Goal: Transaction & Acquisition: Purchase product/service

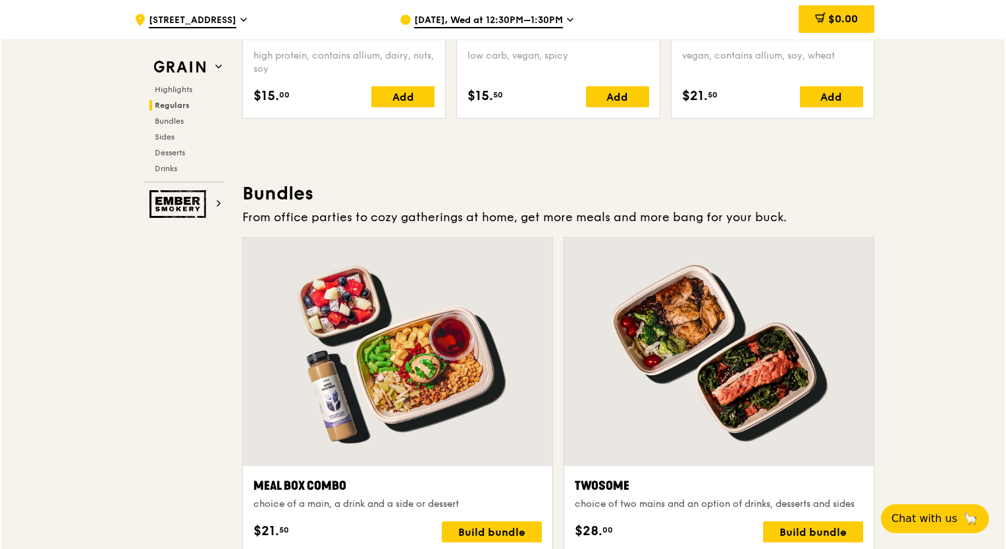
scroll to position [1885, 0]
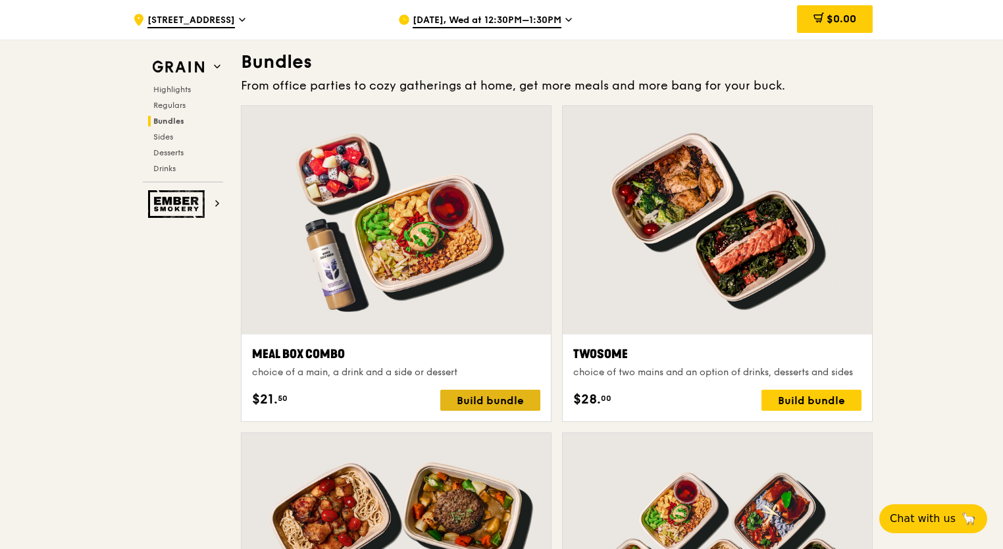
click at [479, 399] on div "Build bundle" at bounding box center [490, 400] width 100 height 21
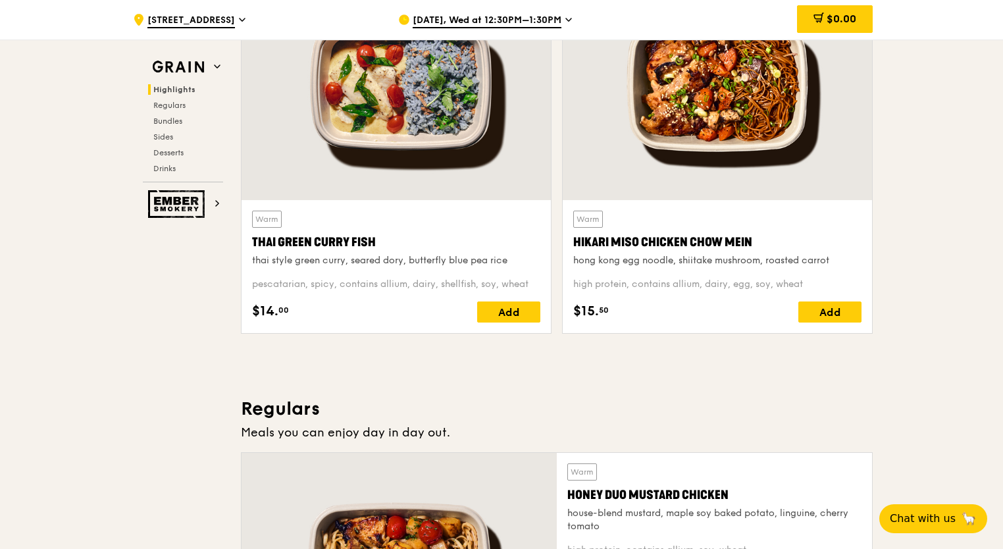
scroll to position [503, 0]
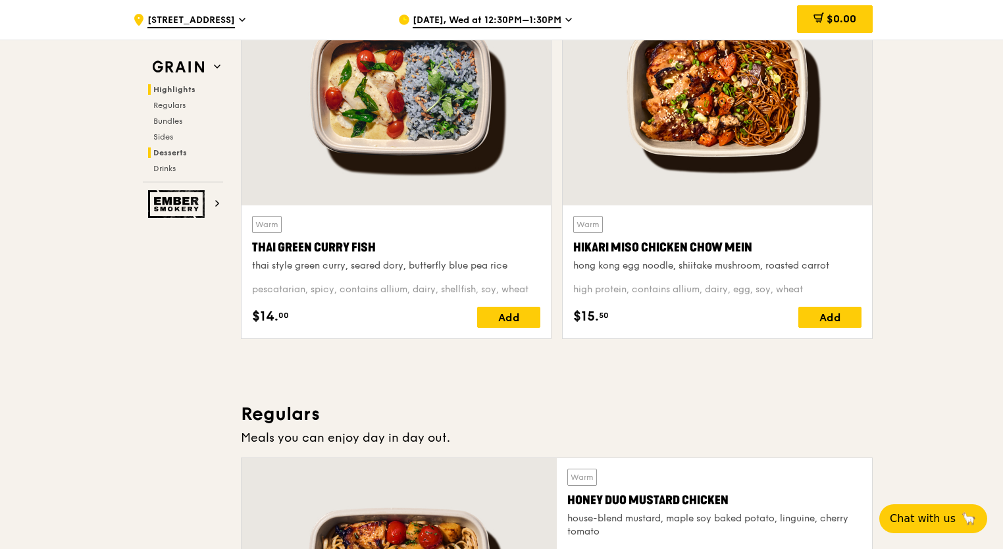
click at [172, 149] on span "Desserts" at bounding box center [170, 152] width 34 height 9
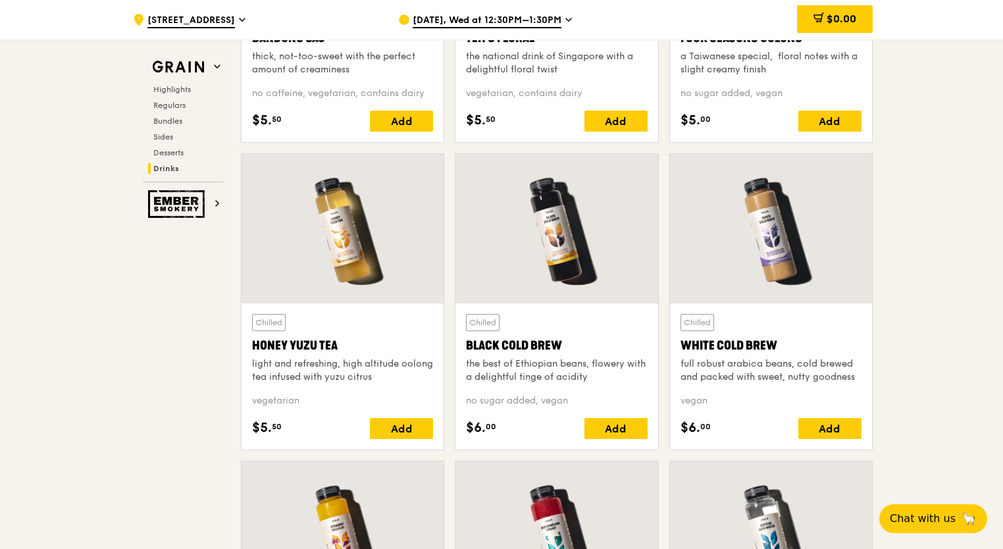
scroll to position [4791, 0]
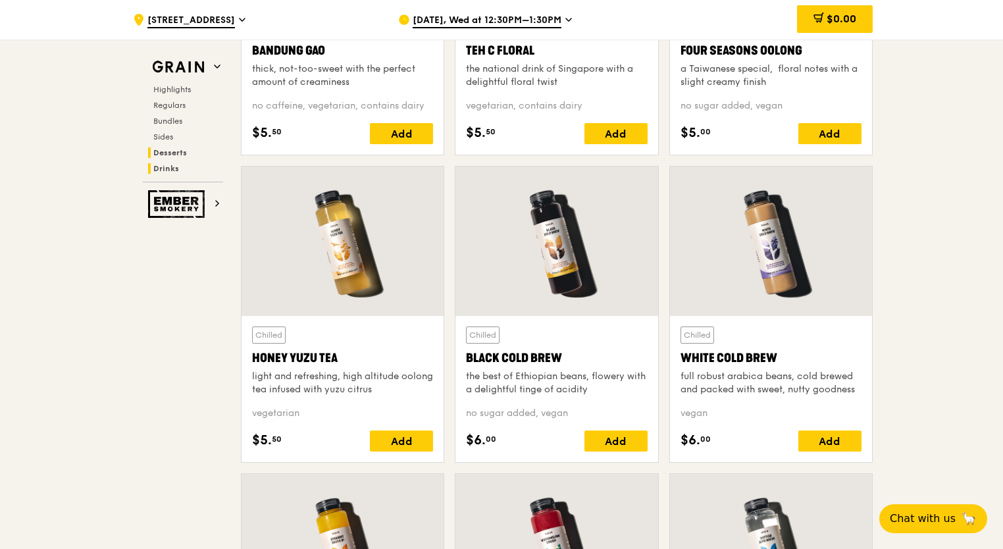
click at [175, 150] on span "Desserts" at bounding box center [170, 152] width 34 height 9
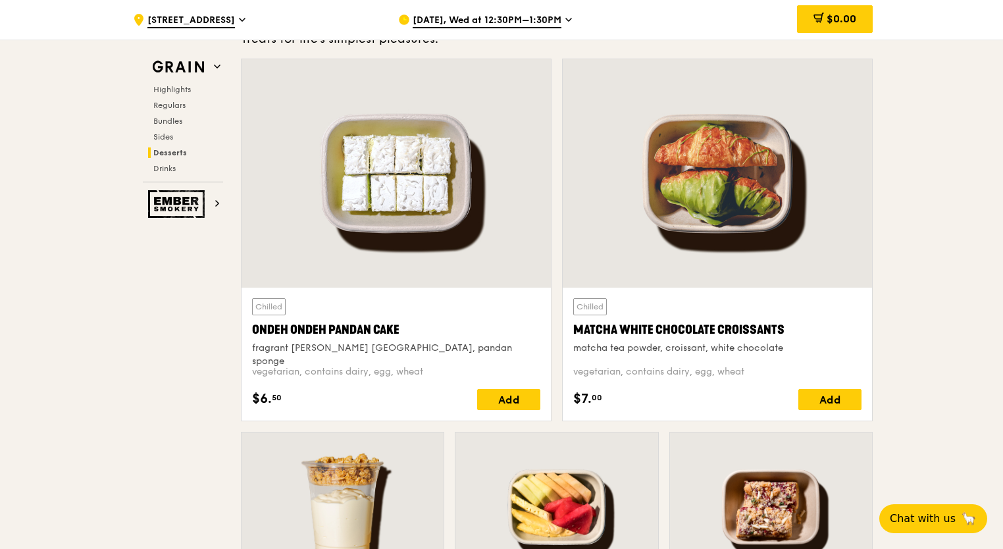
scroll to position [3738, 0]
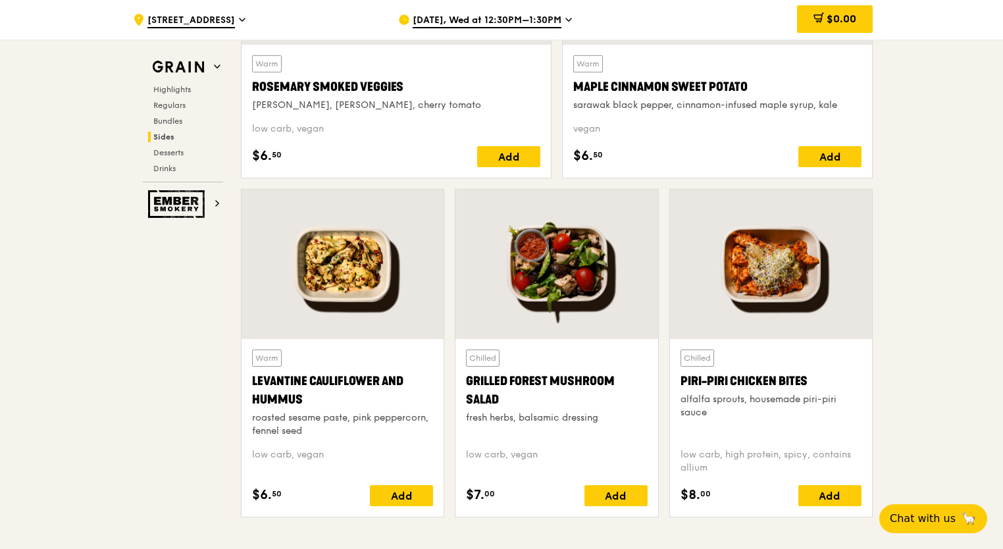
scroll to position [3211, 0]
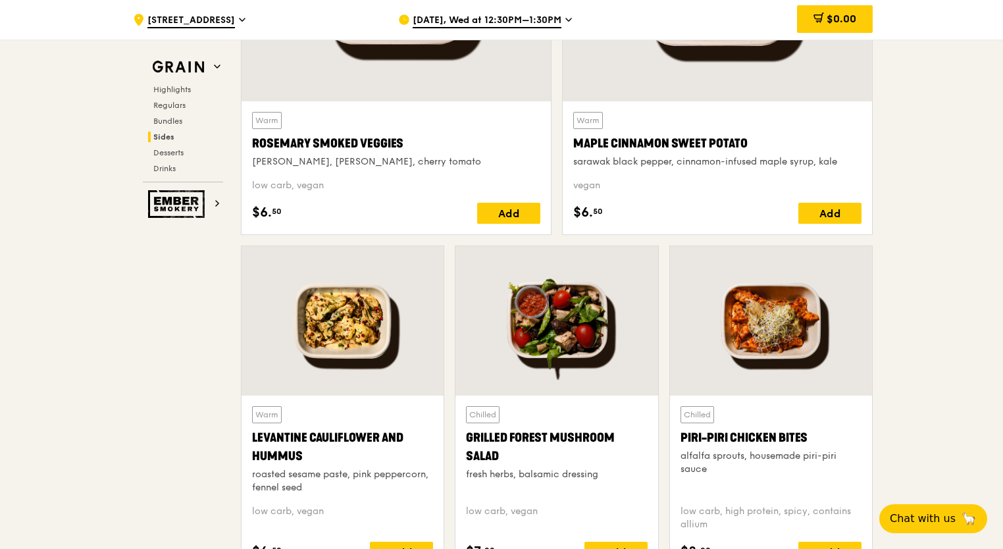
scroll to position [3277, 0]
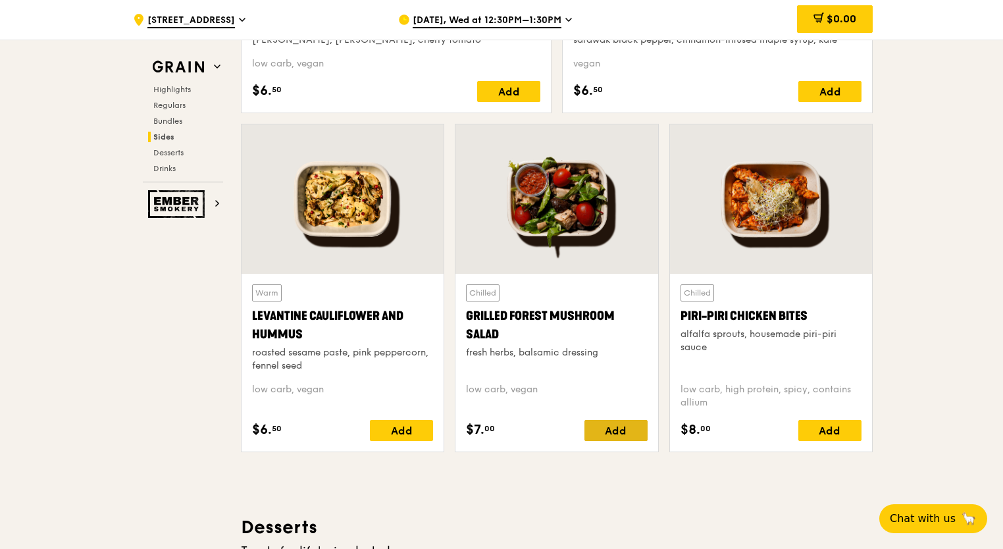
click at [618, 425] on div "Add" at bounding box center [616, 430] width 63 height 21
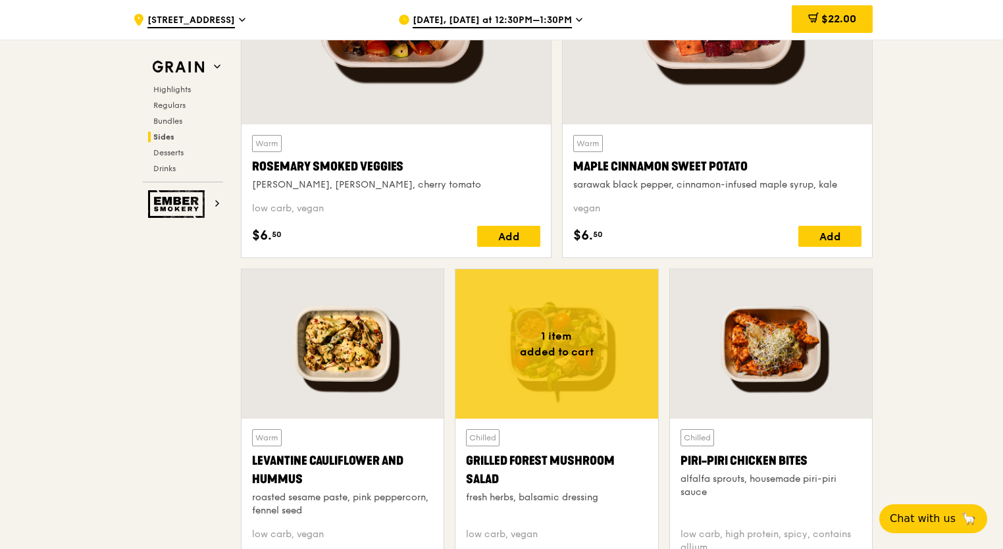
scroll to position [3211, 0]
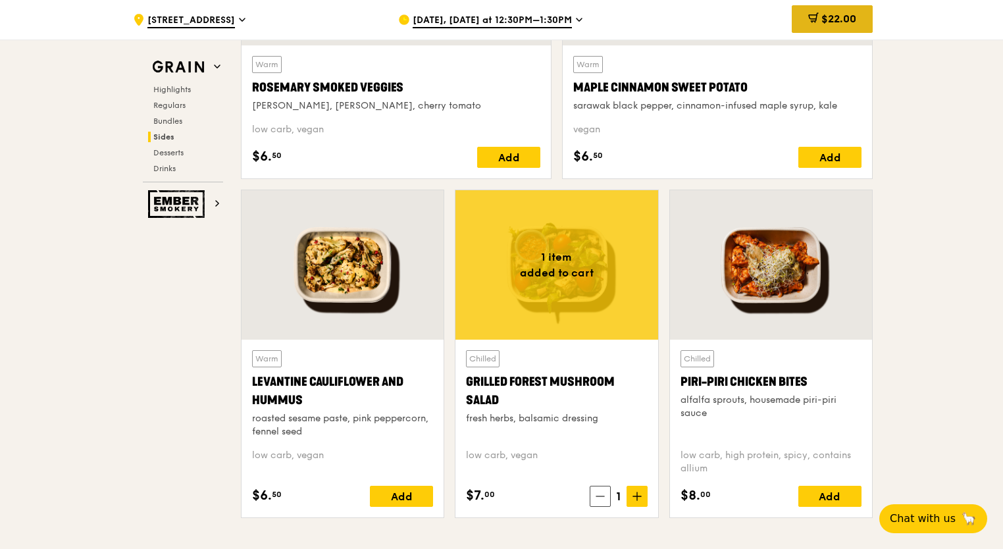
click at [814, 20] on icon at bounding box center [813, 18] width 11 height 11
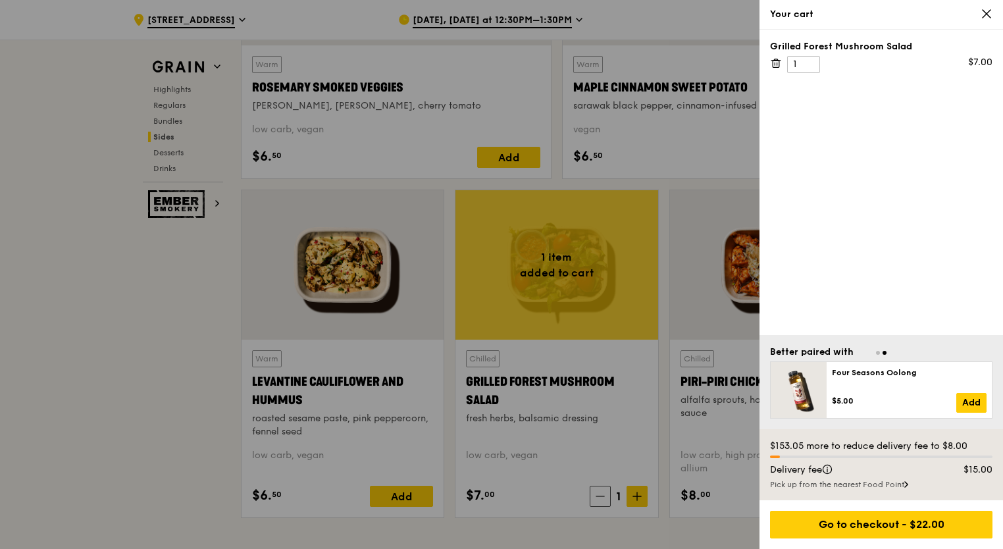
click at [780, 63] on icon at bounding box center [776, 63] width 12 height 12
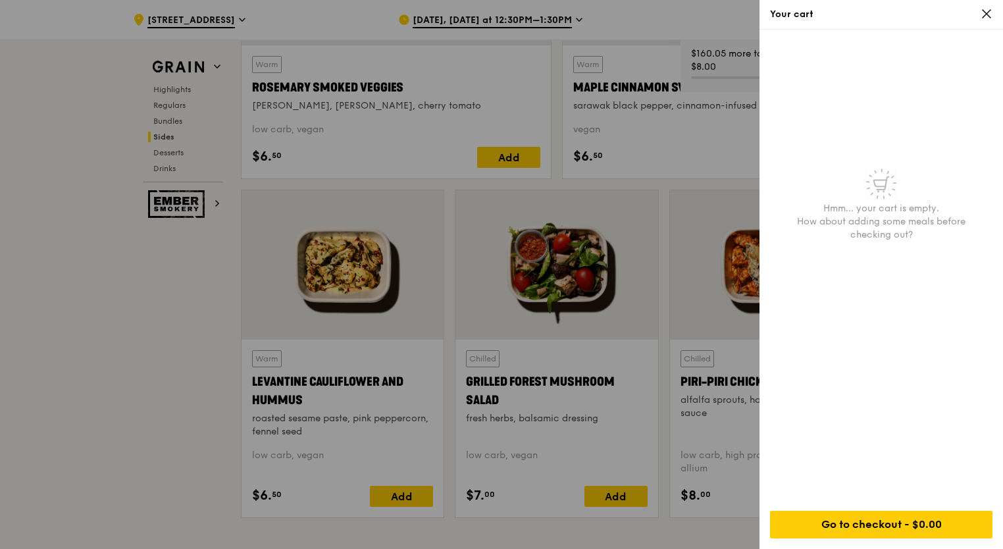
click at [985, 18] on icon at bounding box center [987, 14] width 12 height 12
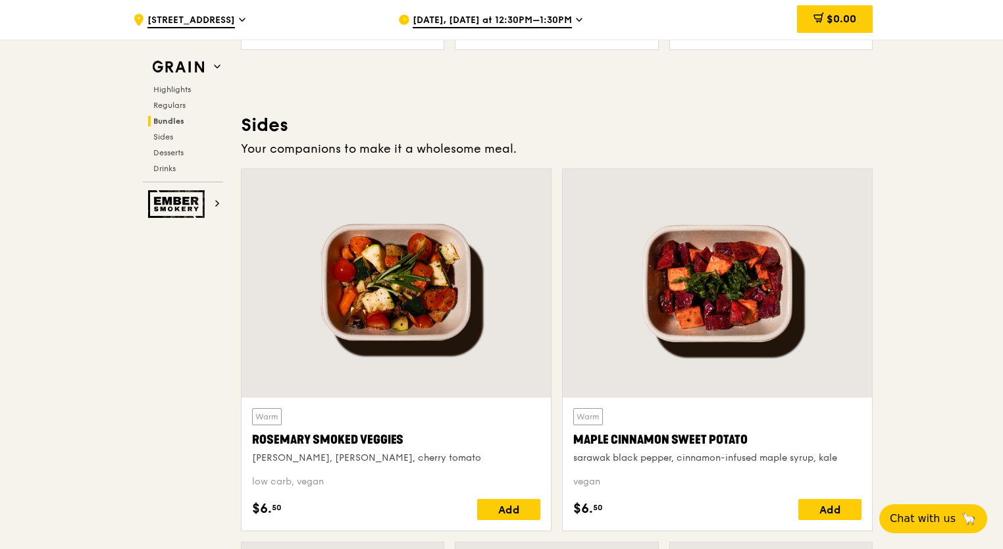
scroll to position [2882, 0]
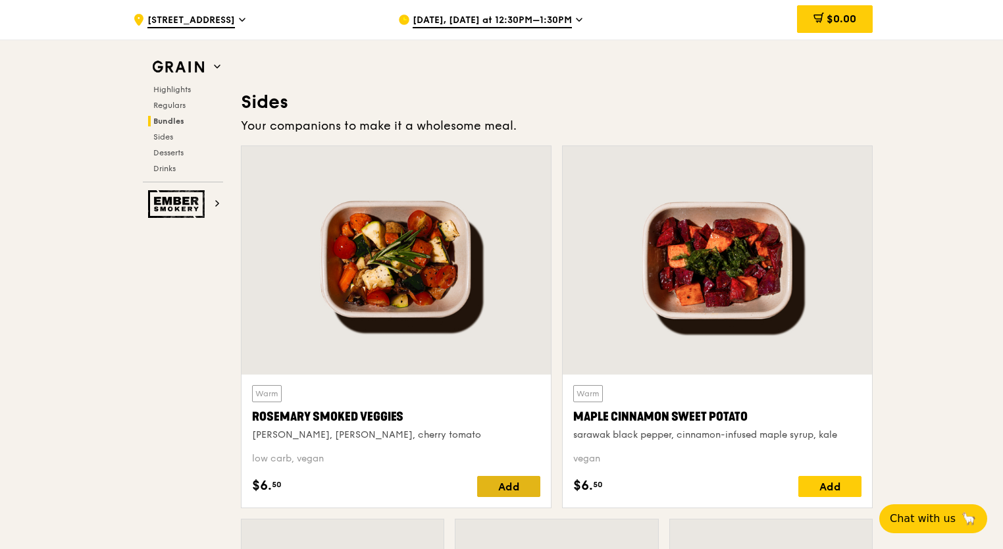
click at [501, 480] on div "Add" at bounding box center [508, 486] width 63 height 21
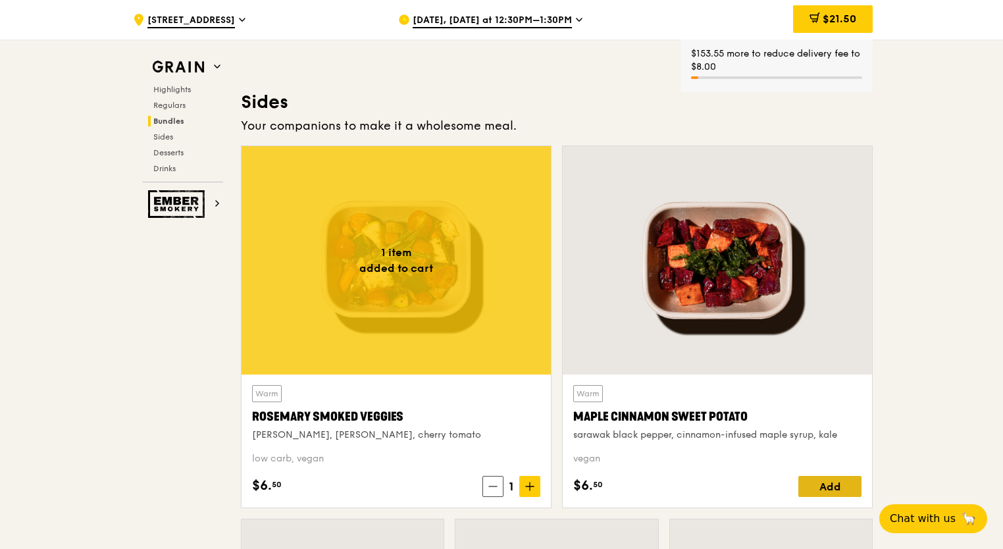
click at [840, 483] on div "Add" at bounding box center [830, 486] width 63 height 21
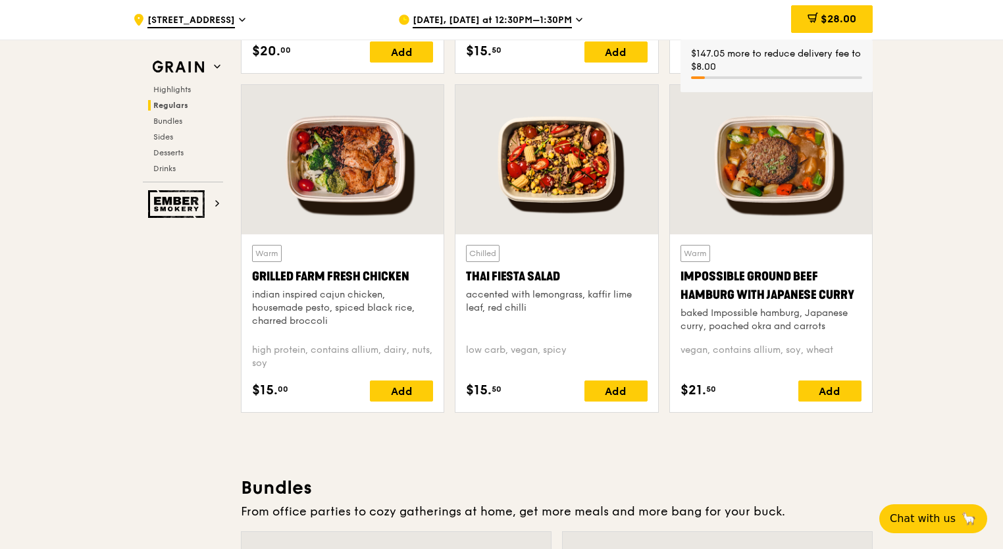
scroll to position [1434, 0]
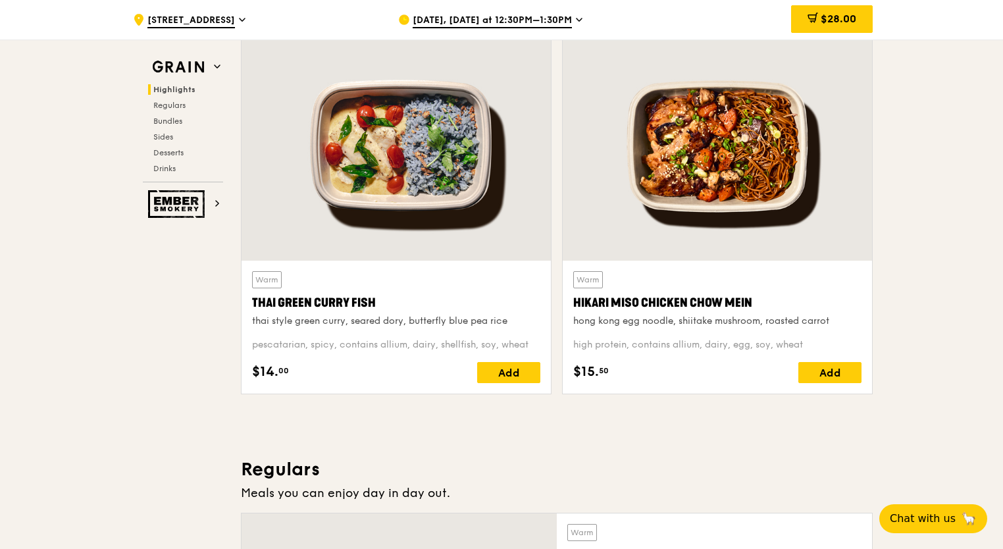
scroll to position [446, 0]
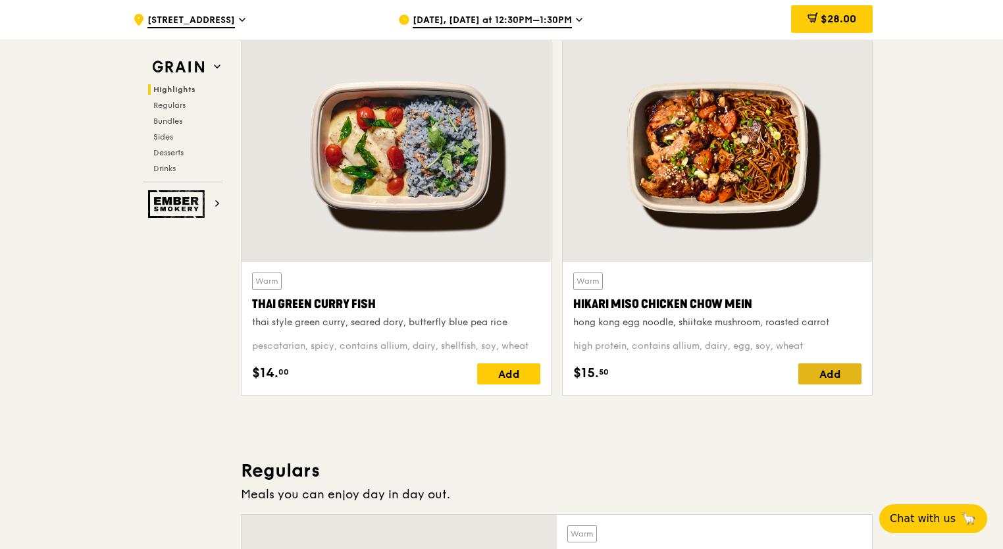
click at [831, 374] on div "Add" at bounding box center [830, 373] width 63 height 21
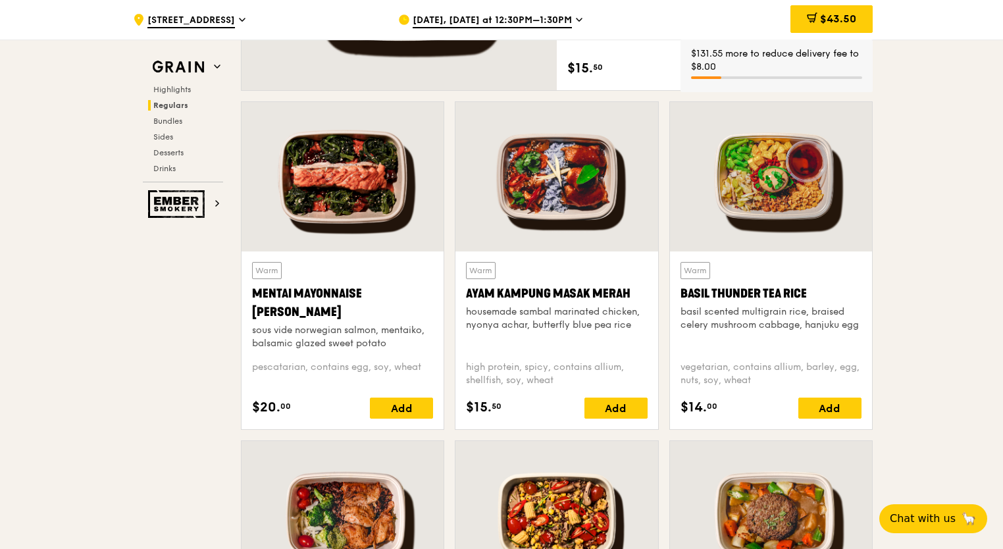
scroll to position [1105, 0]
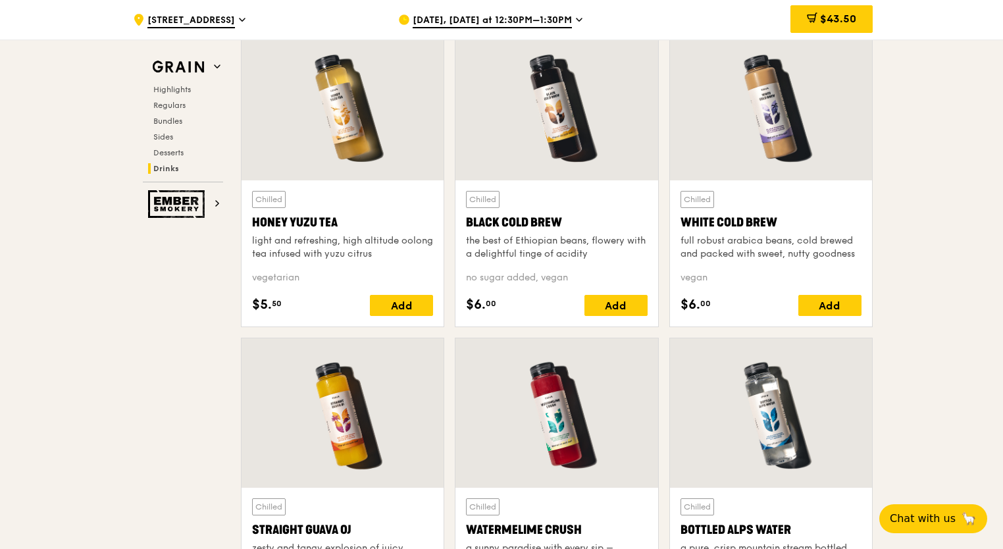
scroll to position [1195, 0]
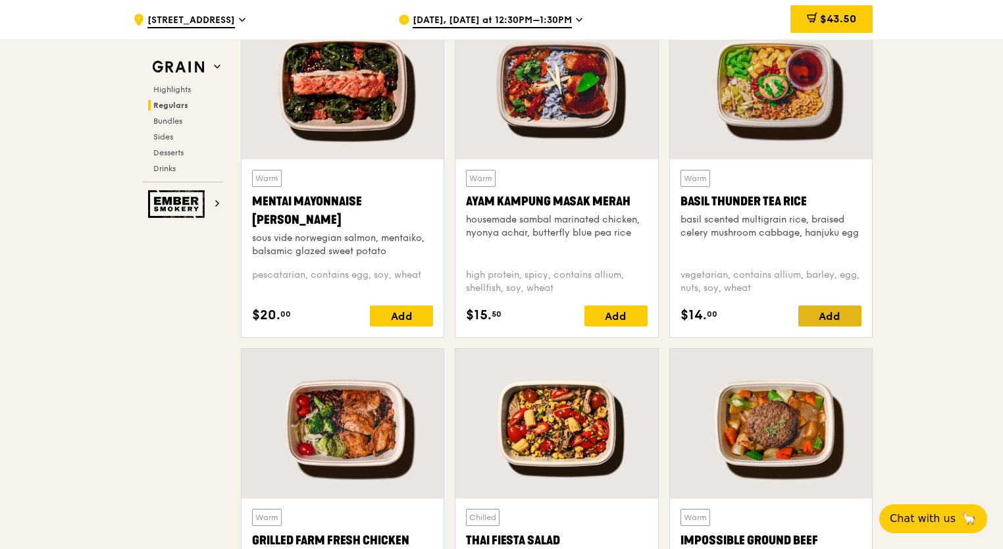
click at [837, 315] on div "Add" at bounding box center [830, 315] width 63 height 21
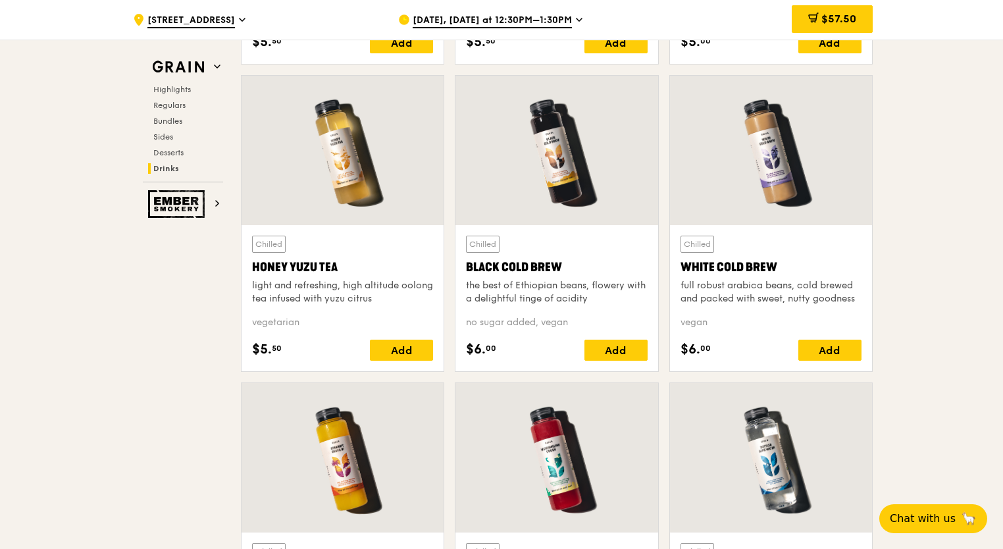
scroll to position [4619, 0]
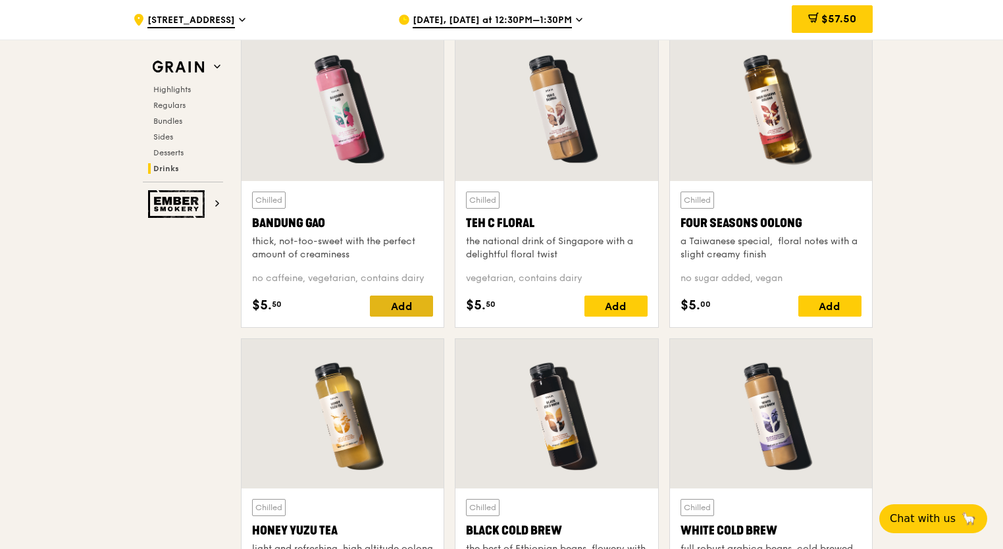
click at [404, 300] on div "Add" at bounding box center [401, 306] width 63 height 21
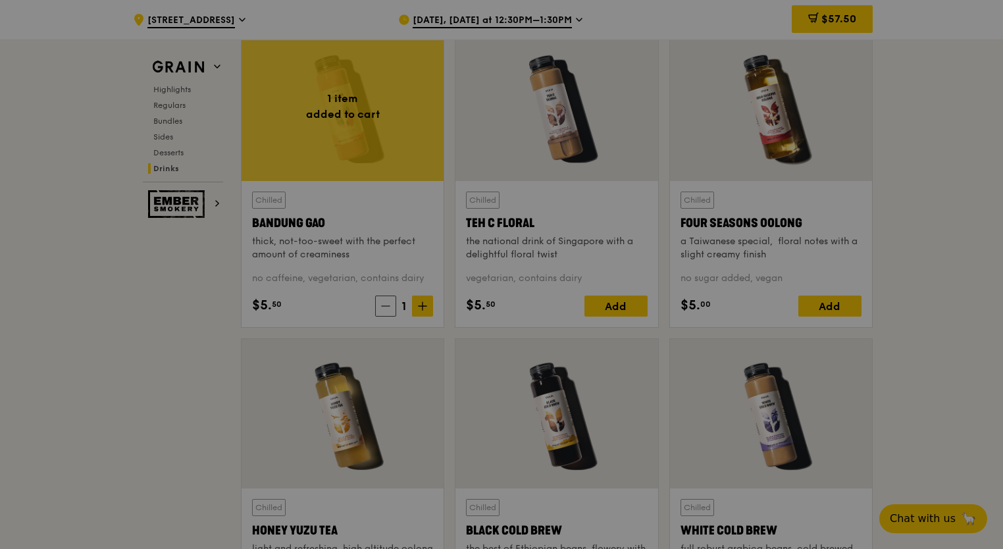
click at [595, 304] on div at bounding box center [501, 274] width 1003 height 549
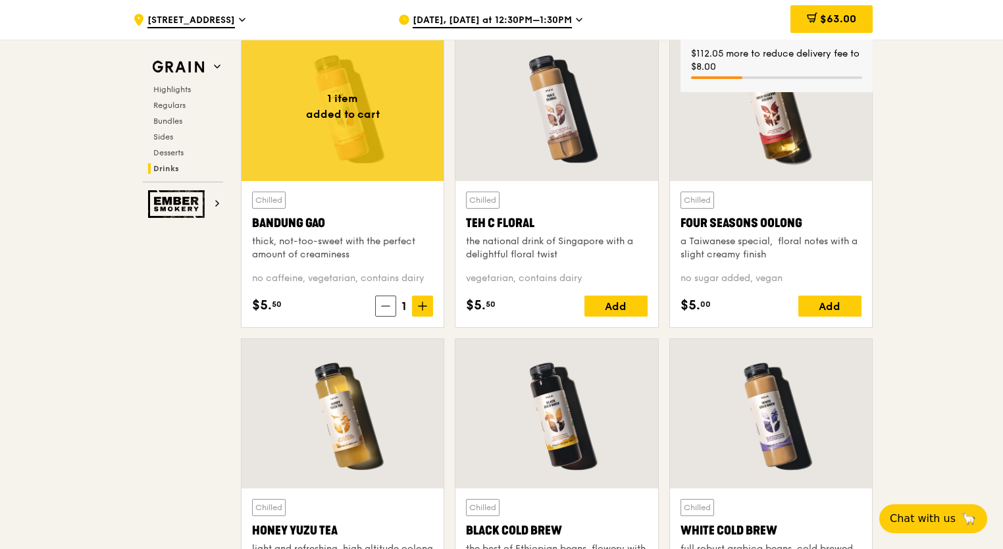
click at [595, 304] on div "Add" at bounding box center [616, 306] width 63 height 21
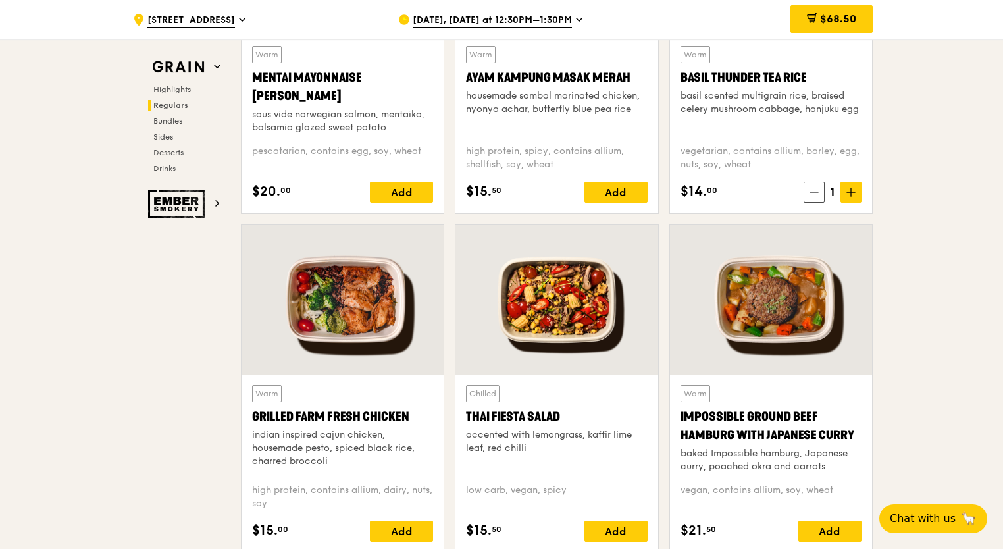
scroll to position [1317, 0]
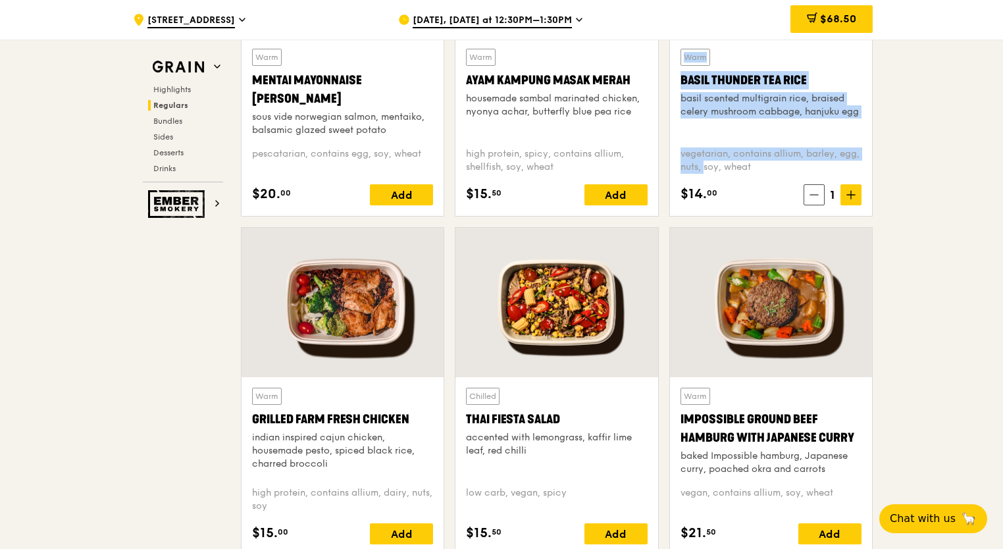
drag, startPoint x: 1003, startPoint y: 149, endPoint x: 1005, endPoint y: 28, distance: 120.5
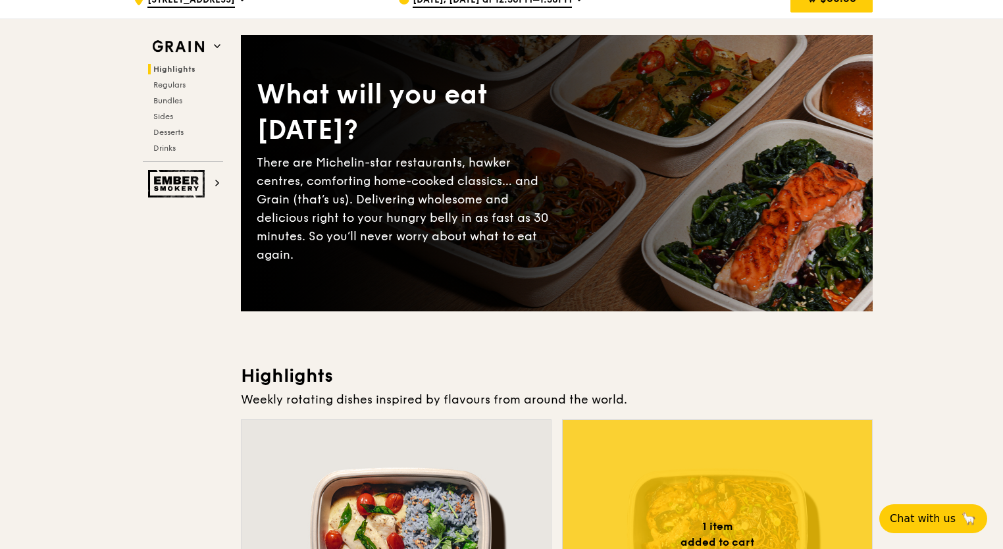
scroll to position [0, 0]
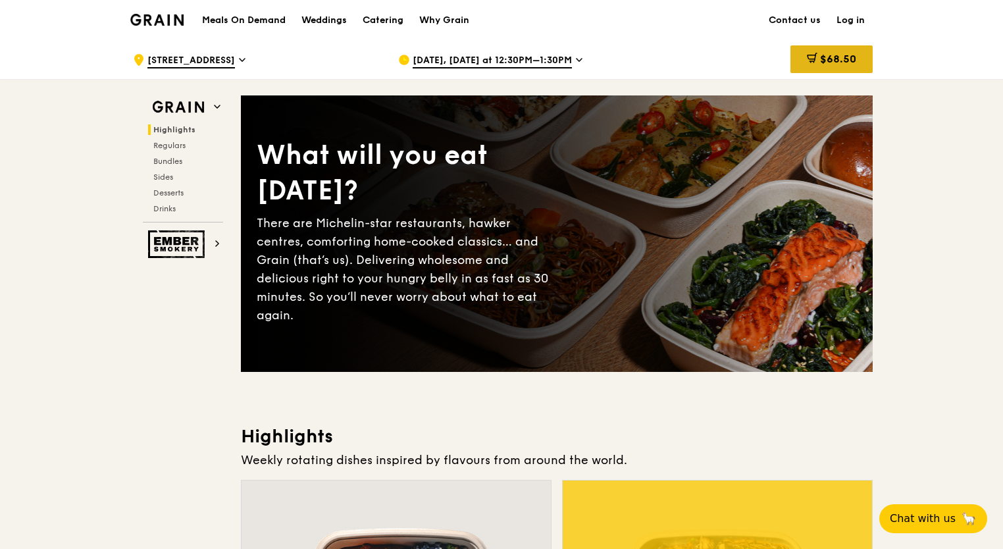
click at [834, 66] on div "$68.50" at bounding box center [832, 59] width 82 height 28
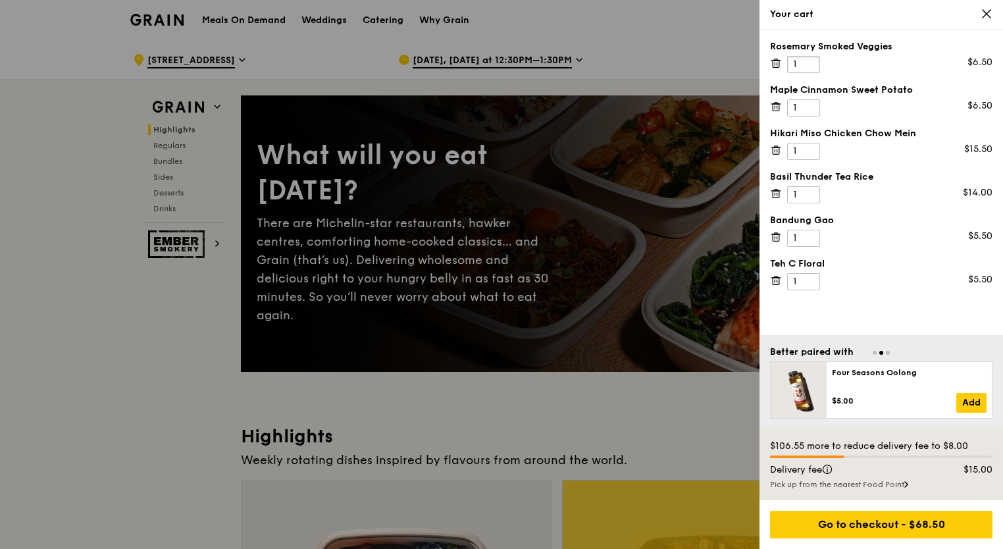
click at [799, 61] on input "1" at bounding box center [803, 64] width 33 height 17
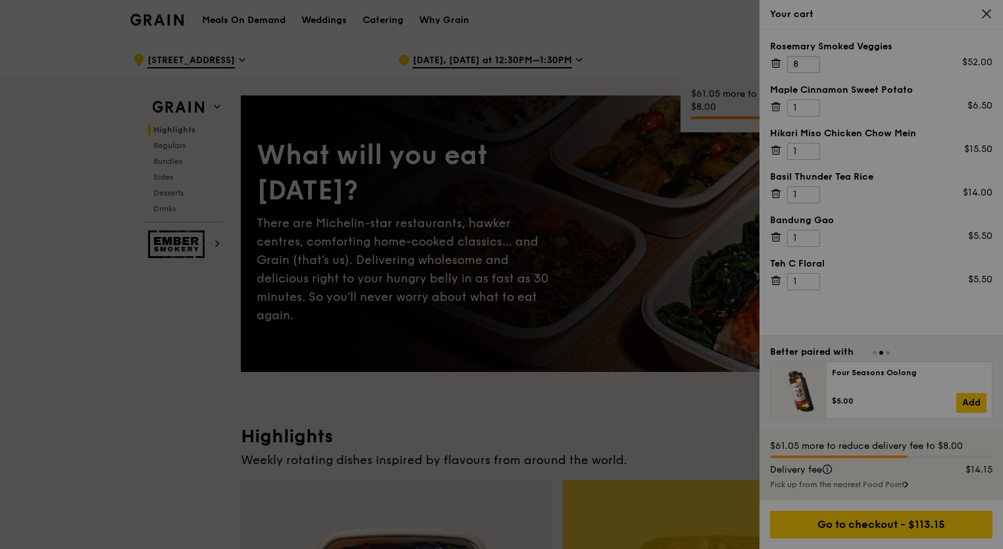
type input "8"
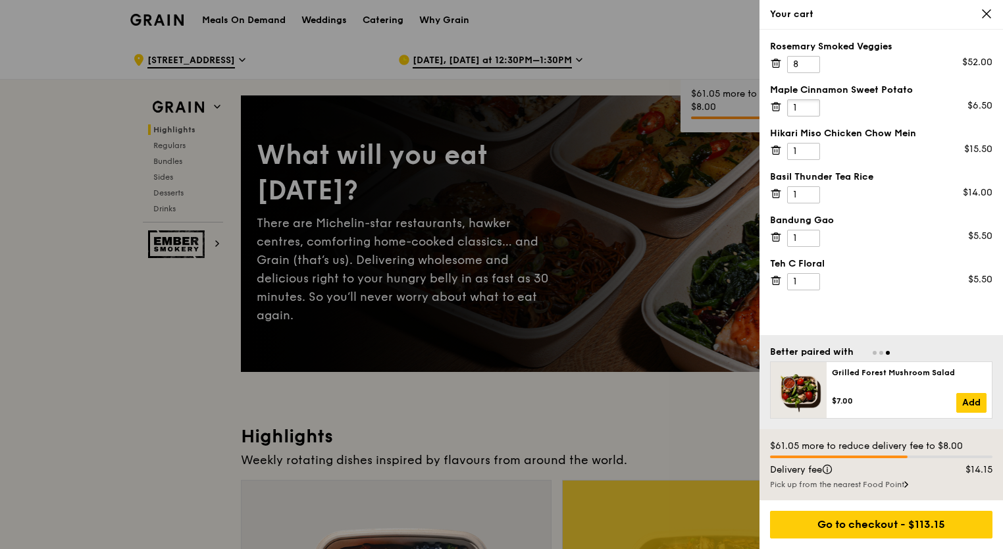
click at [799, 105] on input "1" at bounding box center [803, 107] width 33 height 17
drag, startPoint x: 799, startPoint y: 105, endPoint x: 791, endPoint y: 105, distance: 7.9
click at [791, 105] on input "1" at bounding box center [803, 107] width 33 height 17
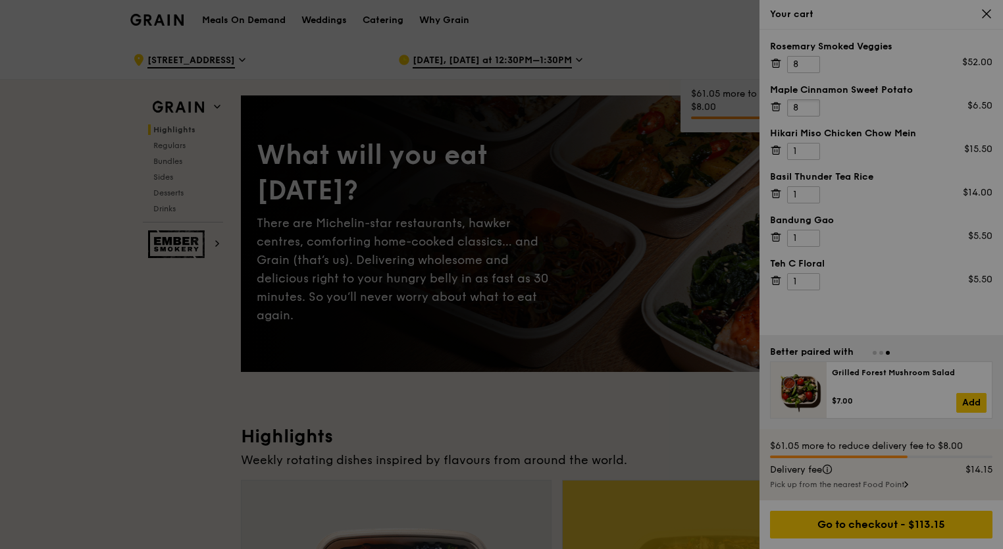
type input "8"
click at [796, 147] on div at bounding box center [501, 274] width 1003 height 549
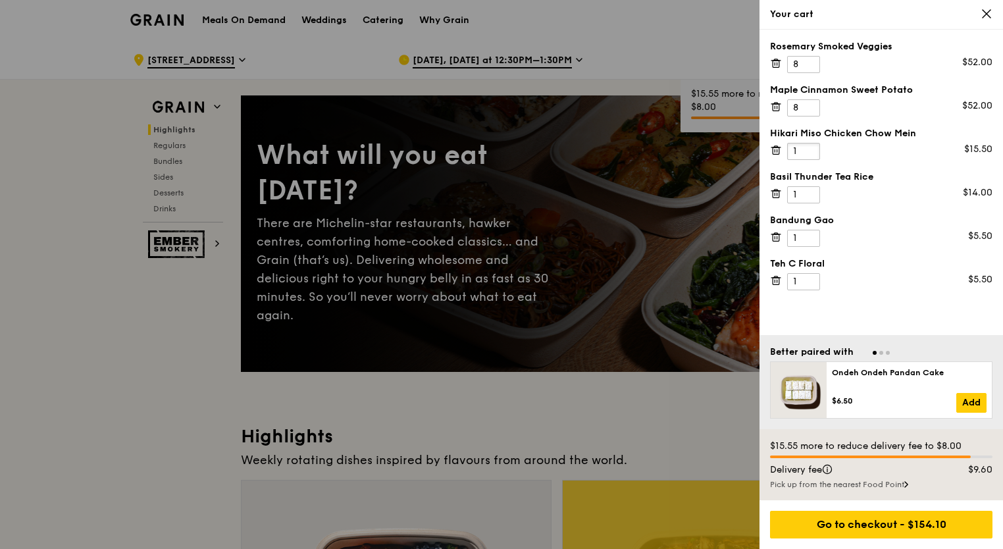
drag, startPoint x: 798, startPoint y: 149, endPoint x: 785, endPoint y: 147, distance: 12.6
click at [785, 147] on div "Hikari Miso Chicken Chow Mein 1 $15.50" at bounding box center [881, 143] width 223 height 33
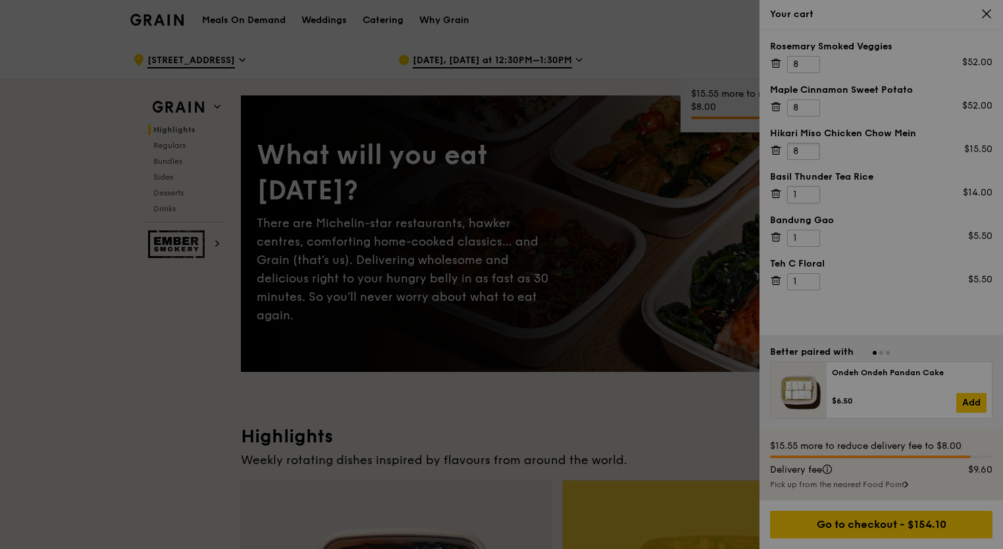
type input "8"
click at [798, 192] on div at bounding box center [501, 274] width 1003 height 549
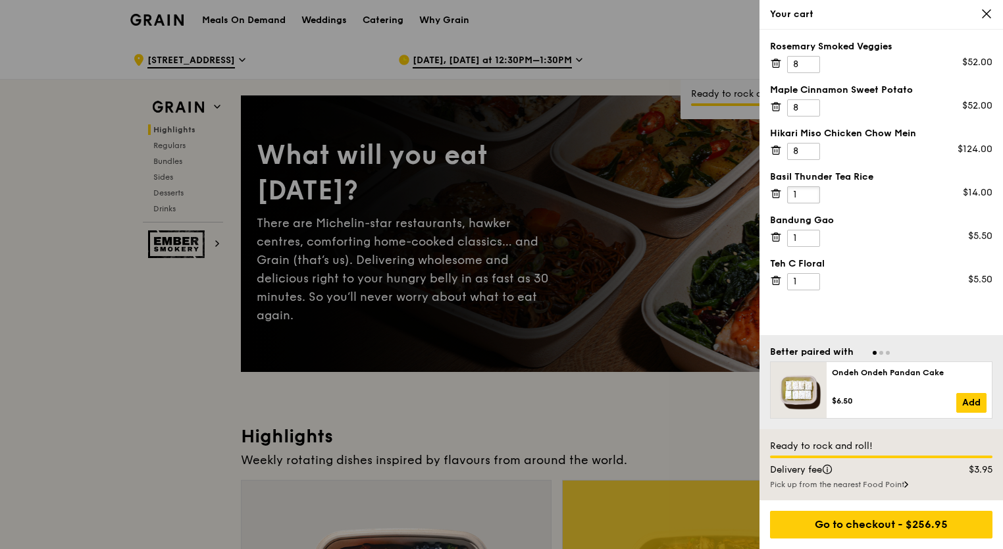
click at [797, 192] on input "1" at bounding box center [803, 194] width 33 height 17
drag, startPoint x: 797, startPoint y: 192, endPoint x: 787, endPoint y: 192, distance: 9.9
click at [787, 192] on input "1" at bounding box center [803, 194] width 33 height 17
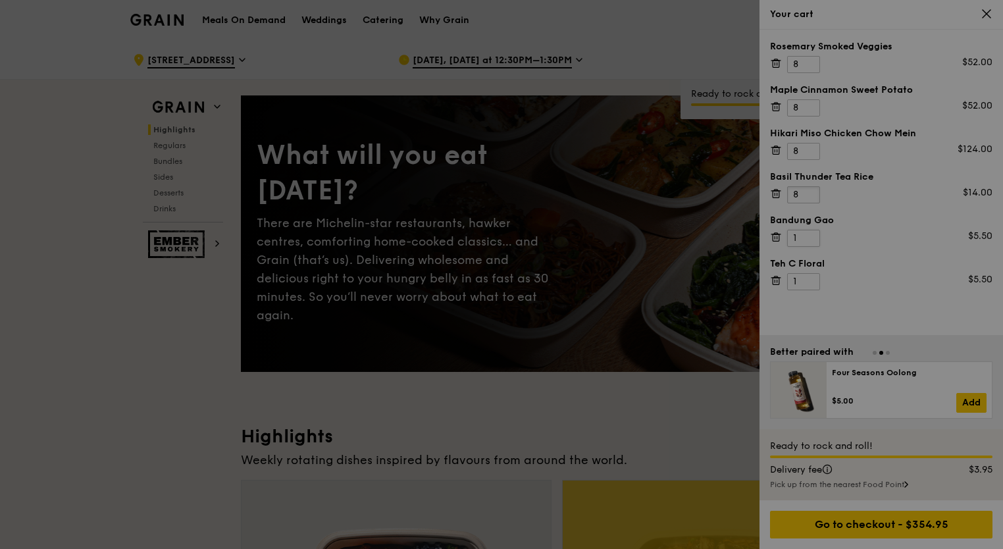
type input "8"
click at [799, 236] on div at bounding box center [501, 274] width 1003 height 549
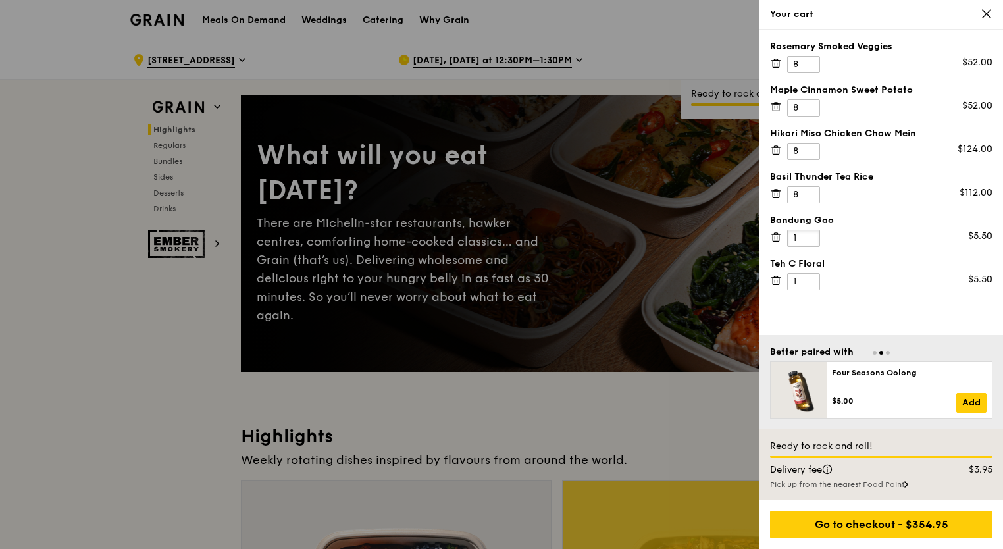
click at [799, 235] on input "1" at bounding box center [803, 238] width 33 height 17
drag, startPoint x: 799, startPoint y: 235, endPoint x: 781, endPoint y: 234, distance: 17.1
click at [781, 234] on div "Bandung Gao 1 $5.50" at bounding box center [881, 230] width 223 height 33
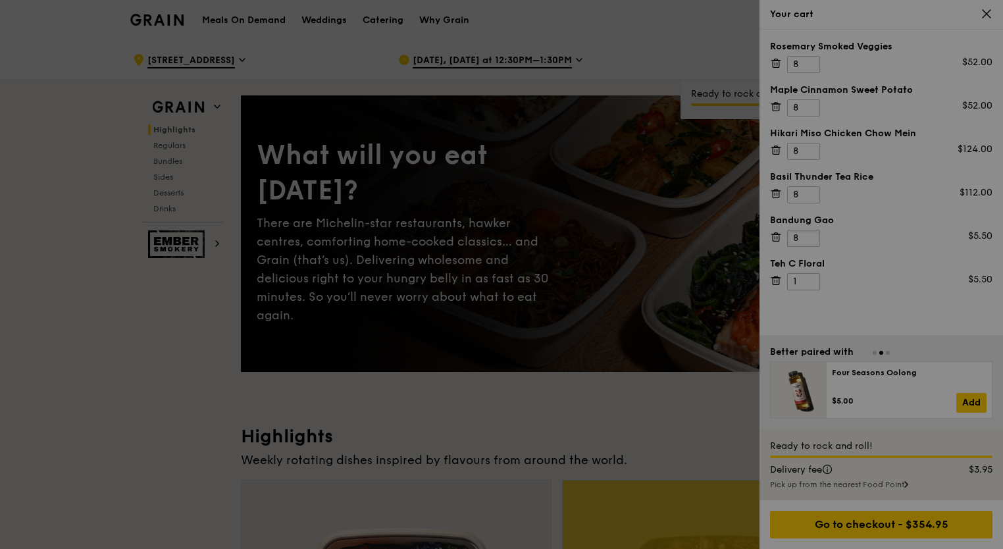
type input "8"
click at [799, 279] on div at bounding box center [501, 274] width 1003 height 549
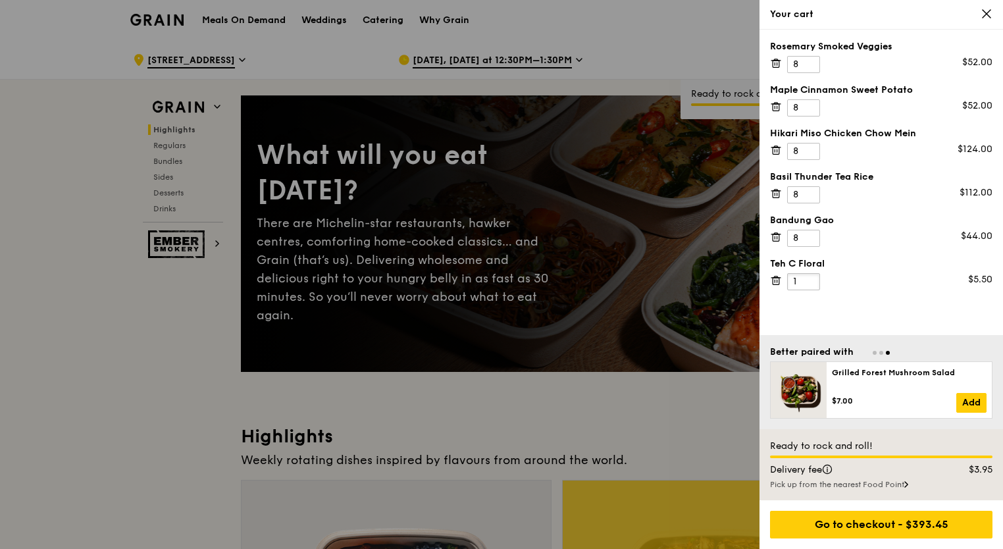
click at [799, 279] on input "1" at bounding box center [803, 281] width 33 height 17
drag, startPoint x: 799, startPoint y: 280, endPoint x: 765, endPoint y: 281, distance: 33.6
click at [765, 281] on div "Rosemary Smoked Veggies 8 $52.00 Maple Cinnamon Sweet Potato 8 $52.00 Hikari Mi…" at bounding box center [882, 182] width 244 height 305
type input "8"
click at [887, 180] on div "Basil Thunder Tea Rice" at bounding box center [881, 177] width 223 height 13
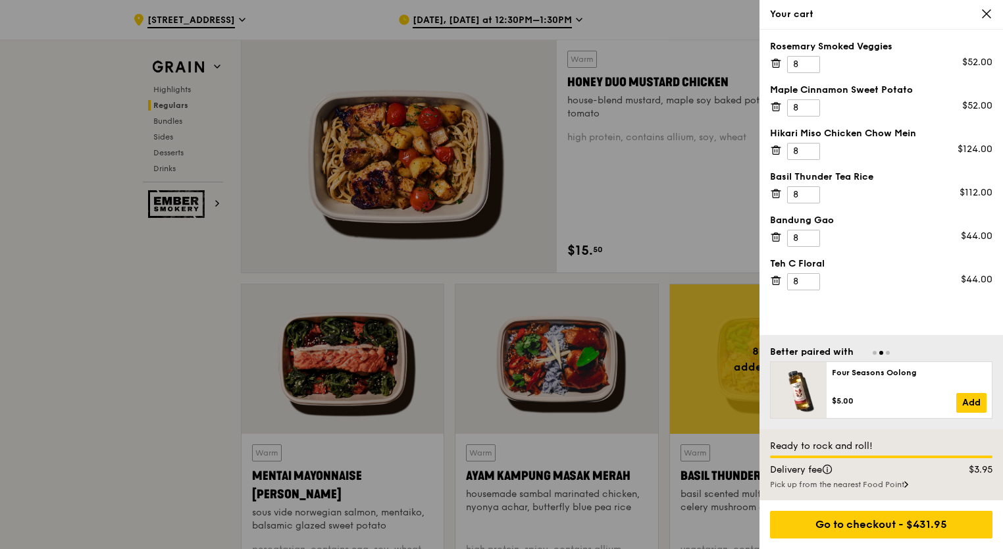
scroll to position [922, 0]
drag, startPoint x: 818, startPoint y: 446, endPoint x: 862, endPoint y: 450, distance: 44.3
click at [862, 450] on div "Ready to rock and roll!" at bounding box center [881, 446] width 223 height 13
drag, startPoint x: 862, startPoint y: 450, endPoint x: 939, endPoint y: 462, distance: 77.4
click at [939, 462] on div "Ready to rock and roll! Delivery fee $3.95 Pick up from the nearest Food Point" at bounding box center [882, 464] width 244 height 71
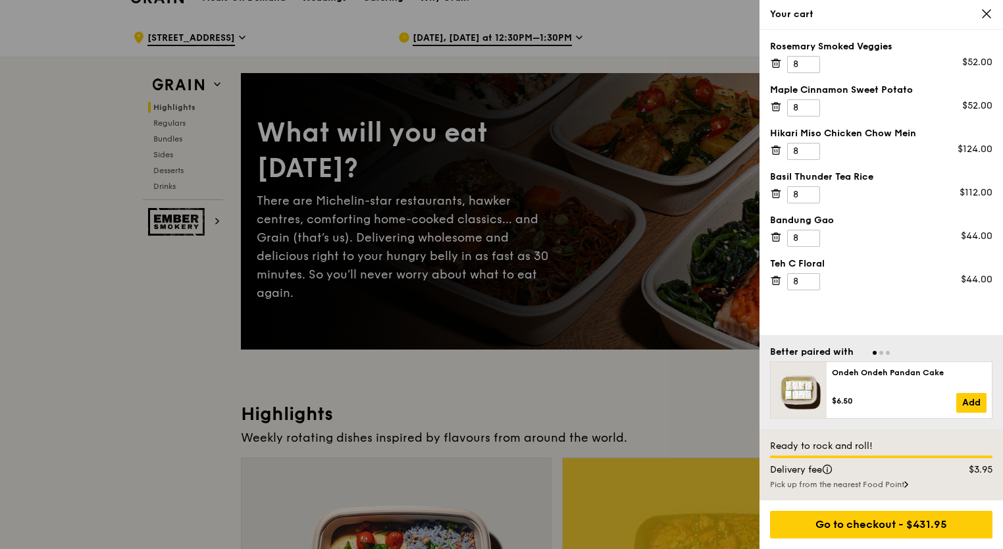
scroll to position [0, 0]
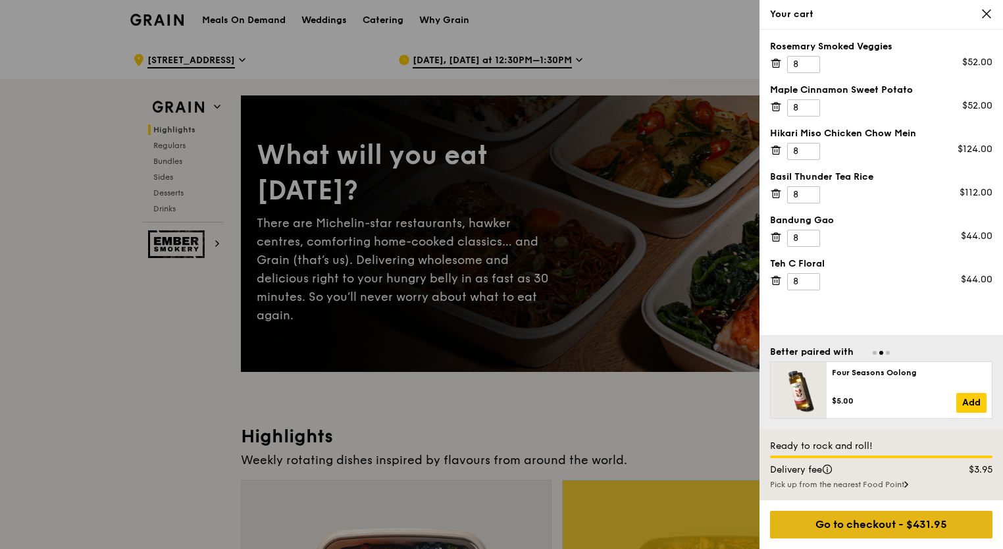
click at [914, 521] on div "Go to checkout - $431.95" at bounding box center [881, 525] width 223 height 28
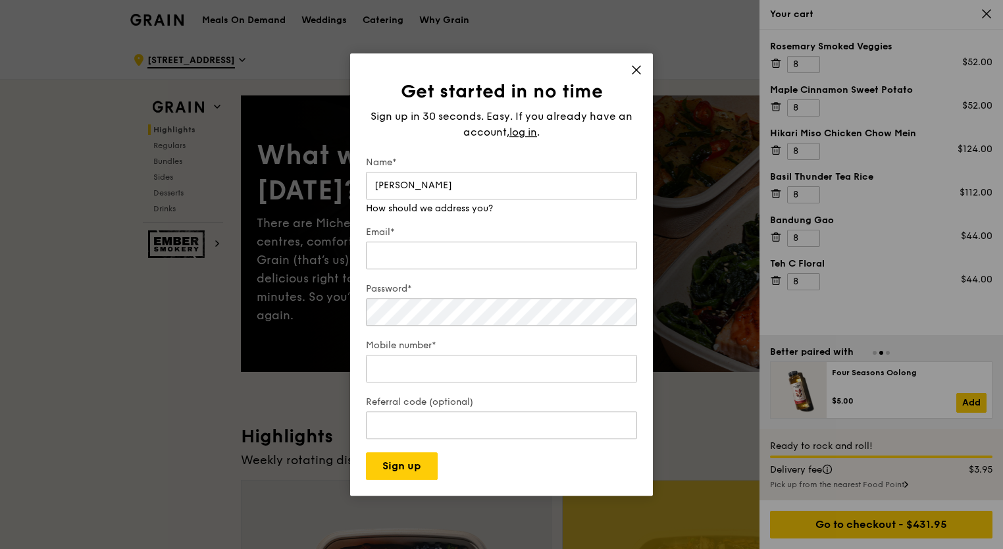
type input "Sam Zhang"
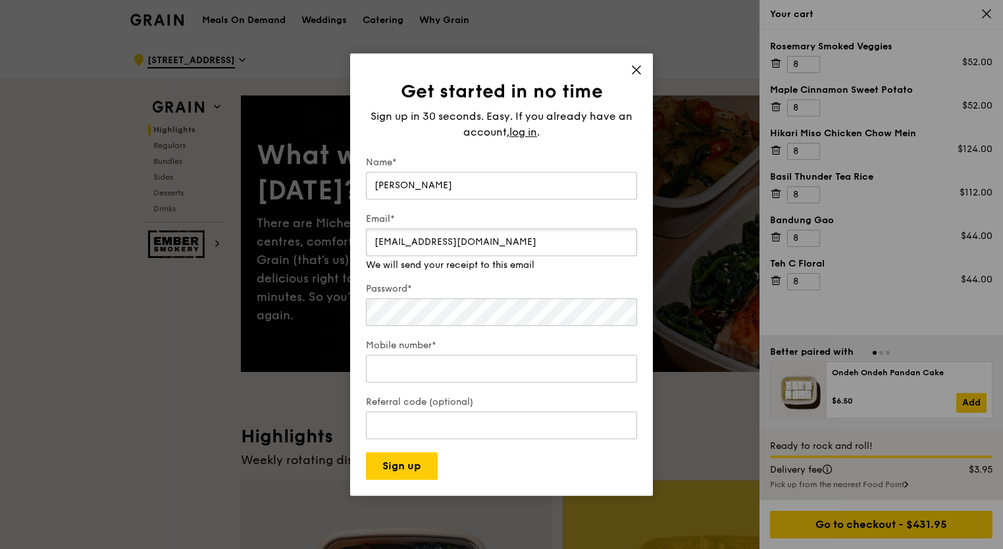
type input "xiaosong80@hotmail.com"
click at [398, 365] on input "Mobile number*" at bounding box center [501, 369] width 271 height 28
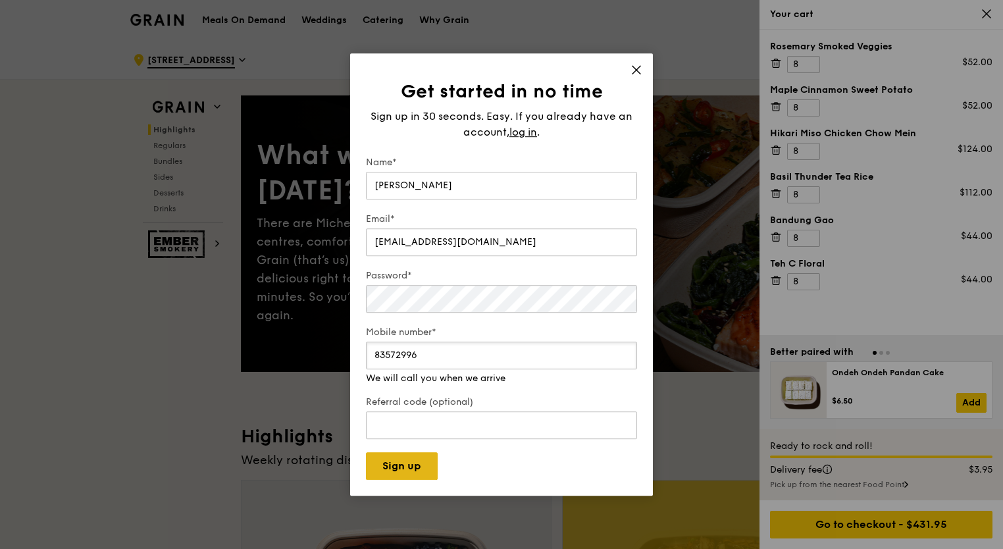
type input "83572996"
click at [418, 459] on button "Sign up" at bounding box center [402, 466] width 72 height 28
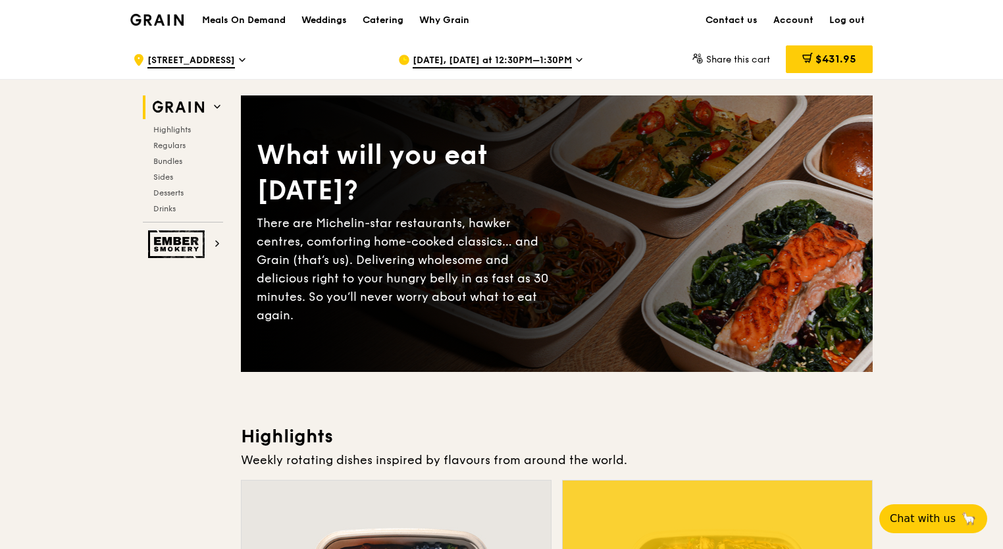
click at [583, 57] on icon at bounding box center [579, 60] width 7 height 12
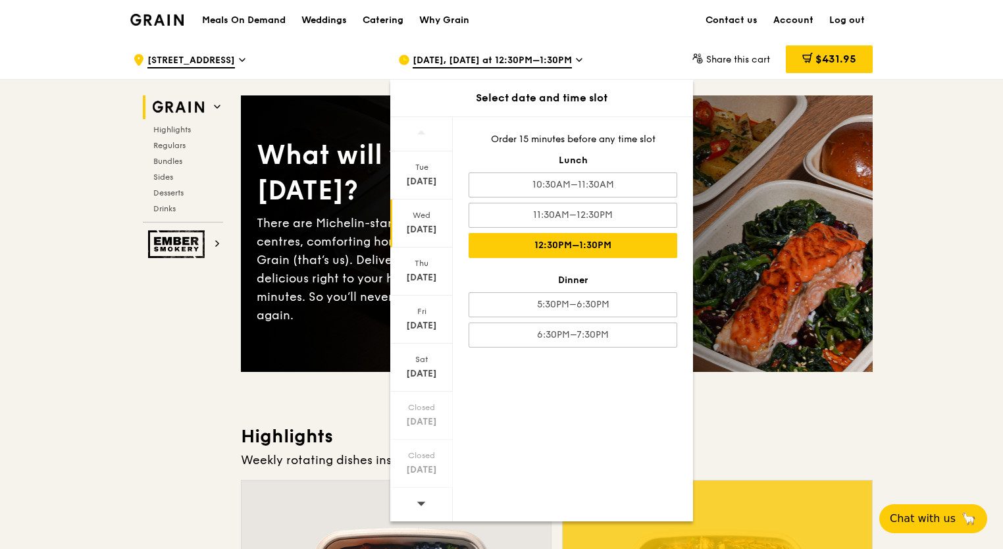
click at [649, 51] on div "Oct 15, Tomorrow at 12:30PM–1:30PM Select date and time slot Tue Oct 14 Wed Oct…" at bounding box center [520, 59] width 265 height 39
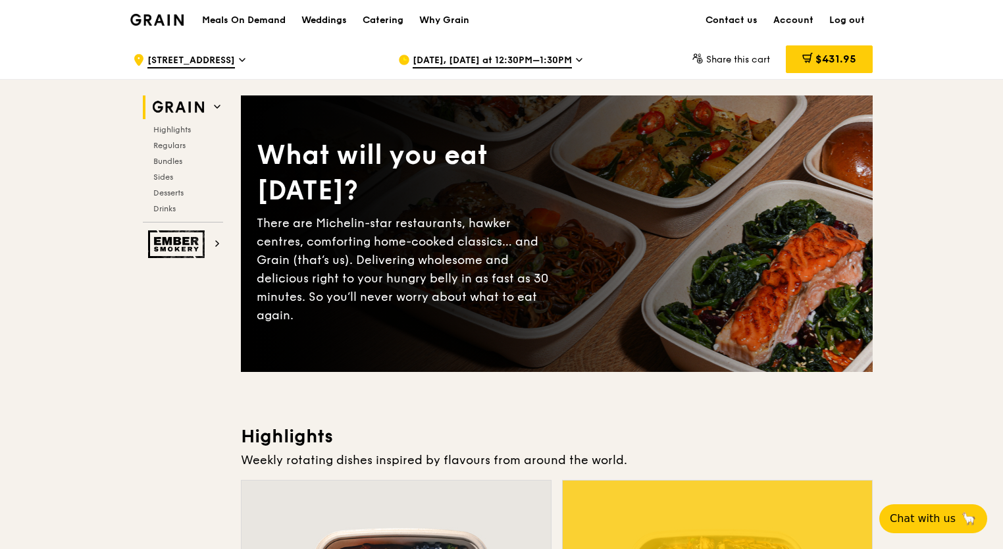
click at [406, 59] on icon at bounding box center [404, 59] width 9 height 9
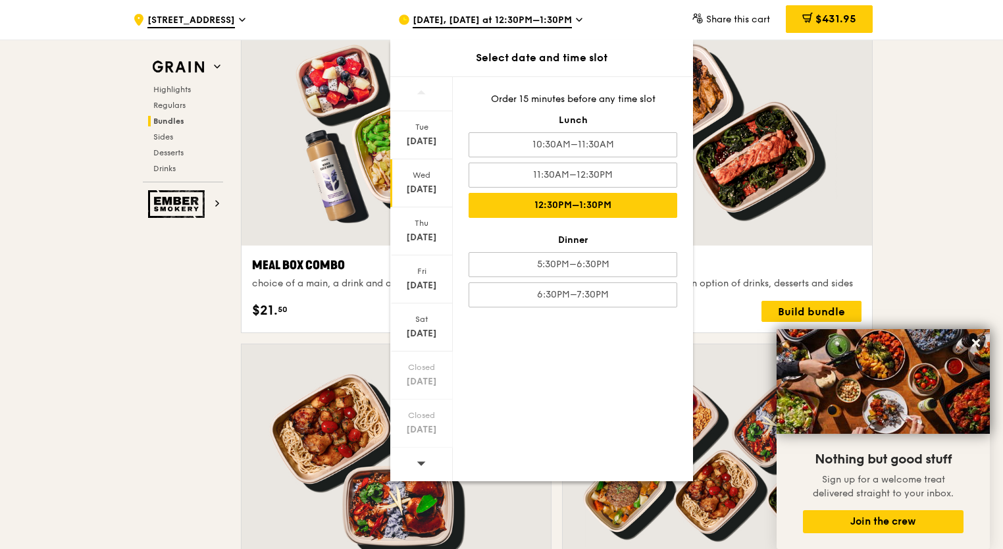
scroll to position [1975, 0]
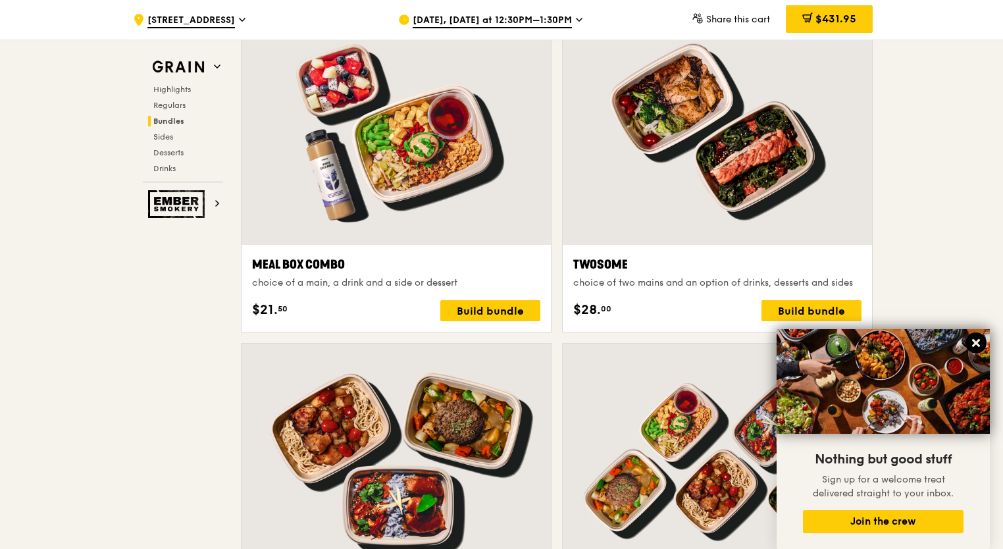
click at [974, 344] on icon at bounding box center [976, 343] width 8 height 8
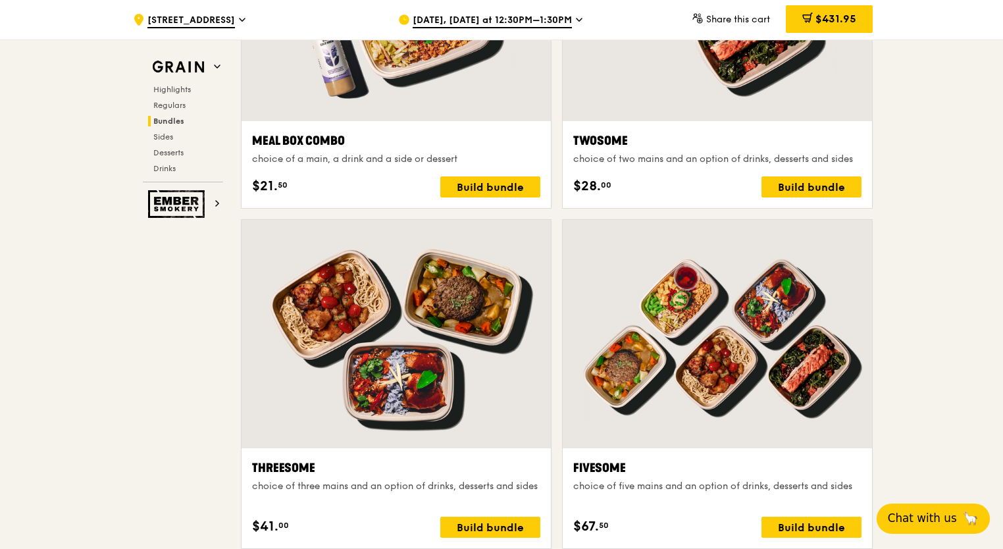
scroll to position [2107, 0]
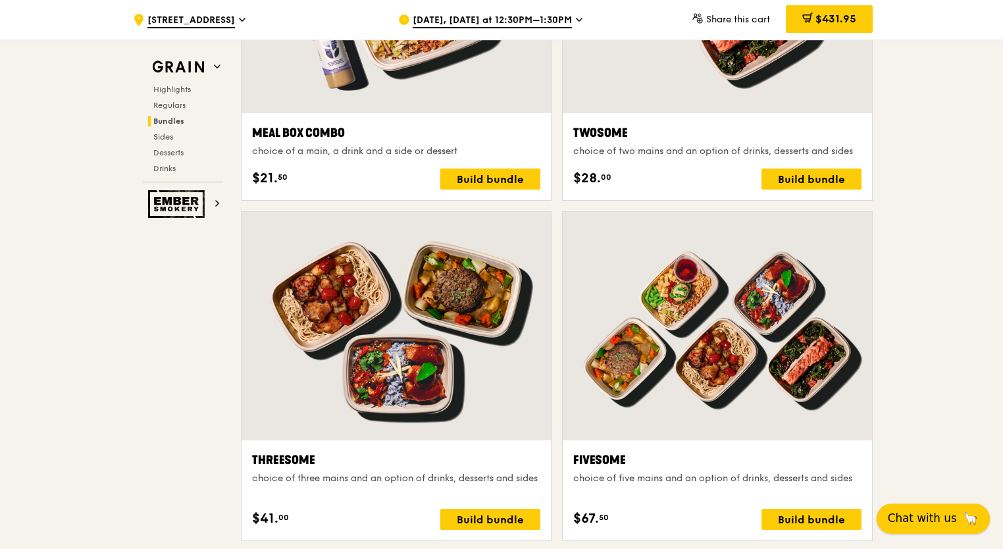
click at [942, 520] on span "Chat with us" at bounding box center [922, 518] width 69 height 16
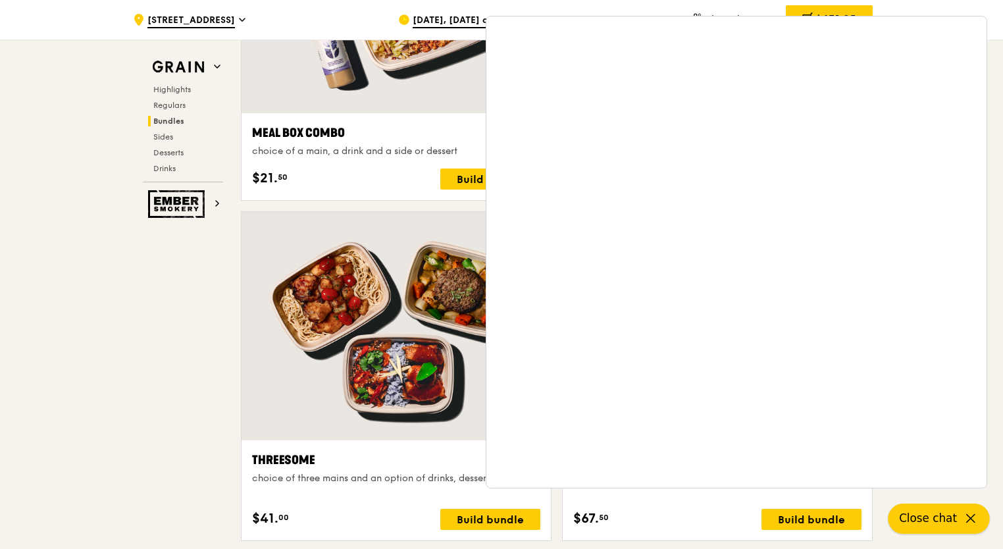
click at [966, 518] on icon at bounding box center [971, 519] width 16 height 16
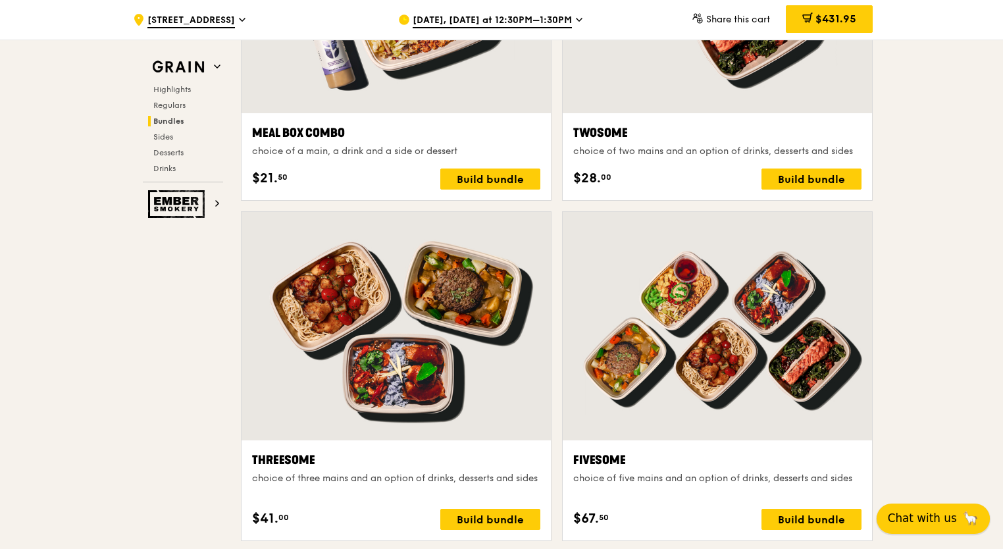
click at [952, 519] on span "Chat with us" at bounding box center [922, 518] width 69 height 16
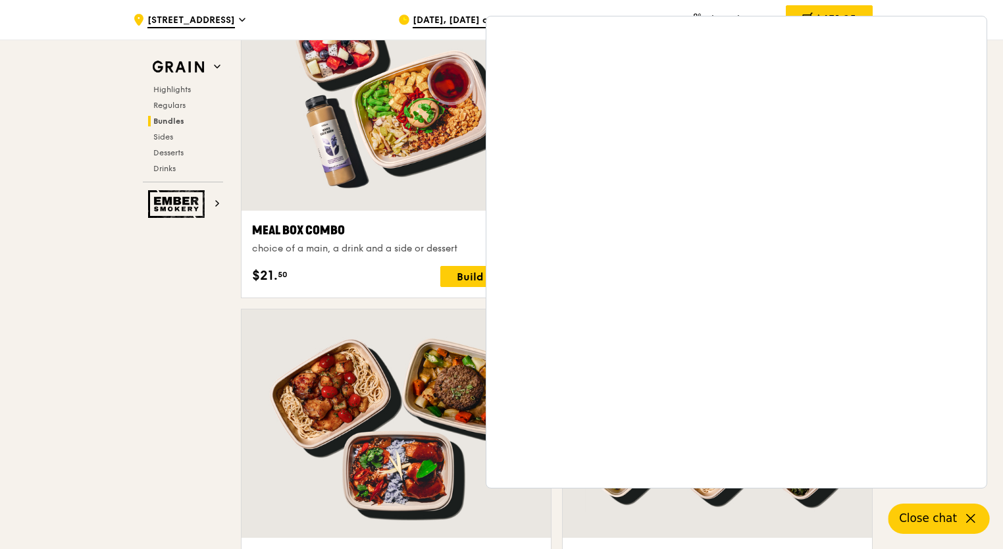
scroll to position [1909, 0]
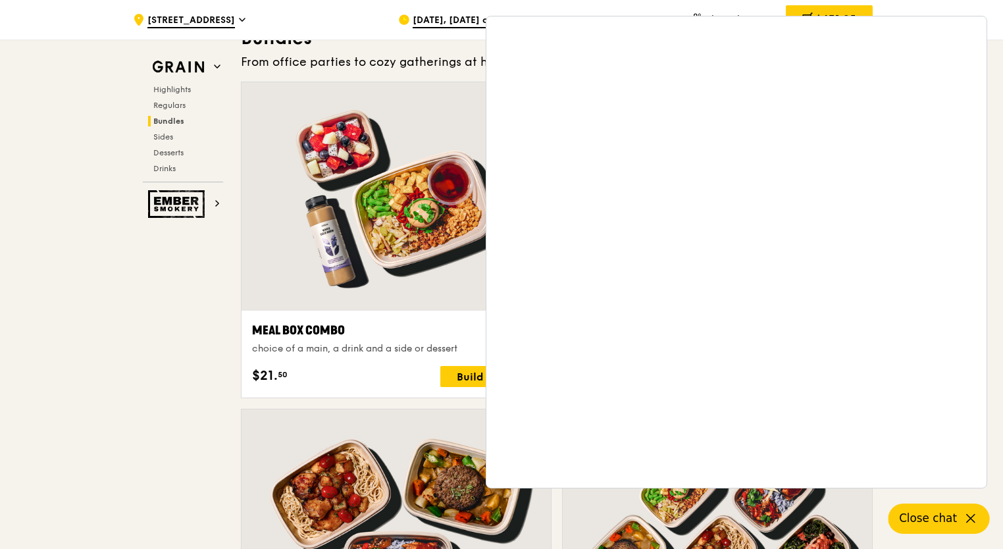
click at [345, 28] on div ".cls-1 { fill: none; stroke: #fff; stroke-linecap: round; stroke-linejoin: roun…" at bounding box center [255, 19] width 244 height 39
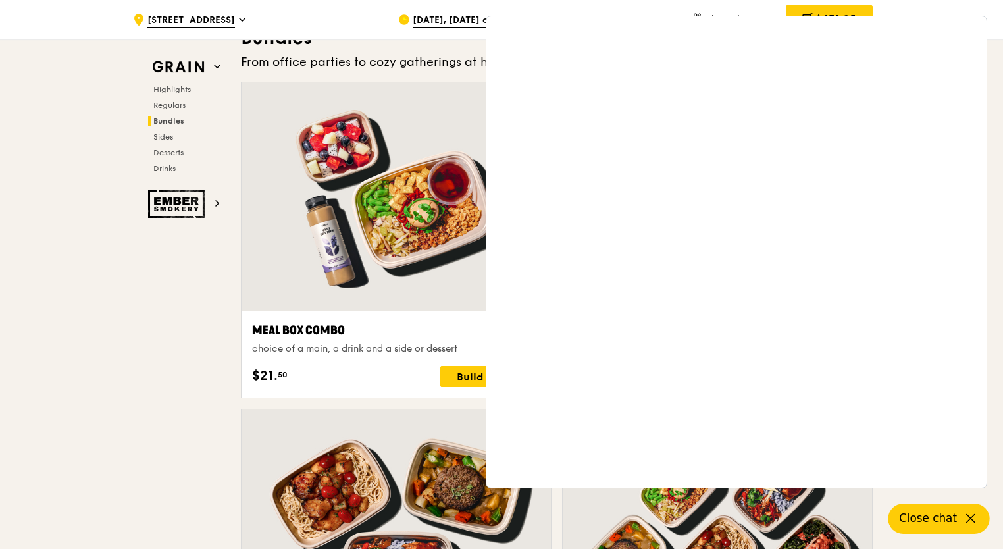
click at [252, 12] on div ".cls-1 { fill: none; stroke: #fff; stroke-linecap: round; stroke-linejoin: roun…" at bounding box center [255, 19] width 244 height 39
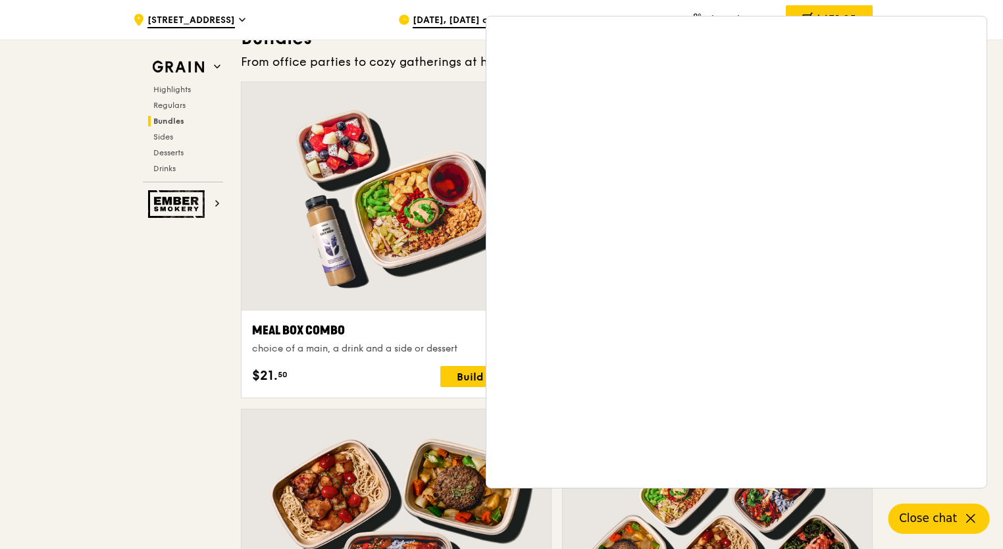
click at [527, 4] on div "[DATE], [DATE] at 12:30PM–1:30PM" at bounding box center [520, 19] width 244 height 39
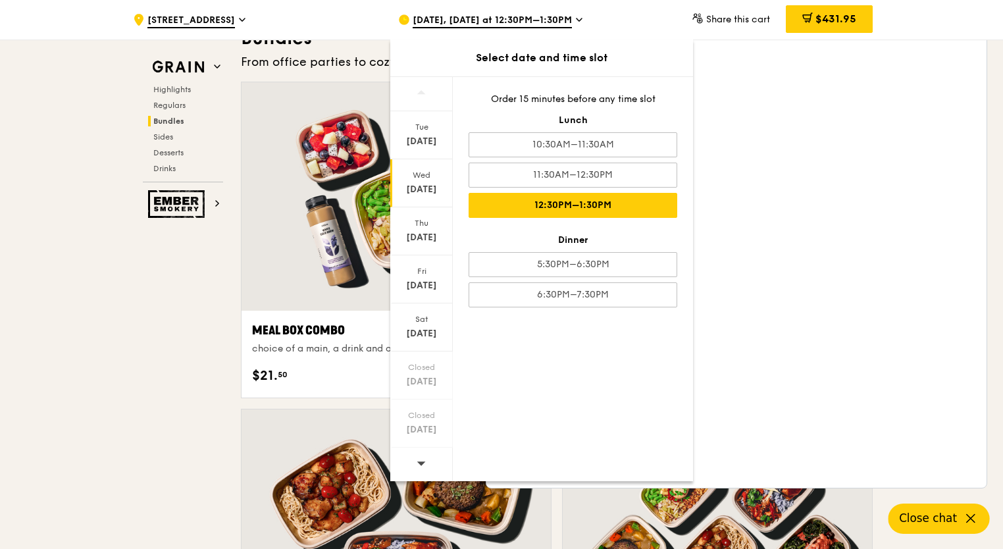
click at [955, 31] on div ".cls-1 { fill: none; stroke: #fff; stroke-linecap: round; stroke-linejoin: roun…" at bounding box center [501, 19] width 1003 height 39
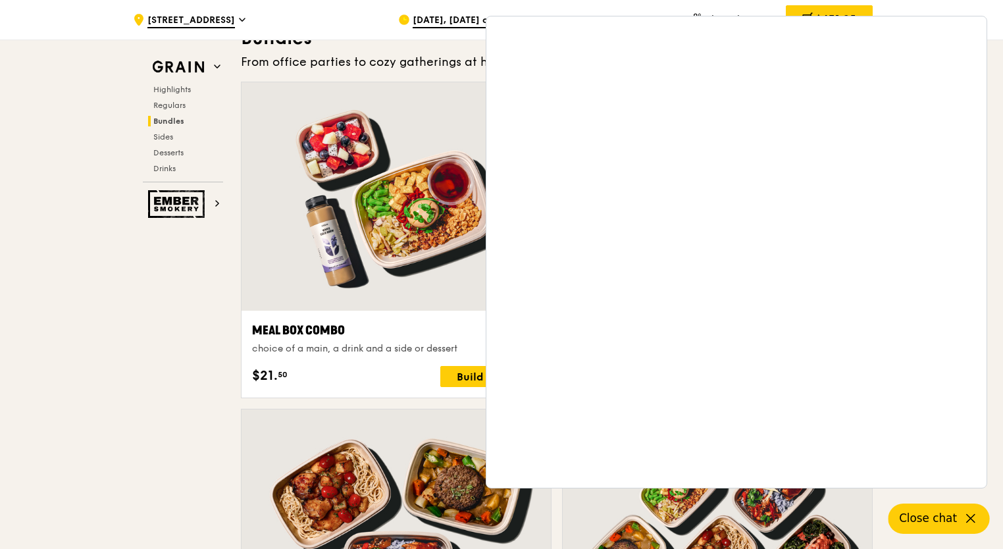
click at [966, 513] on icon at bounding box center [971, 519] width 16 height 16
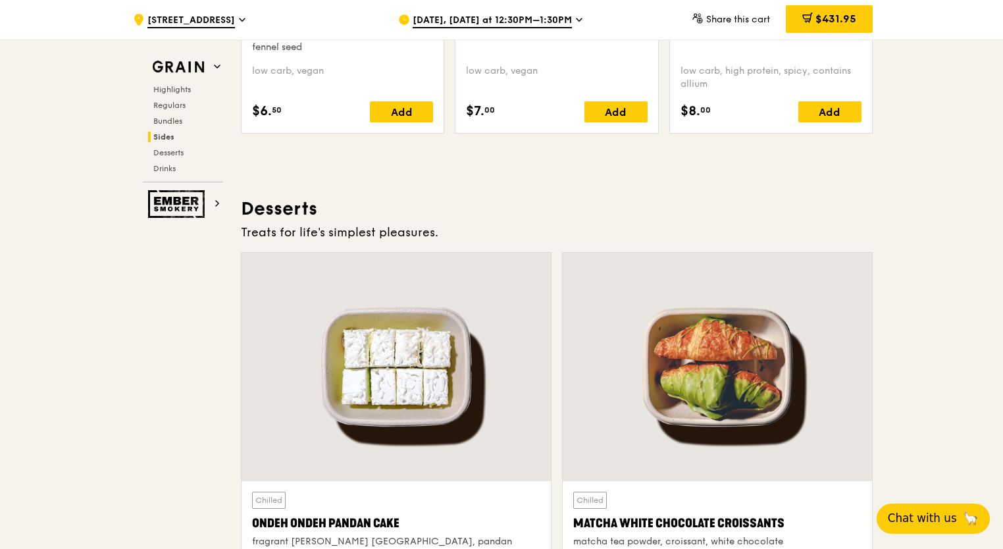
scroll to position [3555, 0]
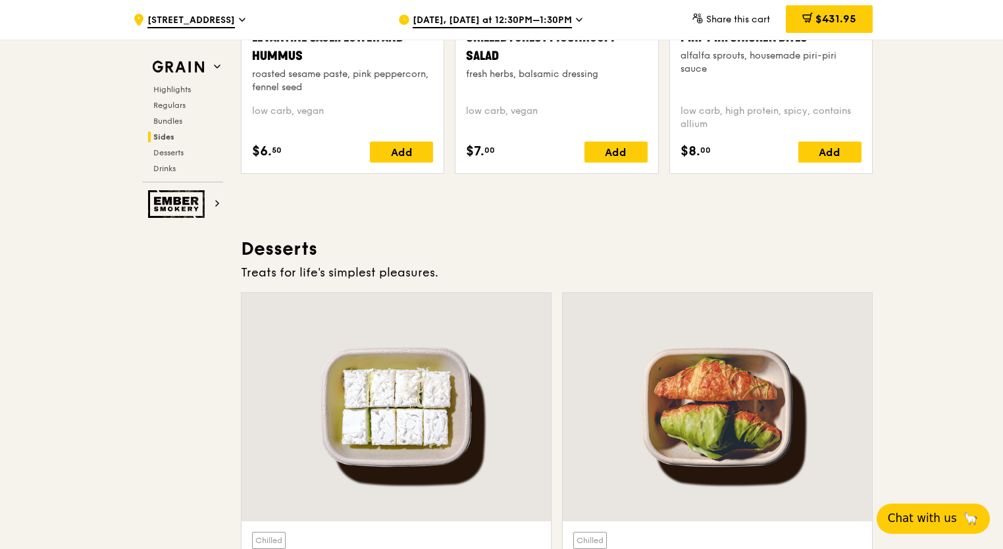
click at [587, 21] on div "[DATE], [DATE] at 12:30PM–1:30PM" at bounding box center [520, 19] width 244 height 39
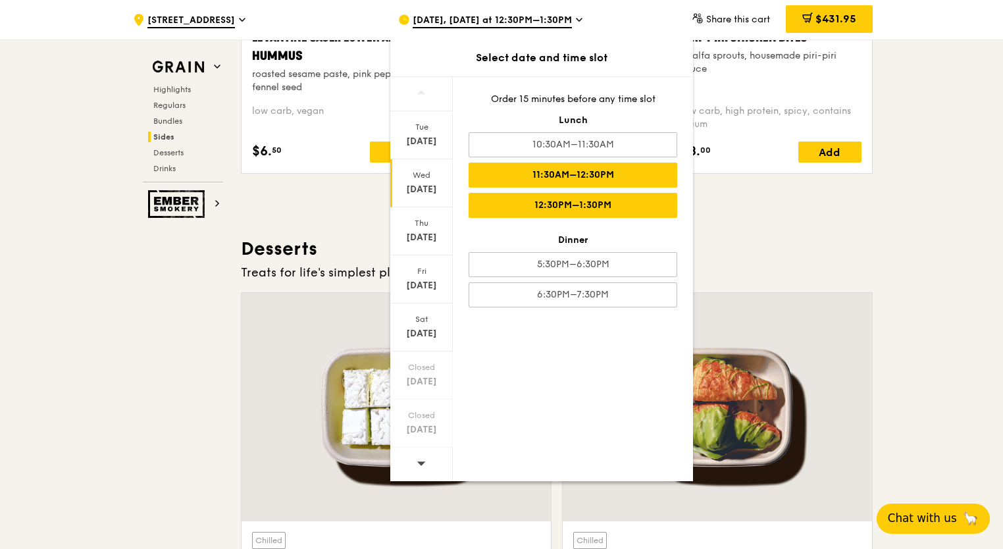
click at [614, 173] on div "11:30AM–12:30PM" at bounding box center [573, 175] width 209 height 25
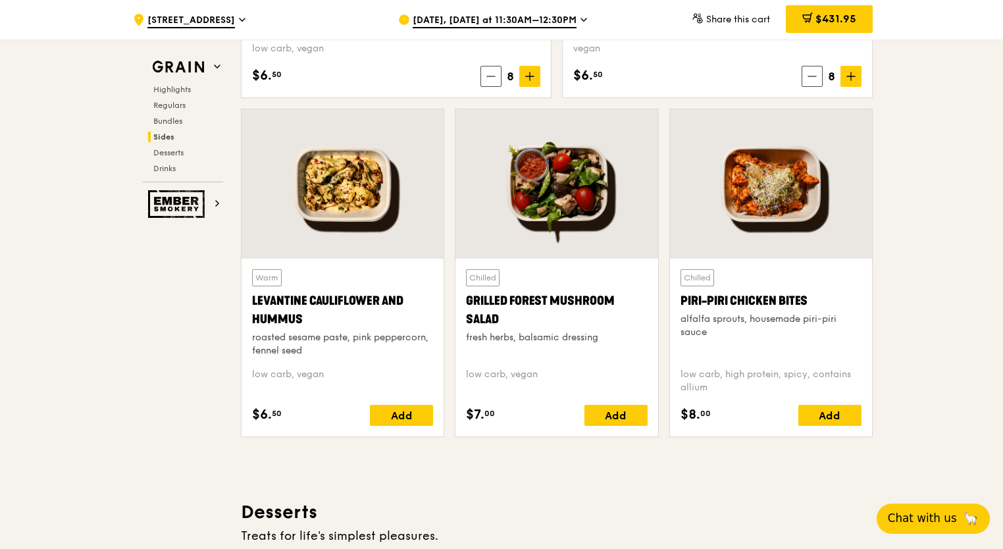
scroll to position [2897, 0]
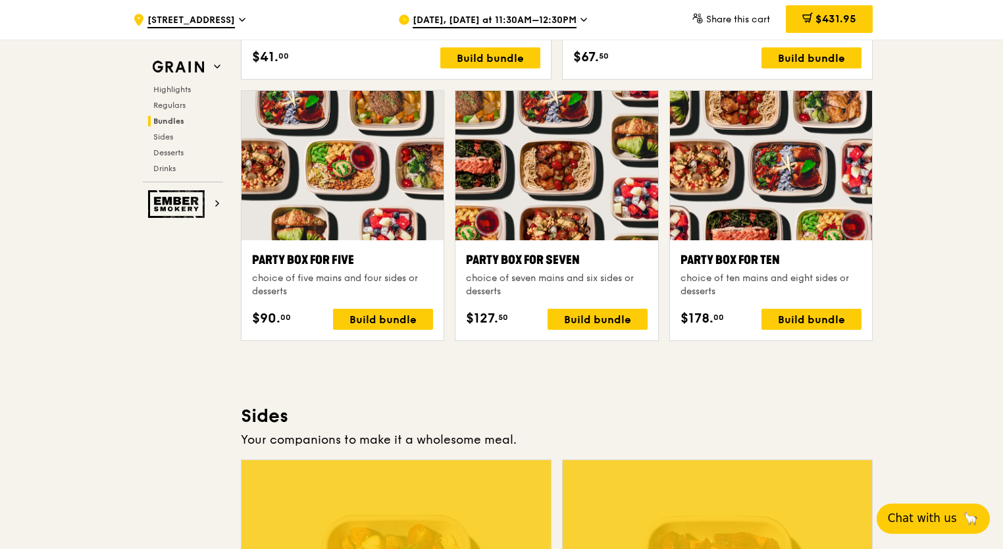
scroll to position [2502, 0]
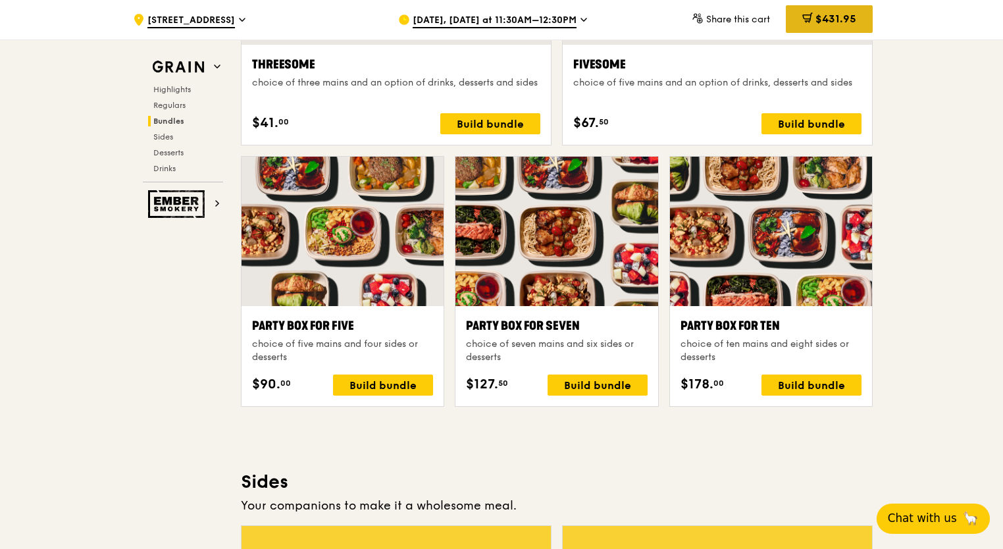
click at [824, 12] on div "$431.95" at bounding box center [829, 19] width 87 height 28
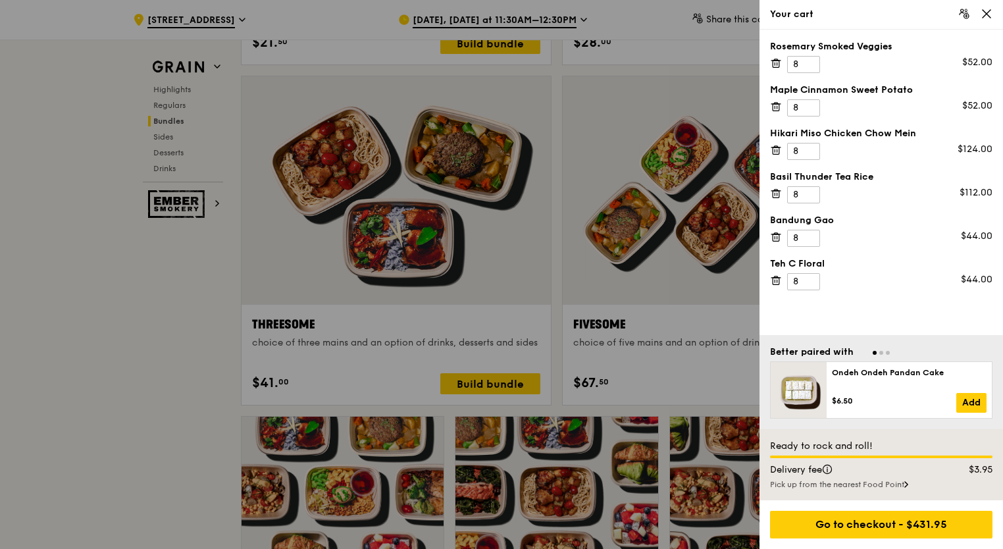
scroll to position [2241, 0]
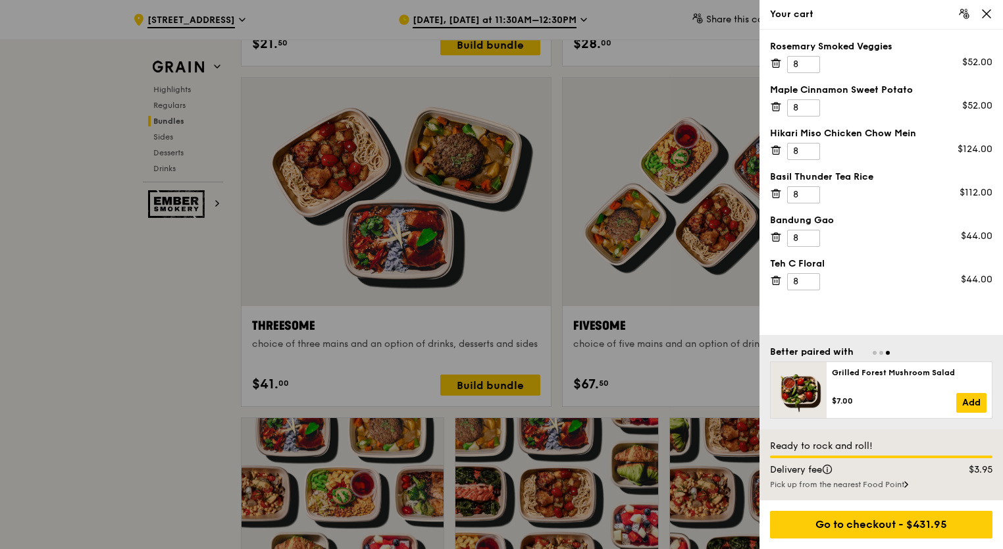
click at [673, 295] on div at bounding box center [501, 274] width 1003 height 549
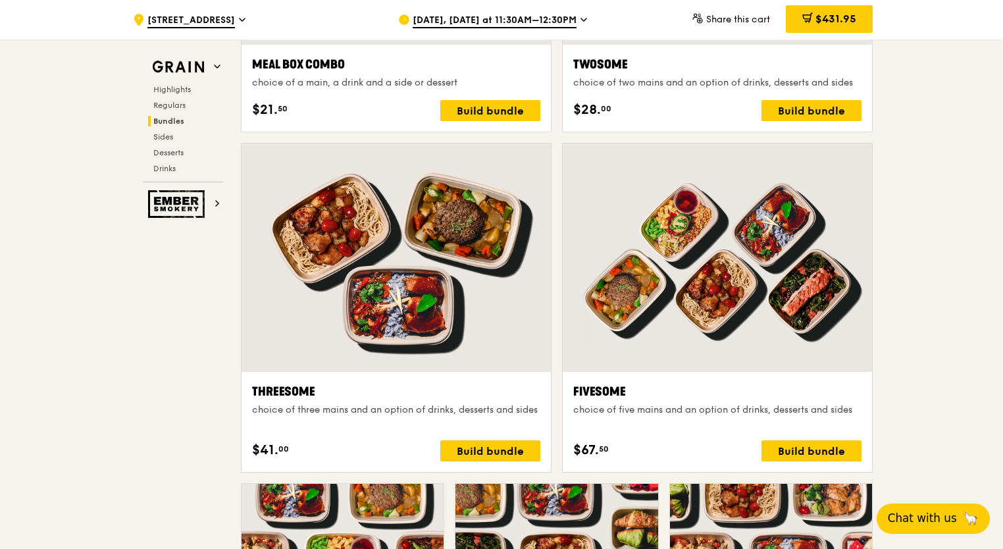
scroll to position [2043, 0]
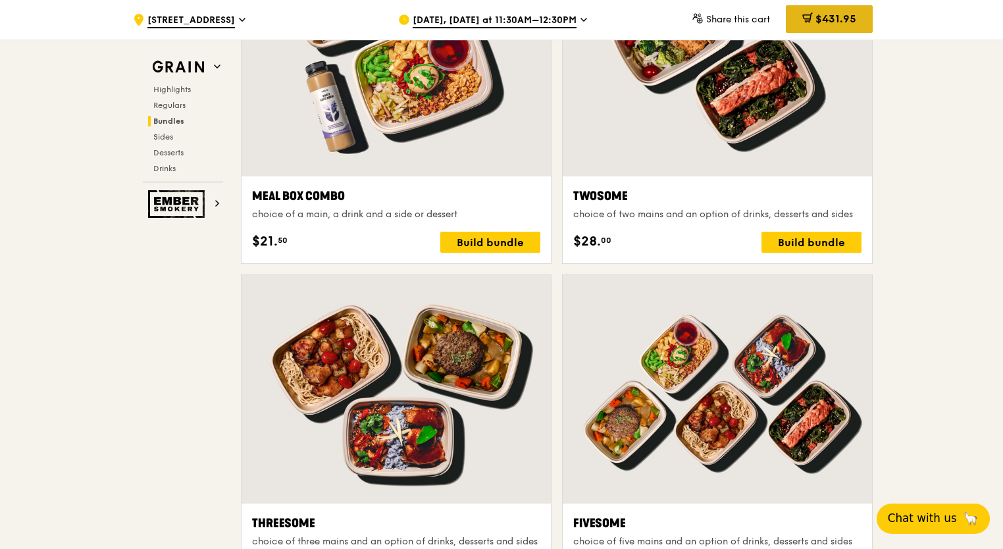
click at [820, 12] on div "$431.95" at bounding box center [829, 19] width 87 height 28
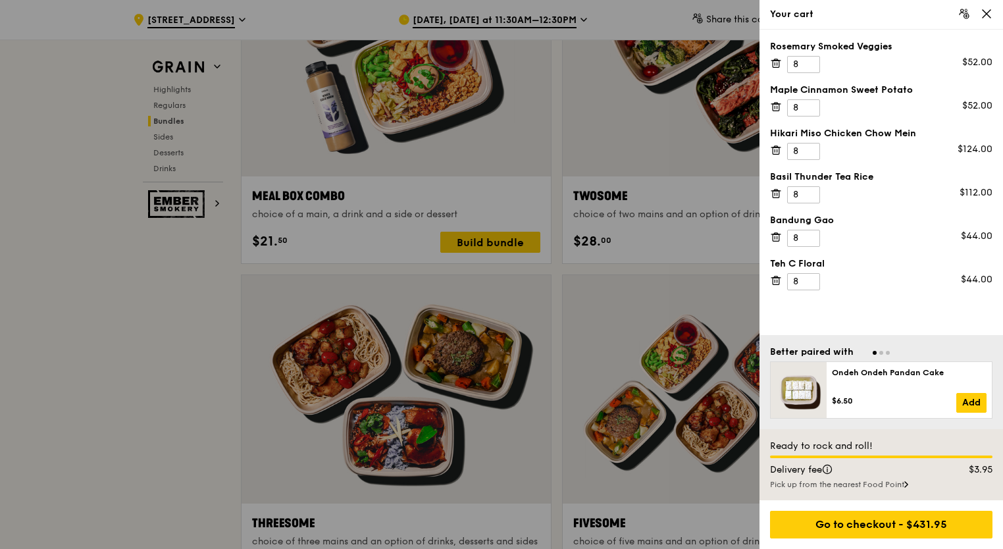
click at [616, 88] on div at bounding box center [501, 274] width 1003 height 549
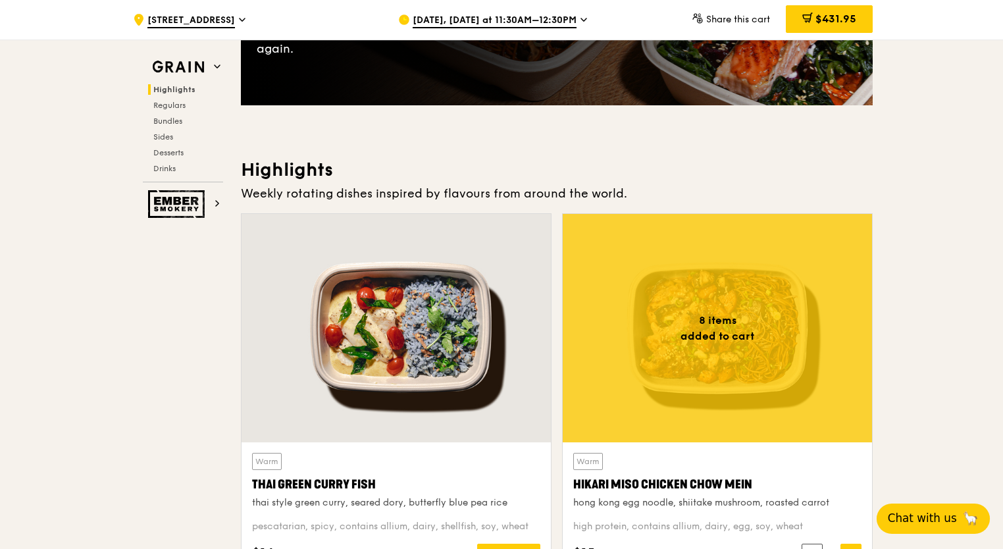
scroll to position [0, 0]
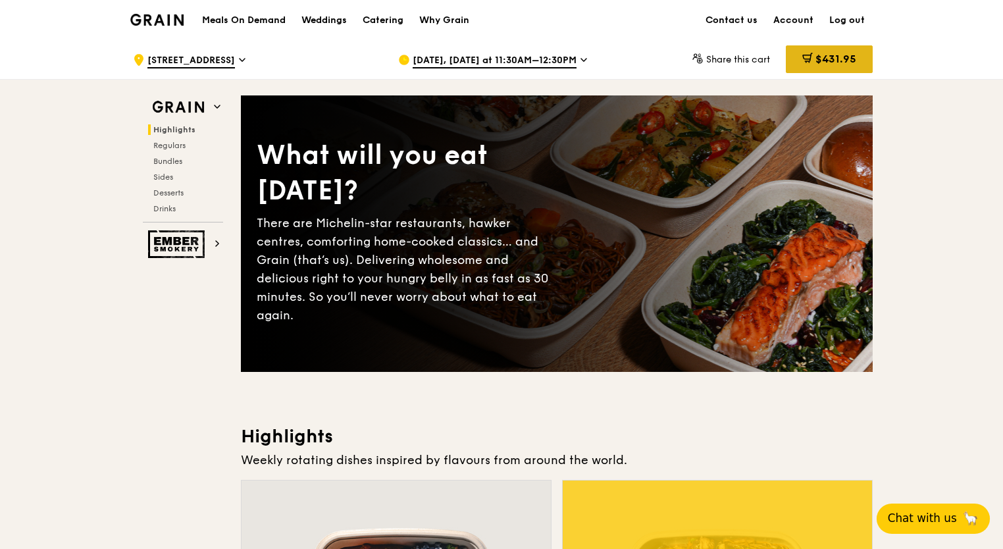
click at [835, 59] on span "$431.95" at bounding box center [836, 59] width 41 height 13
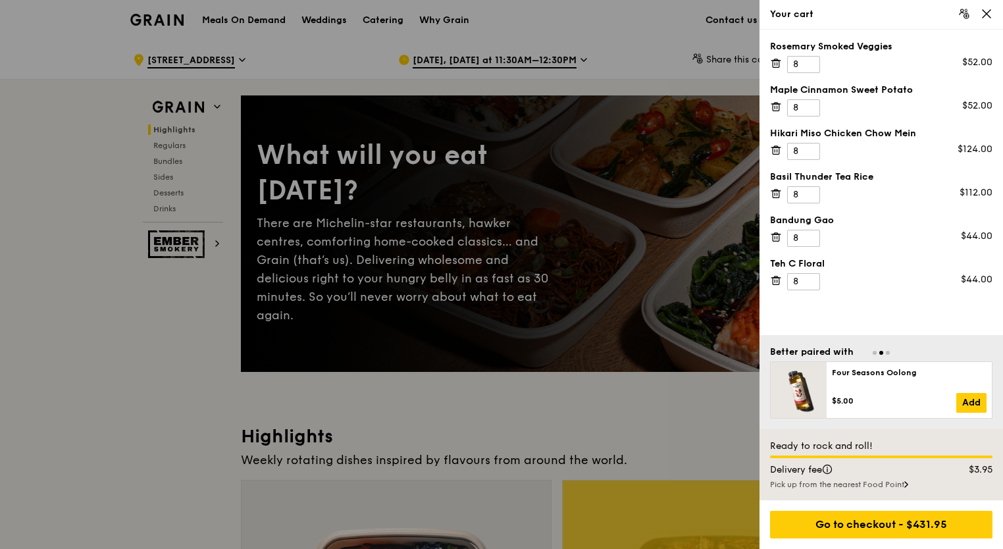
click at [624, 369] on div at bounding box center [501, 274] width 1003 height 549
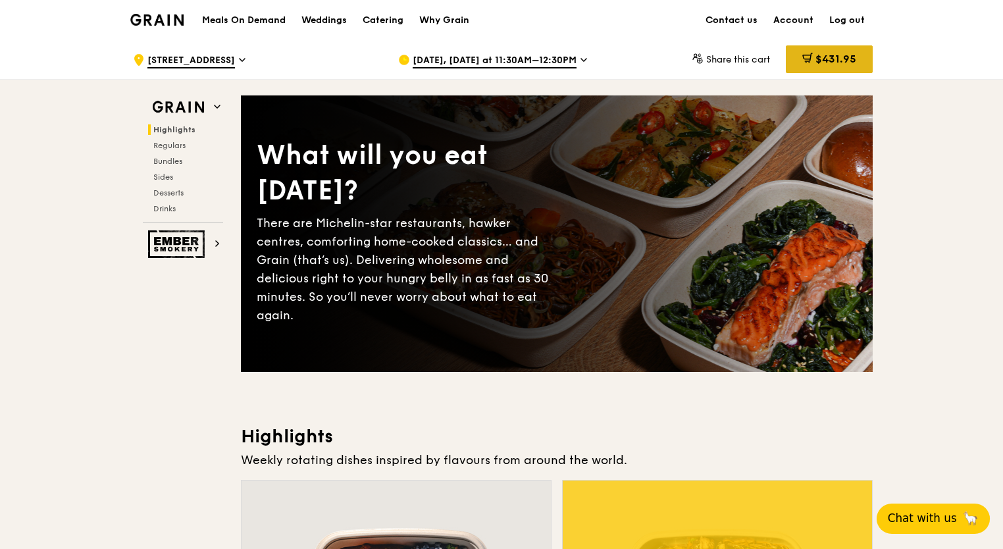
click at [803, 54] on icon at bounding box center [807, 58] width 11 height 11
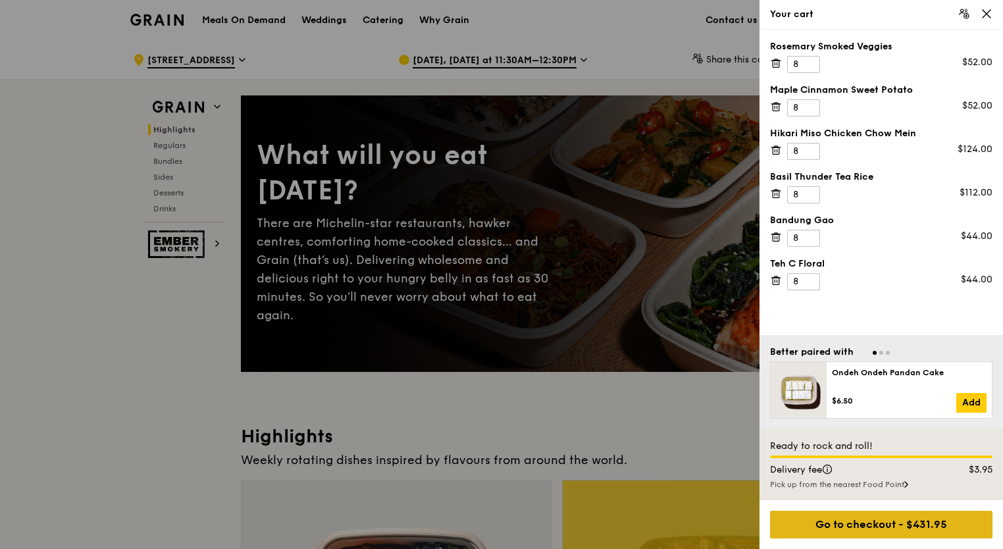
click at [878, 525] on div "Go to checkout - $431.95" at bounding box center [881, 525] width 223 height 28
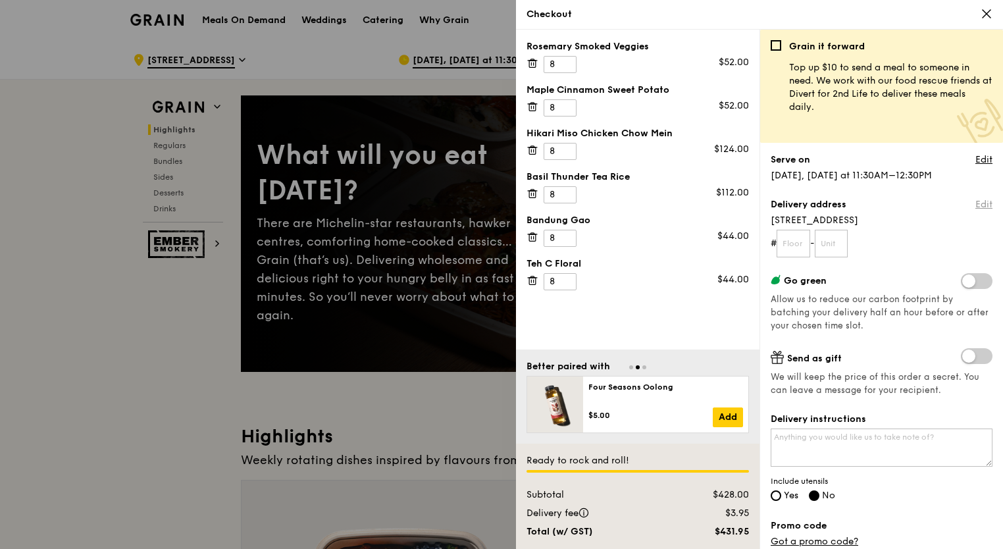
click at [976, 204] on link "Edit" at bounding box center [984, 204] width 17 height 13
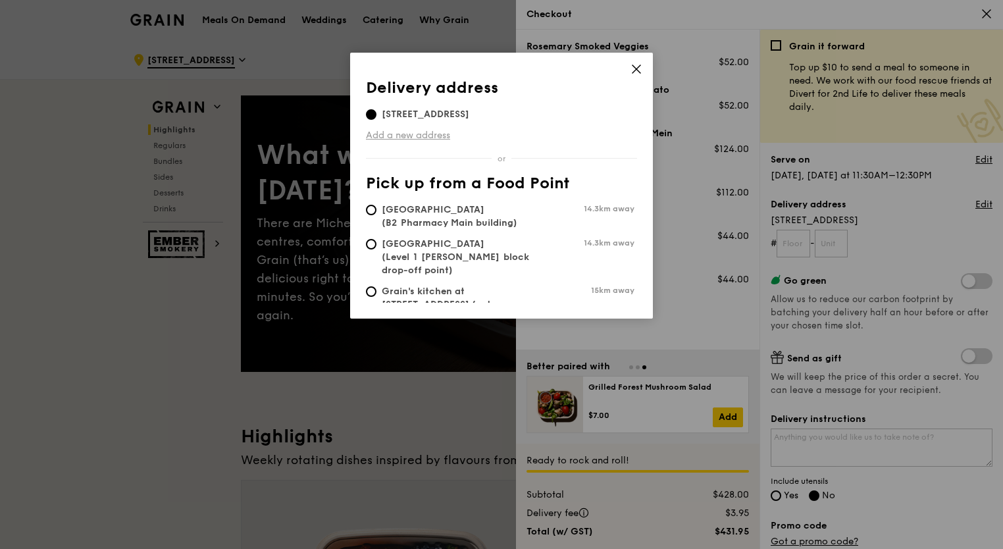
click at [436, 132] on link "Add a new address" at bounding box center [501, 135] width 271 height 13
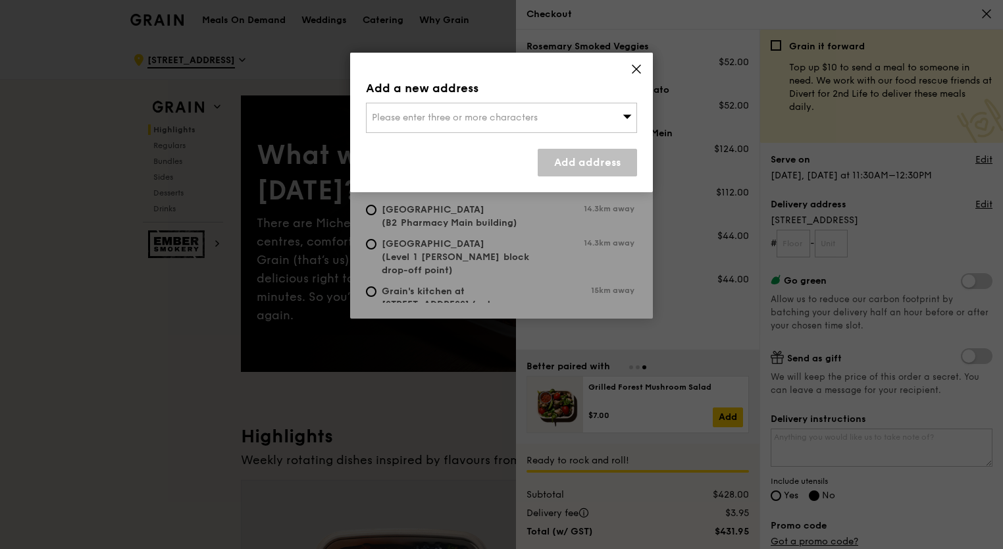
click at [432, 117] on span "Please enter three or more characters" at bounding box center [455, 117] width 166 height 11
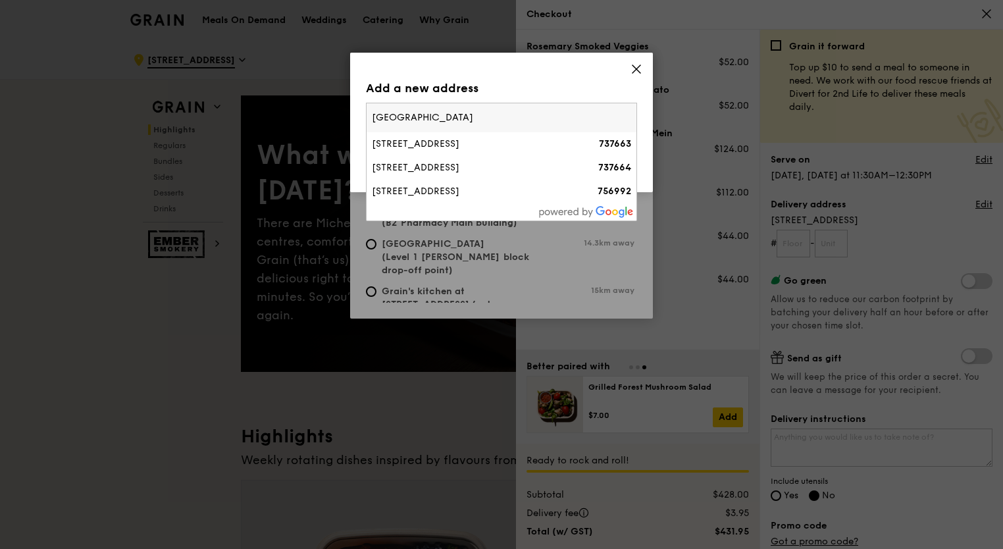
type input "N Coast Ave"
click at [638, 70] on icon at bounding box center [637, 69] width 8 height 8
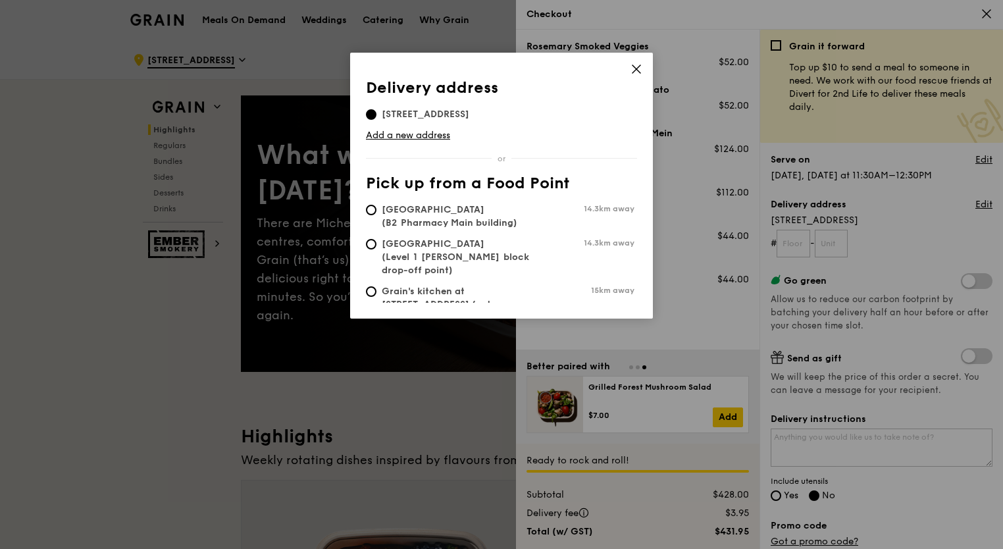
scroll to position [208, 0]
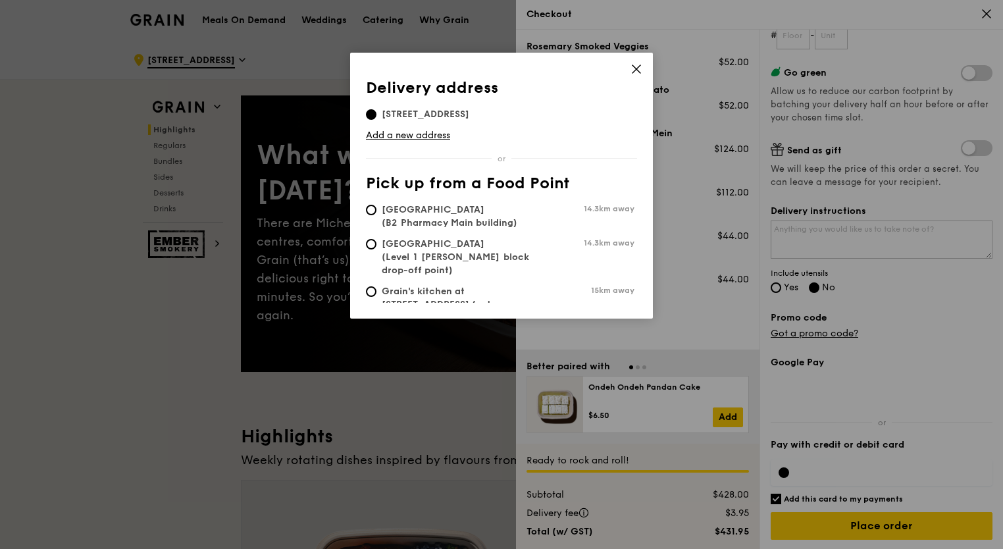
click at [427, 115] on span "1 North Coast Drive, 757432" at bounding box center [425, 114] width 119 height 13
click at [377, 115] on input "1 North Coast Drive, 757432" at bounding box center [371, 114] width 11 height 11
click at [635, 70] on icon at bounding box center [637, 69] width 12 height 12
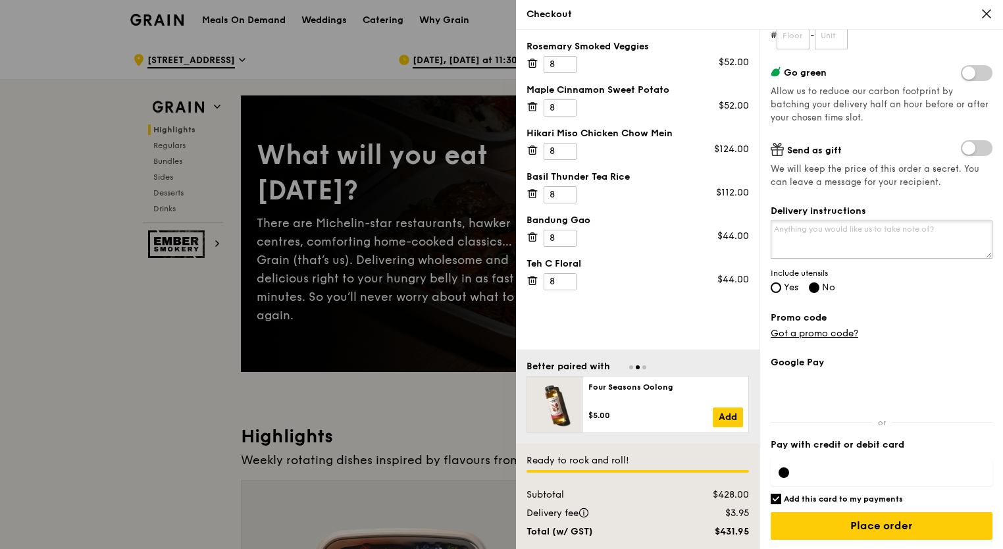
click at [839, 238] on textarea "Delivery instructions" at bounding box center [882, 240] width 222 height 38
click at [843, 238] on textarea "Delivery instructions" at bounding box center [882, 240] width 222 height 38
paste textarea "come in via Gate 3, look for F10A Cafeteria Dock (loading bay 2),"
click at [772, 228] on textarea "come in via Gate 3, look for F10A Cafeteria Dock (loading bay 2)," at bounding box center [882, 240] width 222 height 38
click at [858, 242] on textarea "Please come in via Gate 3, look for F10A Cafeteria Dock (loading bay 2)," at bounding box center [882, 240] width 222 height 38
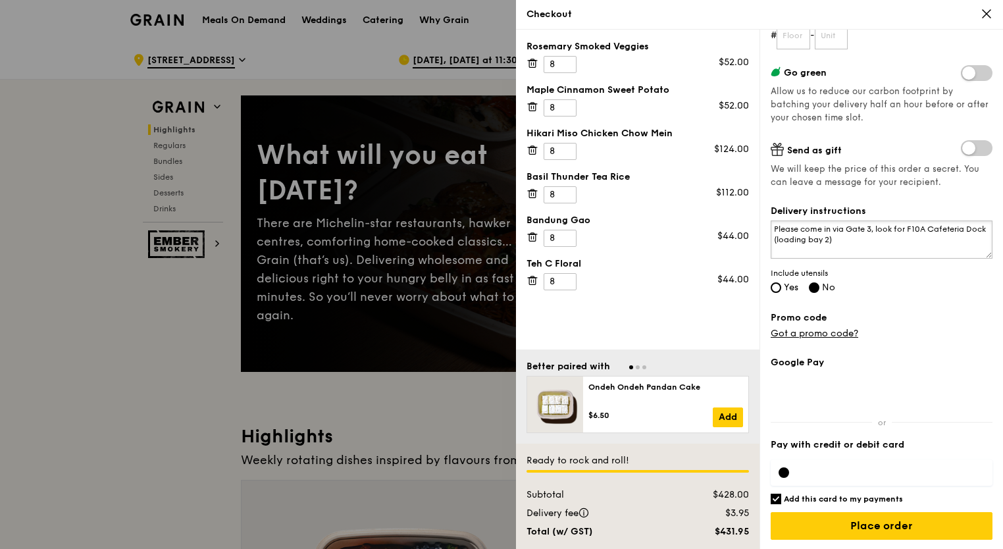
scroll to position [132, 0]
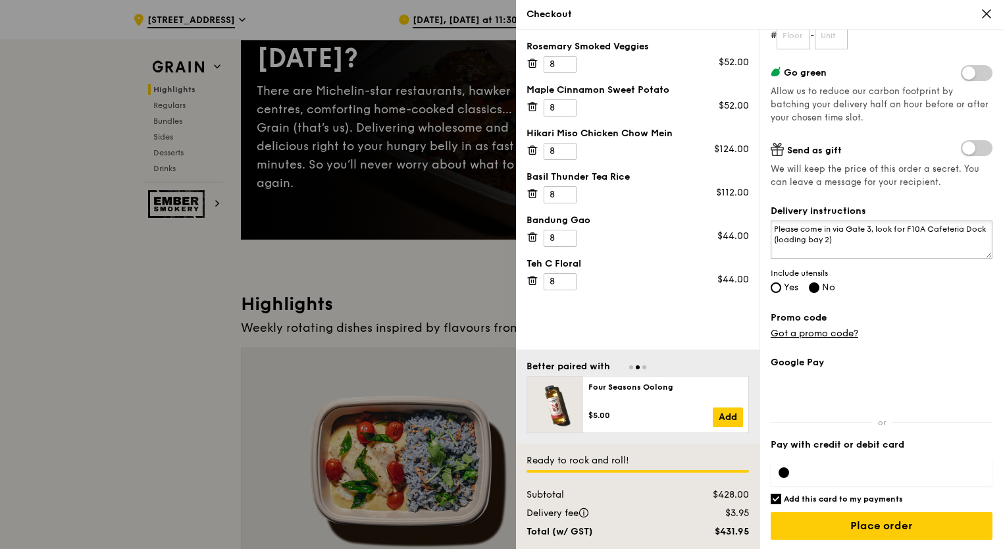
type textarea "Please come in via Gate 3, look for F10A Cafeteria Dock (loading bay 2)"
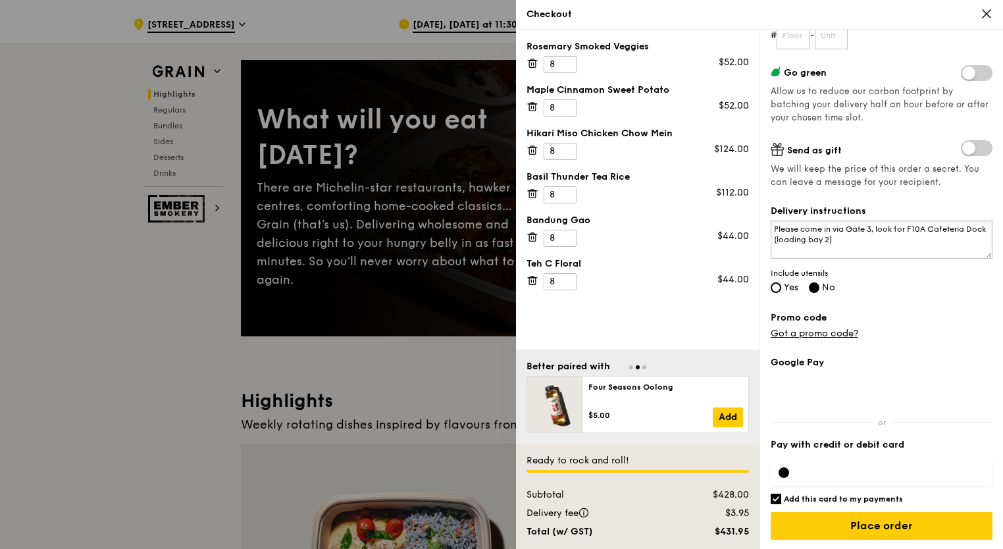
scroll to position [0, 0]
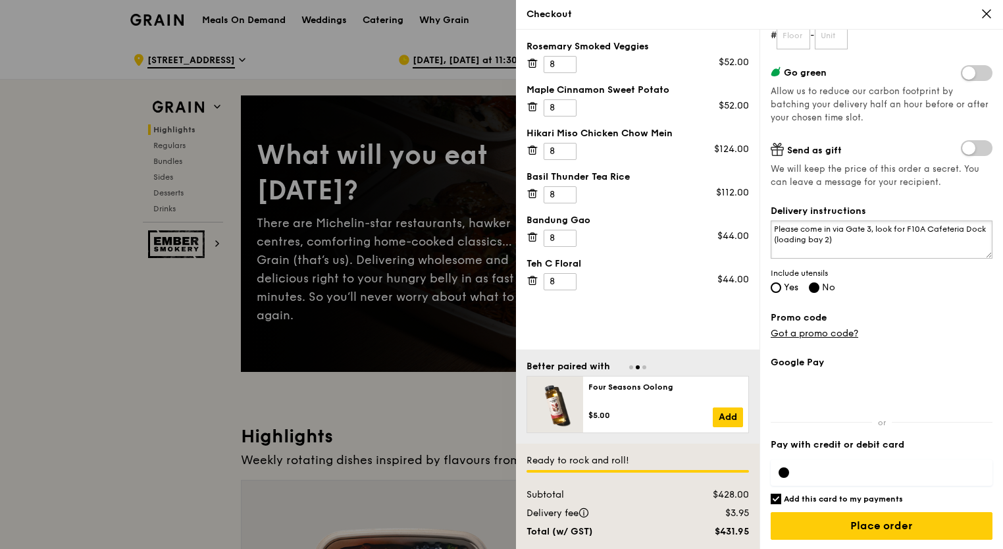
click at [869, 239] on textarea "Please come in via Gate 3, look for F10A Cafeteria Dock (loading bay 2)" at bounding box center [882, 240] width 222 height 38
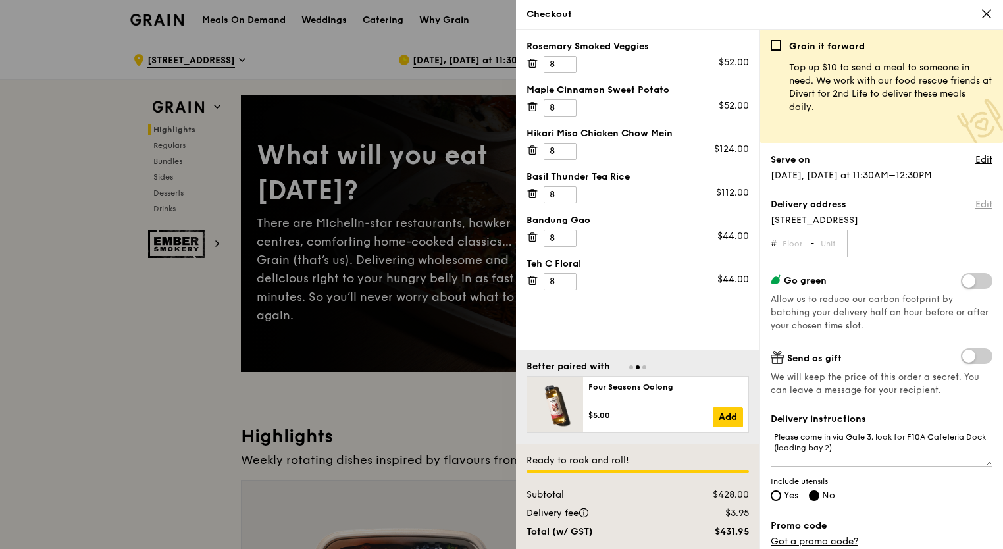
click at [976, 205] on link "Edit" at bounding box center [984, 204] width 17 height 13
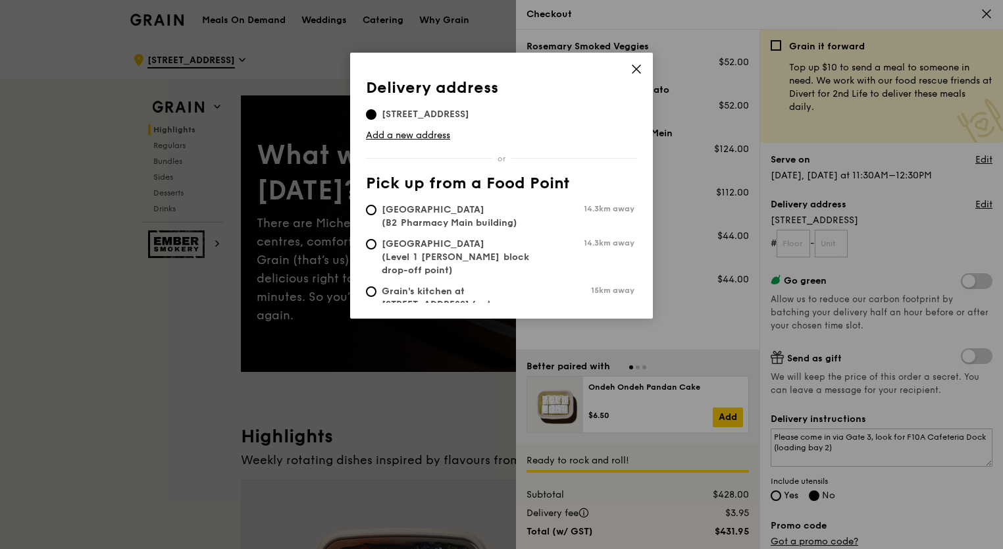
click at [638, 67] on icon at bounding box center [637, 69] width 8 height 8
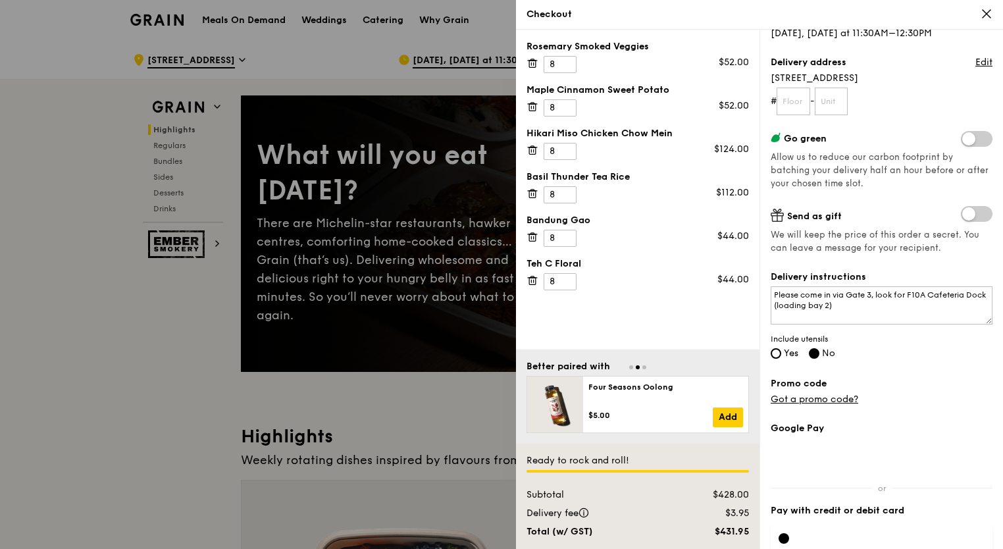
scroll to position [66, 0]
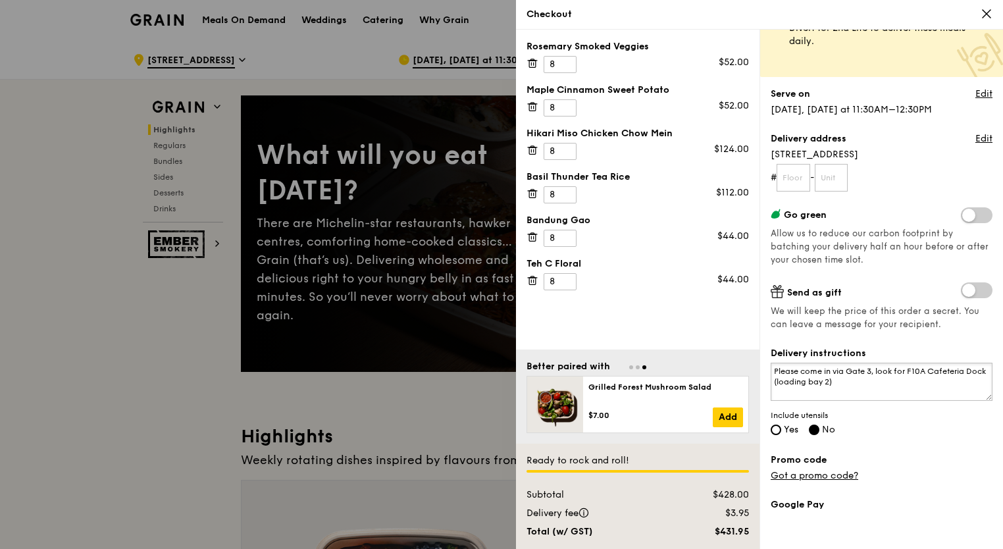
click at [908, 393] on textarea "Please come in via Gate 3, look for F10A Cafeteria Dock (loading bay 2)" at bounding box center [882, 382] width 222 height 38
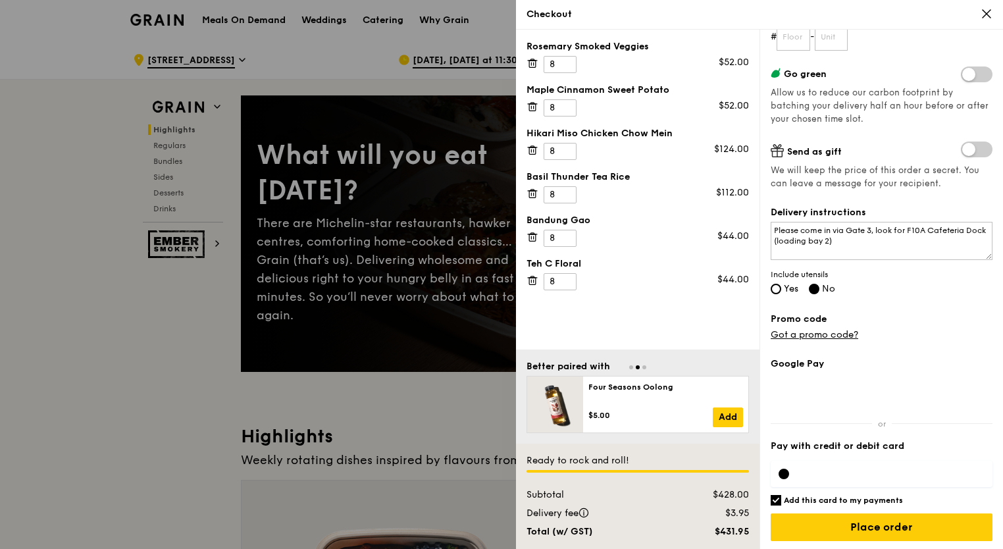
scroll to position [208, 0]
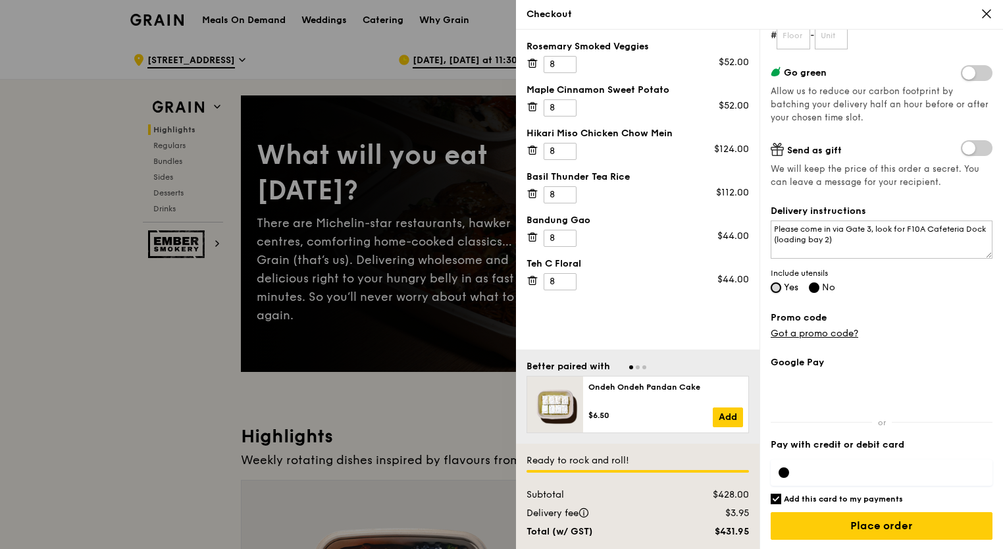
click at [777, 290] on input "Yes" at bounding box center [776, 287] width 11 height 11
radio input "true"
radio input "false"
click at [479, 394] on div at bounding box center [501, 274] width 1003 height 549
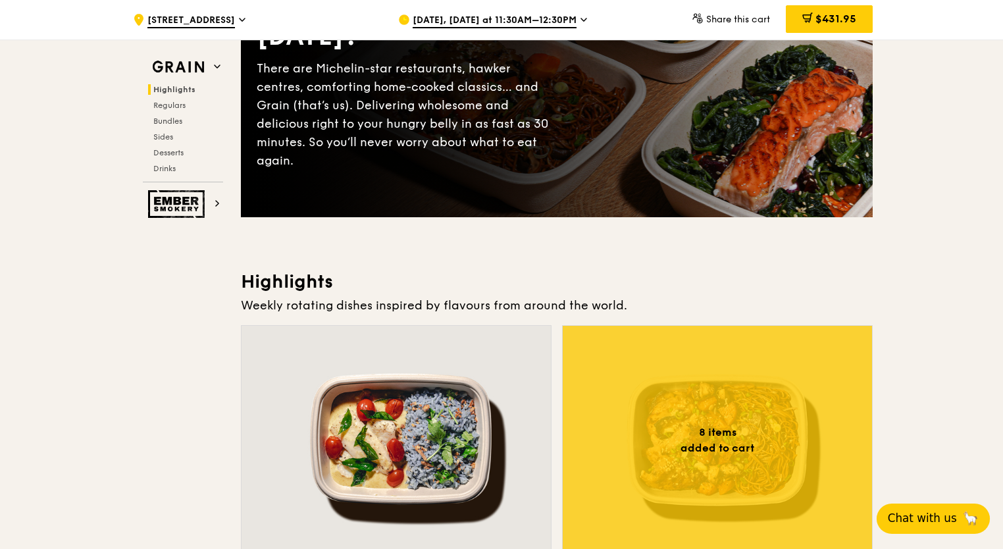
scroll to position [132, 0]
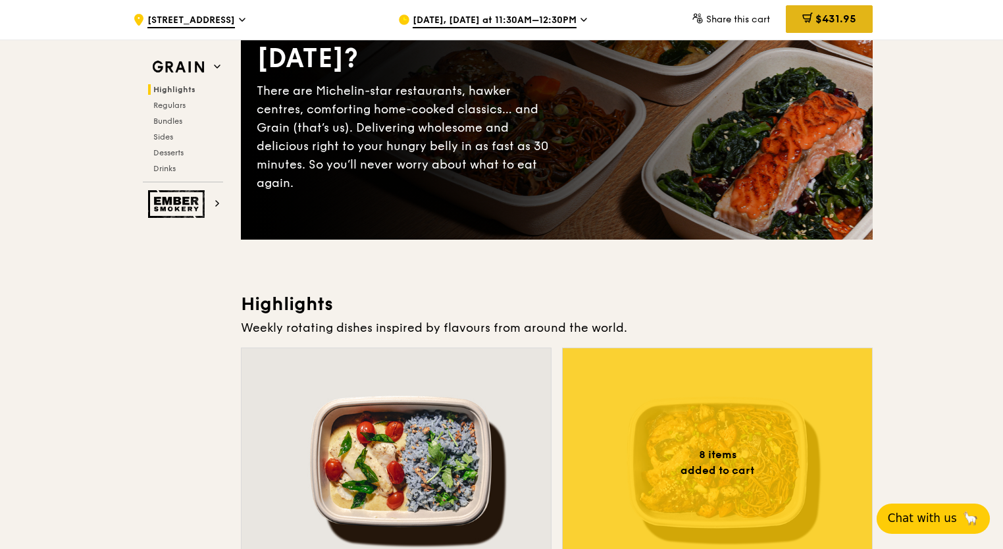
click at [831, 21] on span "$431.95" at bounding box center [836, 19] width 41 height 13
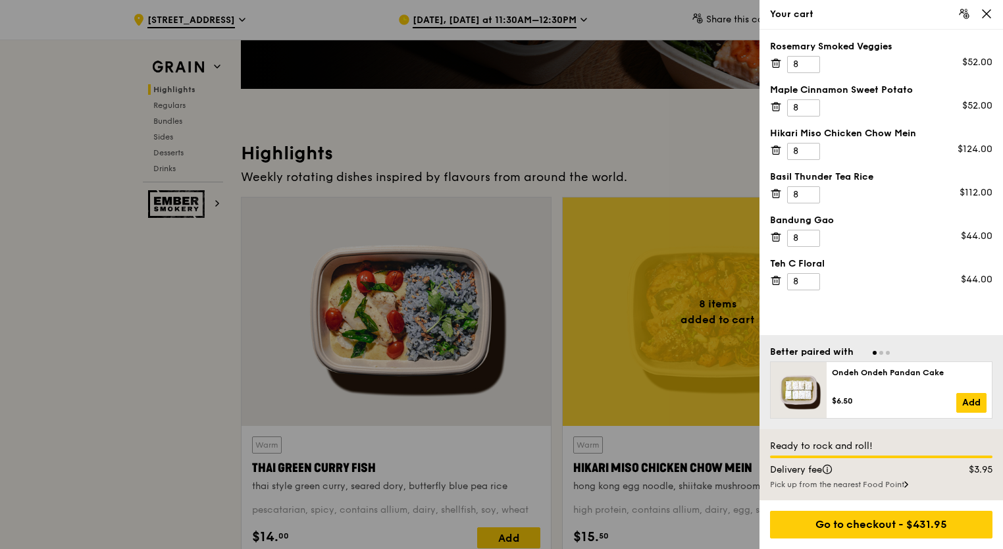
scroll to position [461, 0]
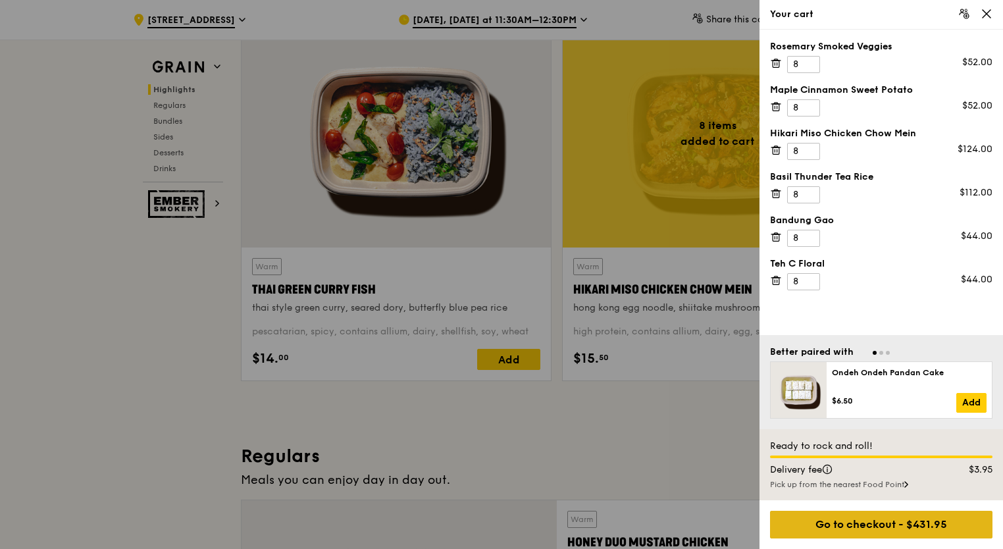
click at [918, 523] on div "Go to checkout - $431.95" at bounding box center [881, 525] width 223 height 28
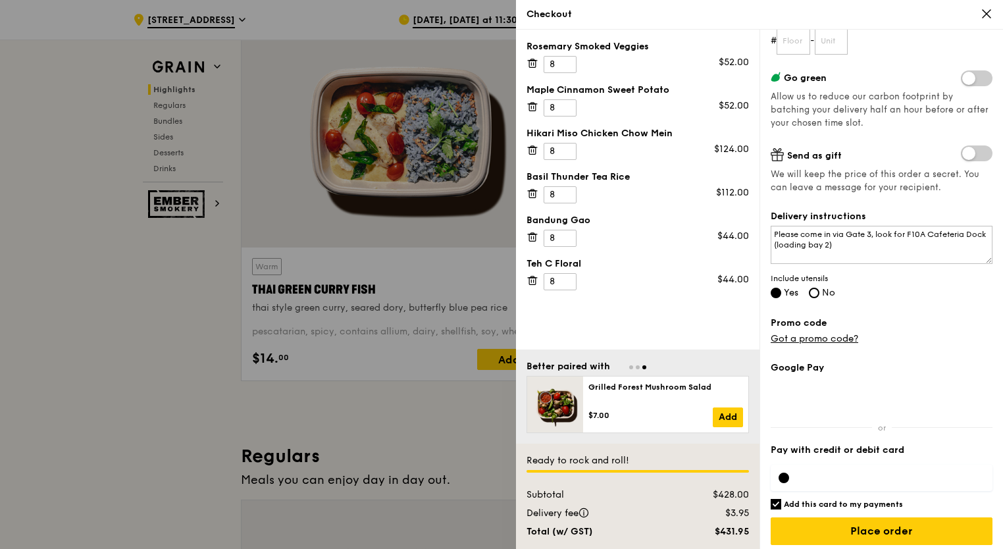
scroll to position [208, 0]
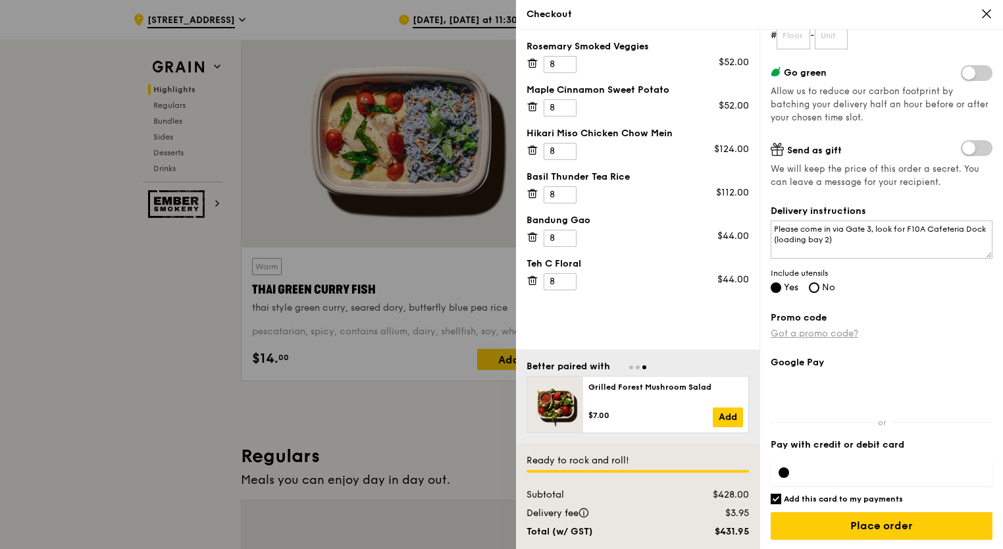
click at [808, 336] on link "Got a promo code?" at bounding box center [815, 333] width 88 height 11
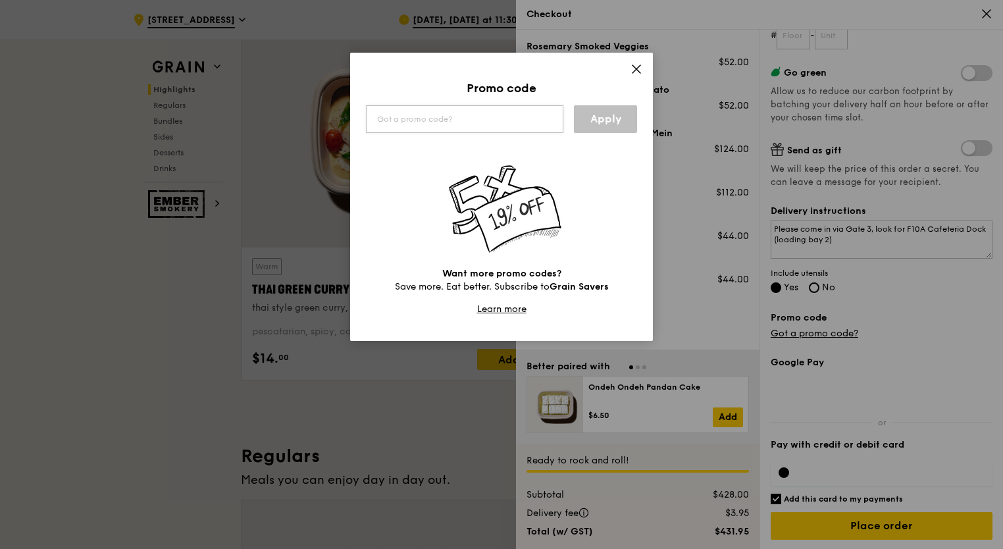
click at [444, 115] on input "text" at bounding box center [464, 119] width 197 height 28
type input "WELCOMEFEAST"
click at [577, 112] on link "Apply" at bounding box center [605, 119] width 63 height 28
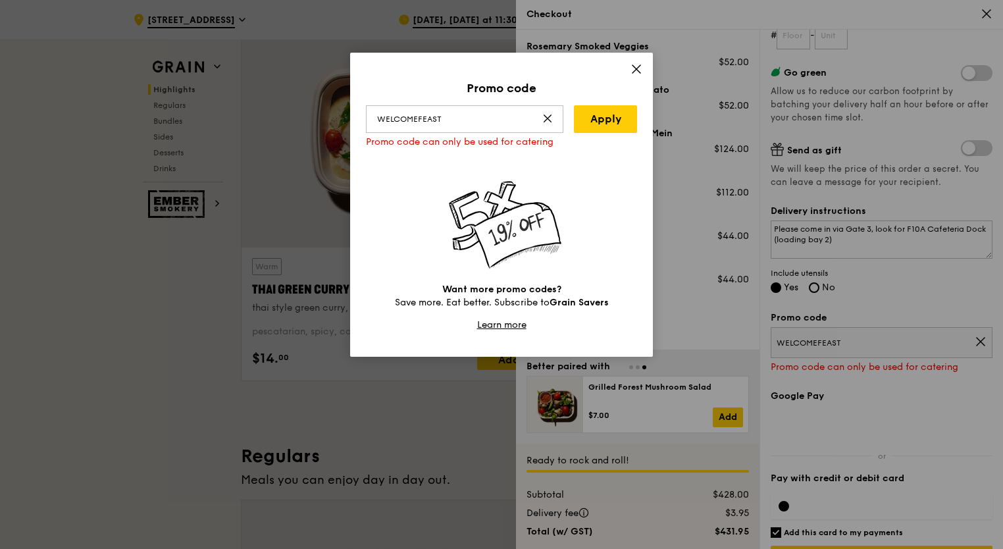
click at [633, 65] on icon at bounding box center [637, 69] width 8 height 8
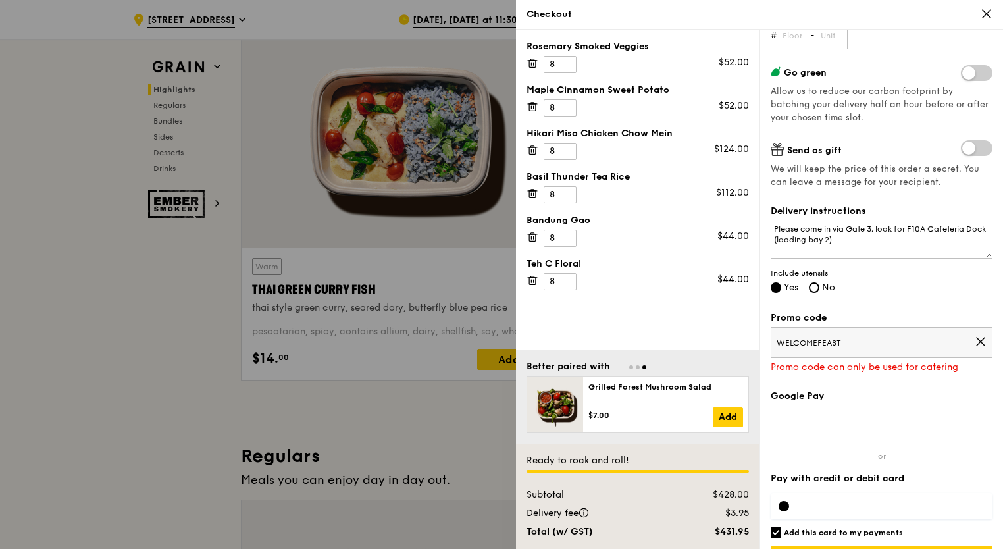
click at [975, 336] on icon at bounding box center [981, 342] width 12 height 12
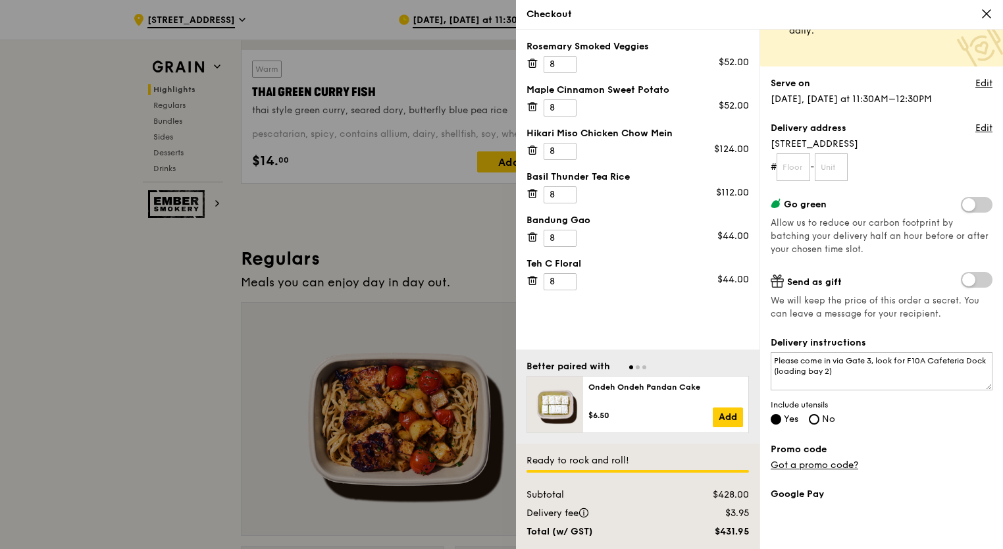
scroll to position [0, 0]
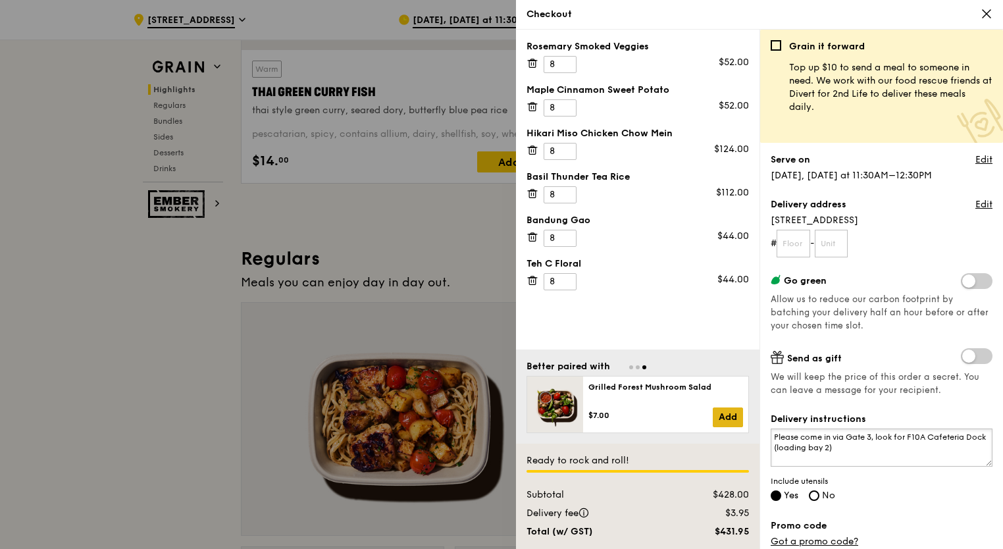
drag, startPoint x: 879, startPoint y: 449, endPoint x: 729, endPoint y: 425, distance: 152.1
click at [729, 425] on div "Rosemary Smoked Veggies 8 $52.00 Maple Cinnamon Sweet Potato 8 $52.00 Hikari Mi…" at bounding box center [759, 289] width 487 height 519
click at [880, 449] on textarea "Please come in via Gate 3, look for F10A Cafeteria Dock (loading bay 2)" at bounding box center [882, 448] width 222 height 38
drag, startPoint x: 878, startPoint y: 446, endPoint x: 758, endPoint y: 427, distance: 121.4
click at [758, 427] on div "Rosemary Smoked Veggies 8 $52.00 Maple Cinnamon Sweet Potato 8 $52.00 Hikari Mi…" at bounding box center [759, 289] width 487 height 519
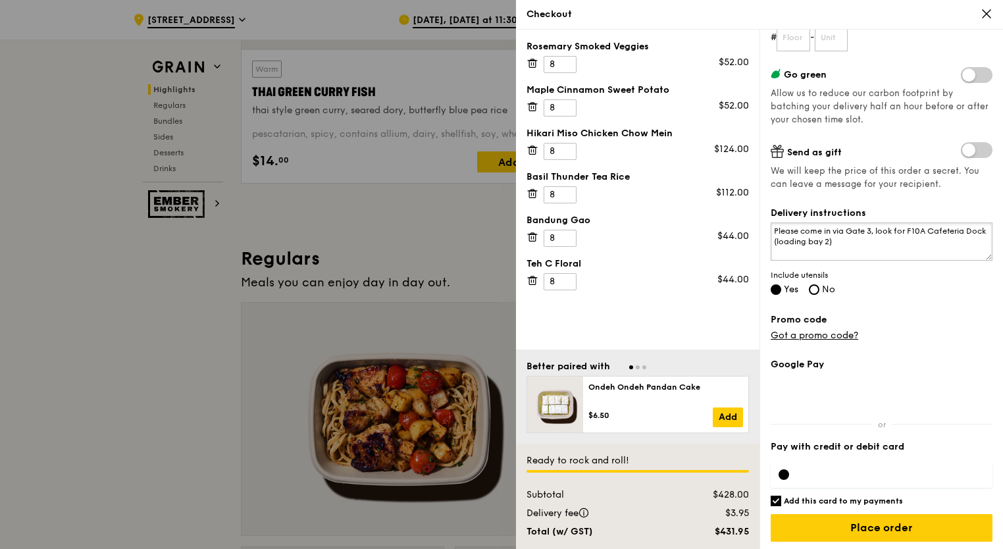
scroll to position [208, 0]
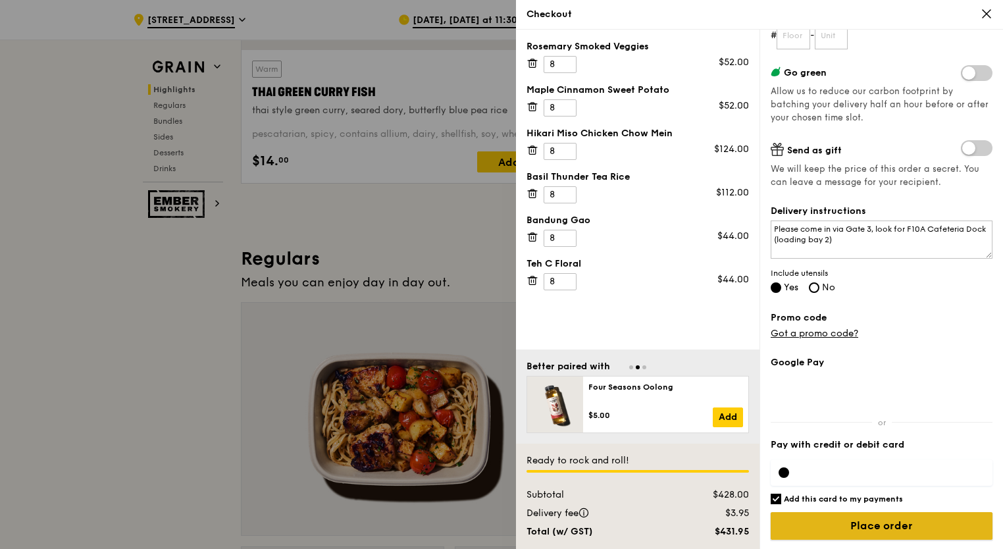
click at [931, 526] on input "Place order" at bounding box center [882, 526] width 222 height 28
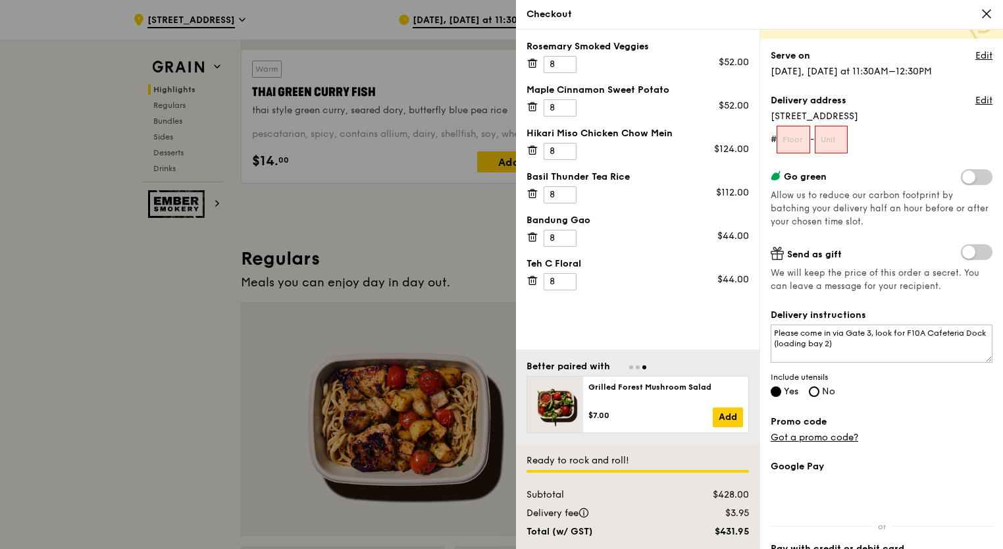
scroll to position [0, 0]
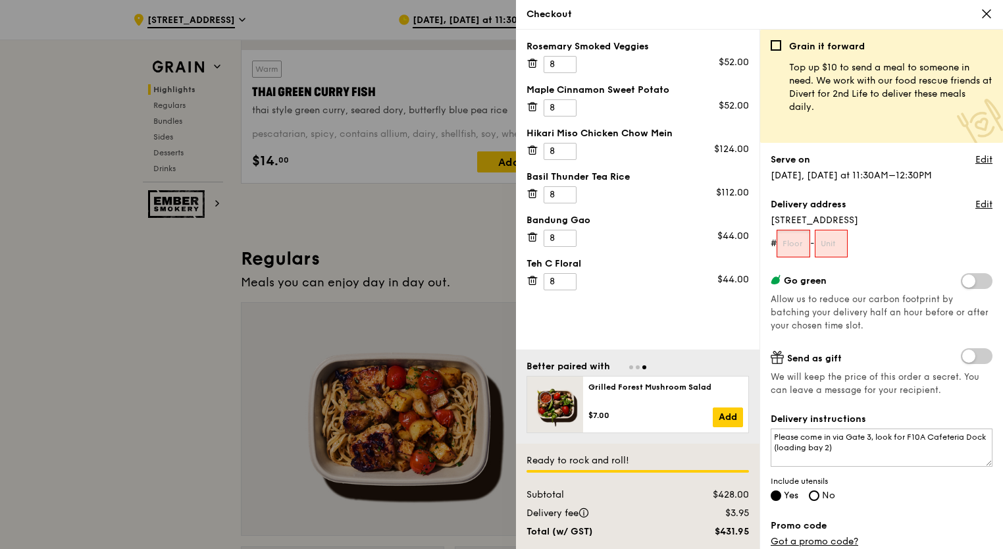
click at [795, 242] on input "text" at bounding box center [794, 244] width 34 height 28
type input "5"
click at [839, 244] on input "text" at bounding box center [832, 244] width 34 height 28
type input "xx"
click at [895, 248] on form "# 5 - xx" at bounding box center [882, 244] width 222 height 28
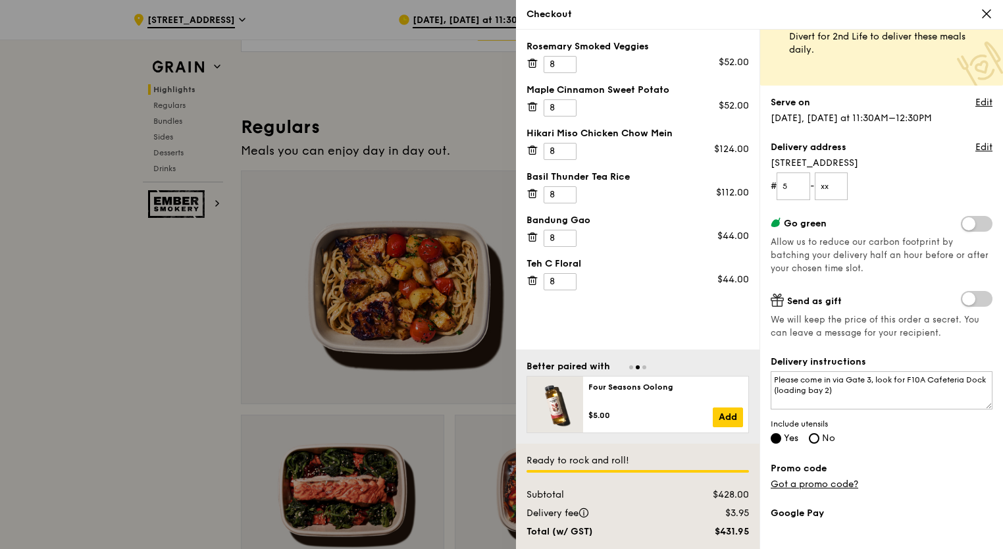
scroll to position [51, 0]
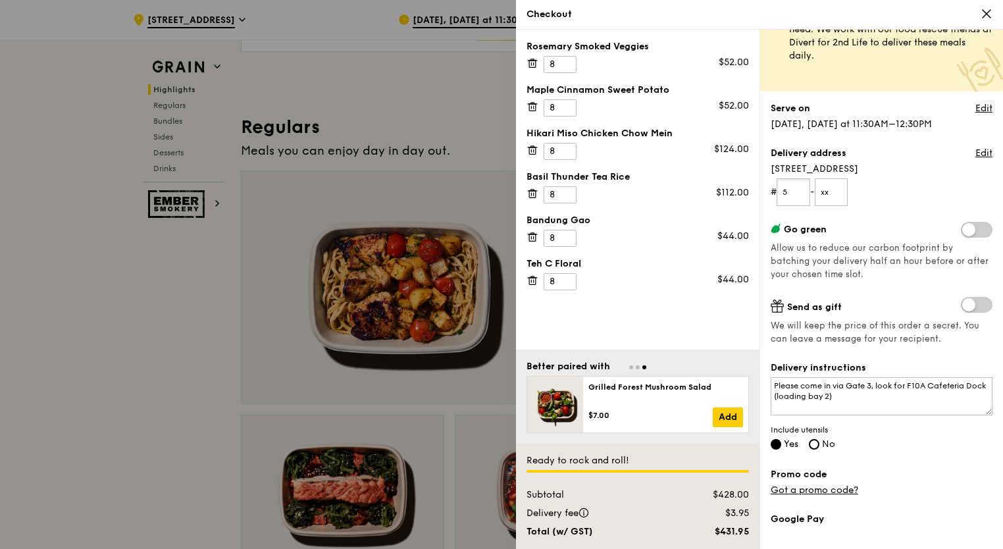
click at [792, 191] on input "5" at bounding box center [794, 192] width 34 height 28
drag, startPoint x: 837, startPoint y: 188, endPoint x: 812, endPoint y: 188, distance: 25.7
click at [812, 188] on form "# F10A - xx" at bounding box center [882, 192] width 222 height 28
drag, startPoint x: 804, startPoint y: 188, endPoint x: 775, endPoint y: 188, distance: 29.6
click at [775, 188] on form "# F10A - xx" at bounding box center [882, 192] width 222 height 28
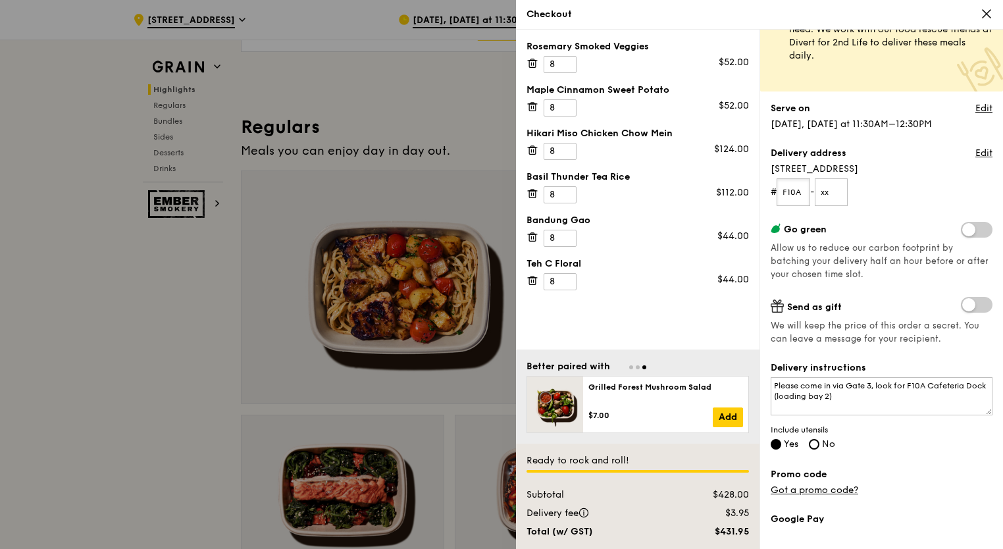
type input "5"
type input "F10A"
drag, startPoint x: 837, startPoint y: 196, endPoint x: 824, endPoint y: 191, distance: 14.2
click at [824, 191] on input "xx" at bounding box center [832, 192] width 34 height 28
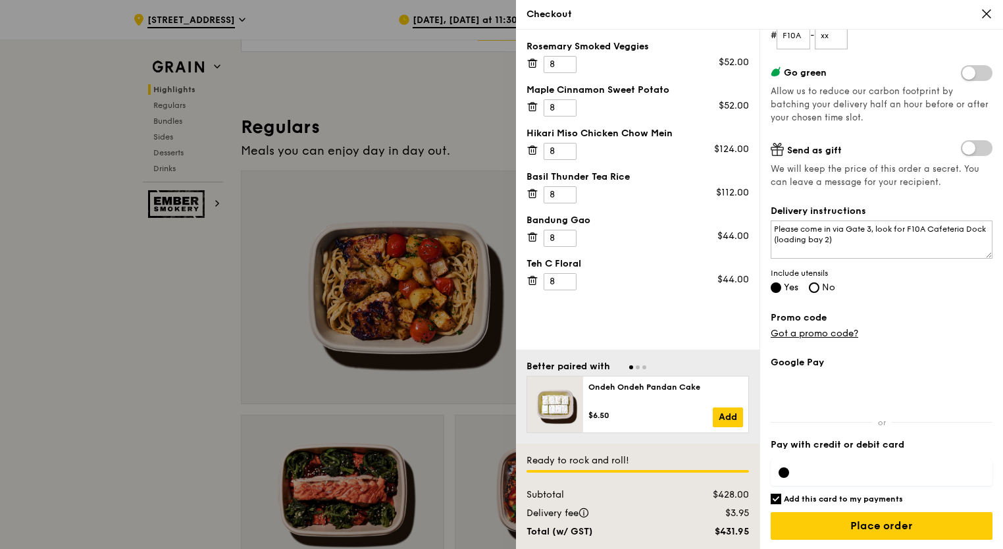
scroll to position [208, 0]
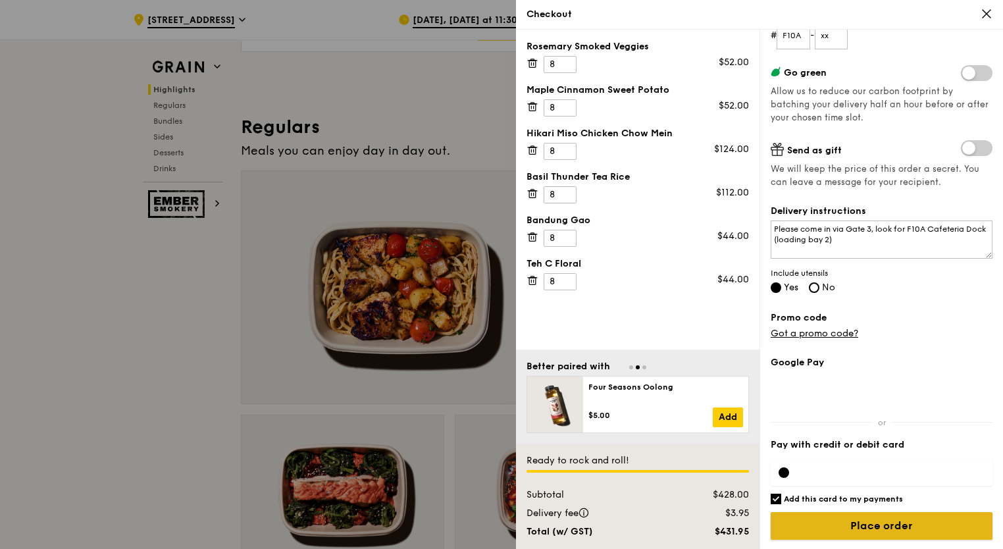
click at [891, 529] on input "Place order" at bounding box center [882, 526] width 222 height 28
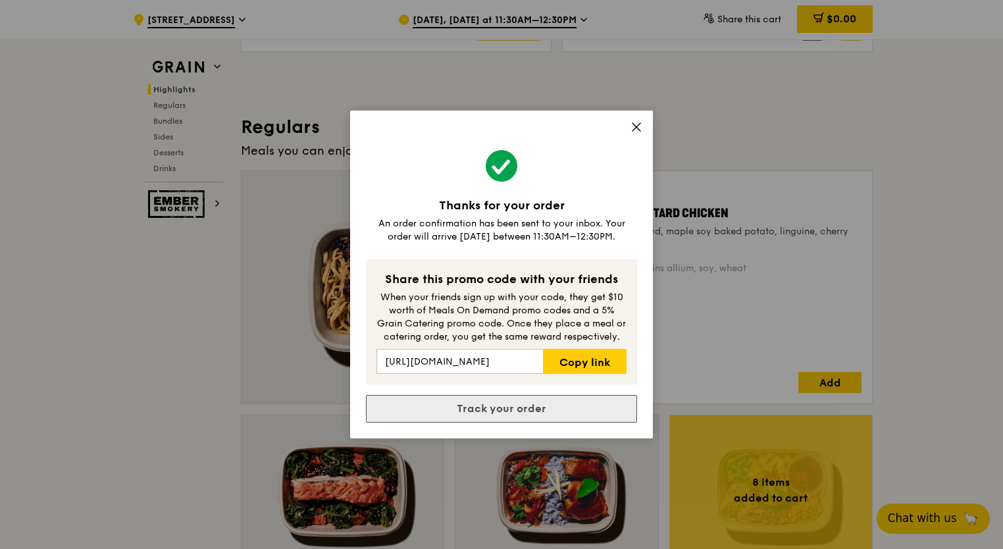
click at [546, 406] on link "Track your order" at bounding box center [501, 409] width 271 height 28
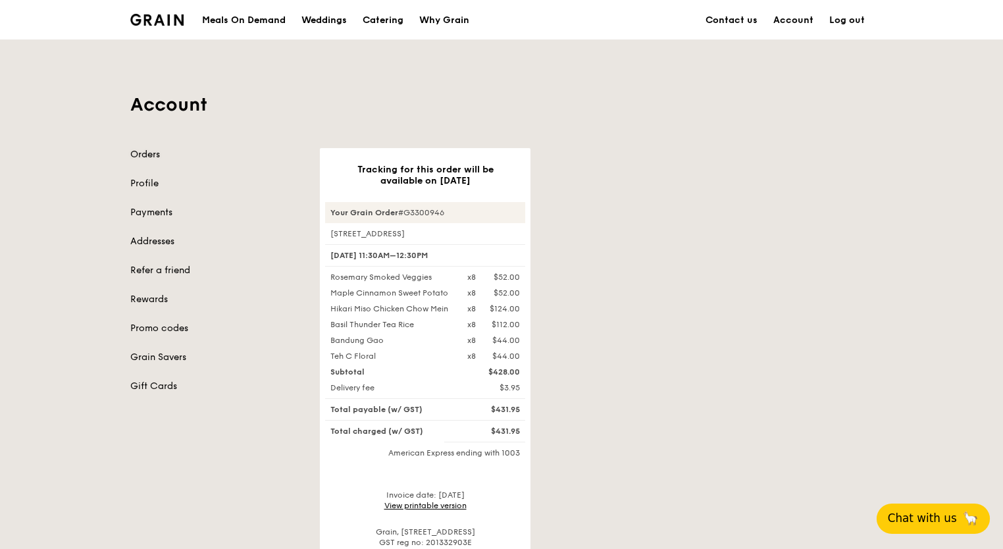
click at [150, 154] on link "Orders" at bounding box center [217, 154] width 174 height 13
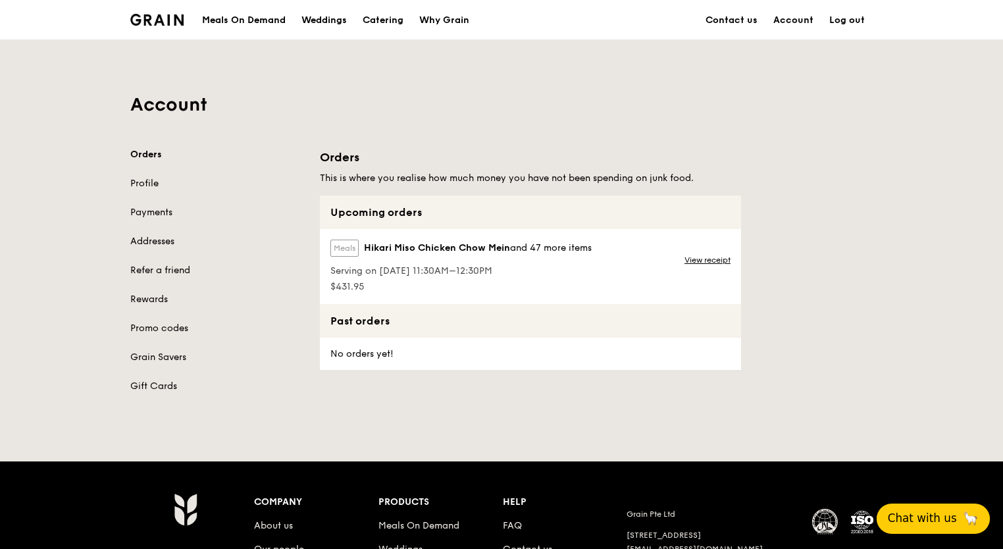
click at [140, 15] on img at bounding box center [156, 20] width 53 height 12
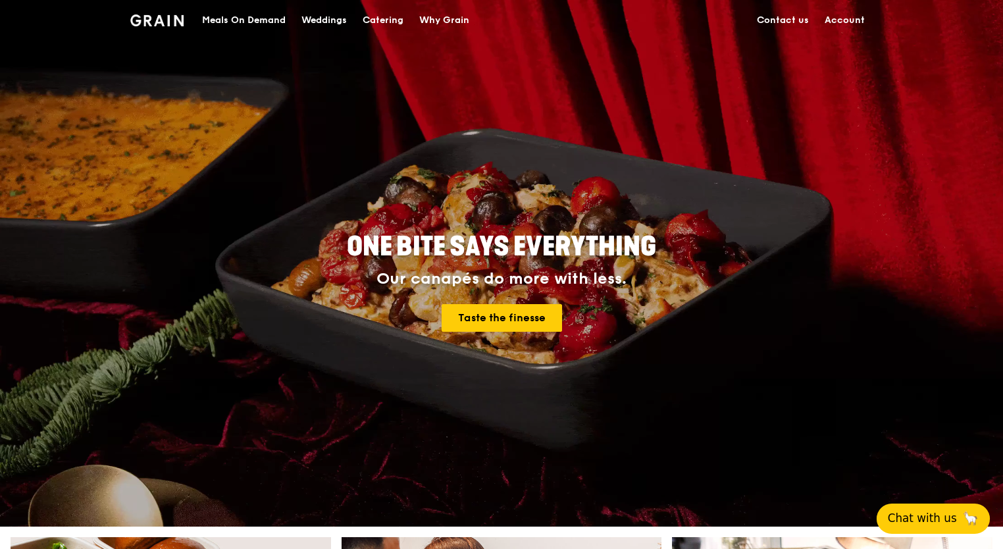
click at [165, 18] on img at bounding box center [156, 20] width 53 height 12
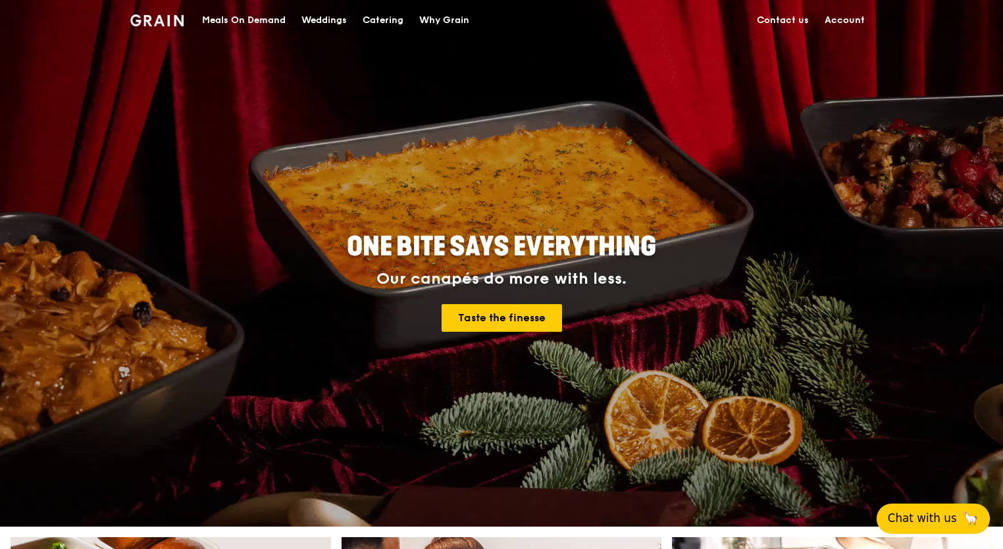
click at [380, 22] on div "Catering" at bounding box center [383, 20] width 41 height 39
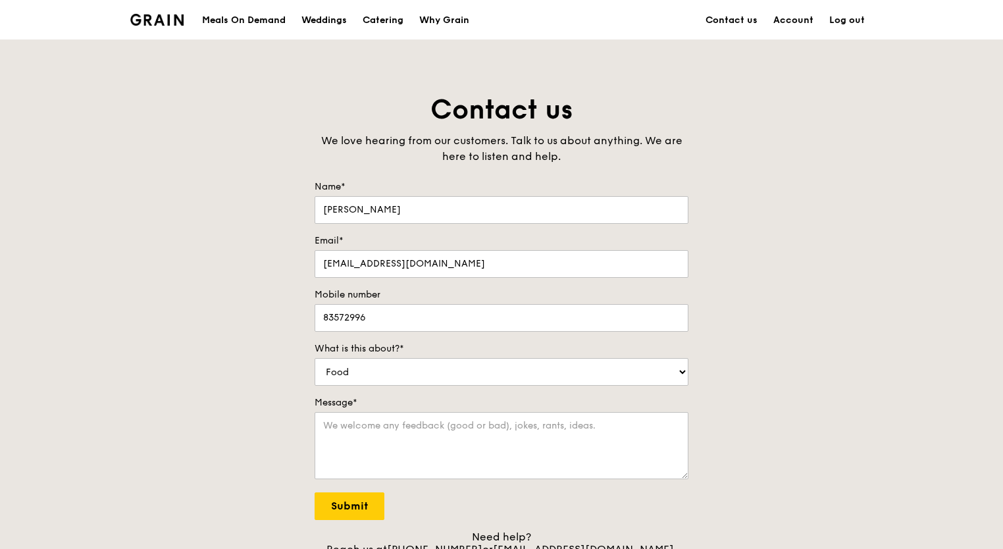
scroll to position [263, 0]
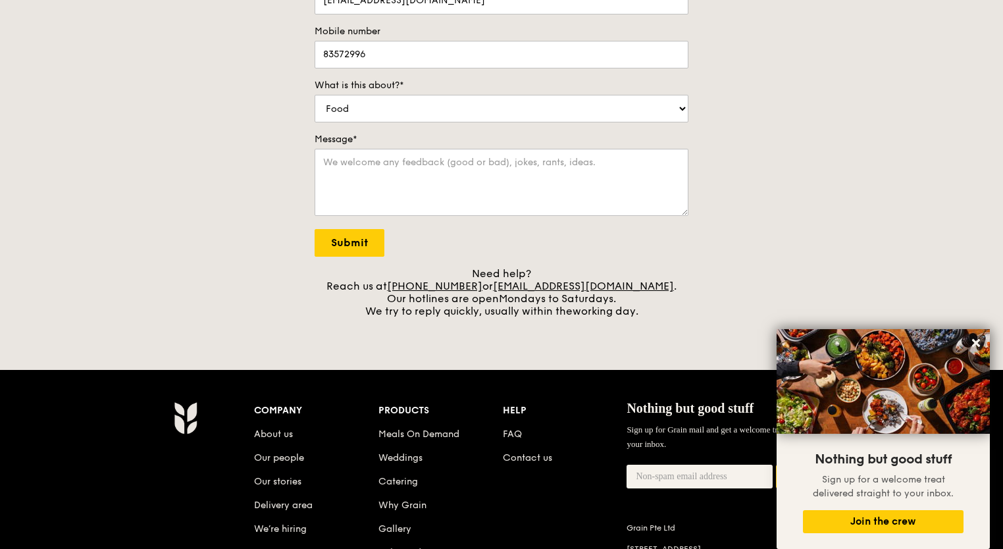
click at [826, 251] on div "Contact us We love hearing from our customers. Talk to us about anything. We ar…" at bounding box center [501, 73] width 1003 height 488
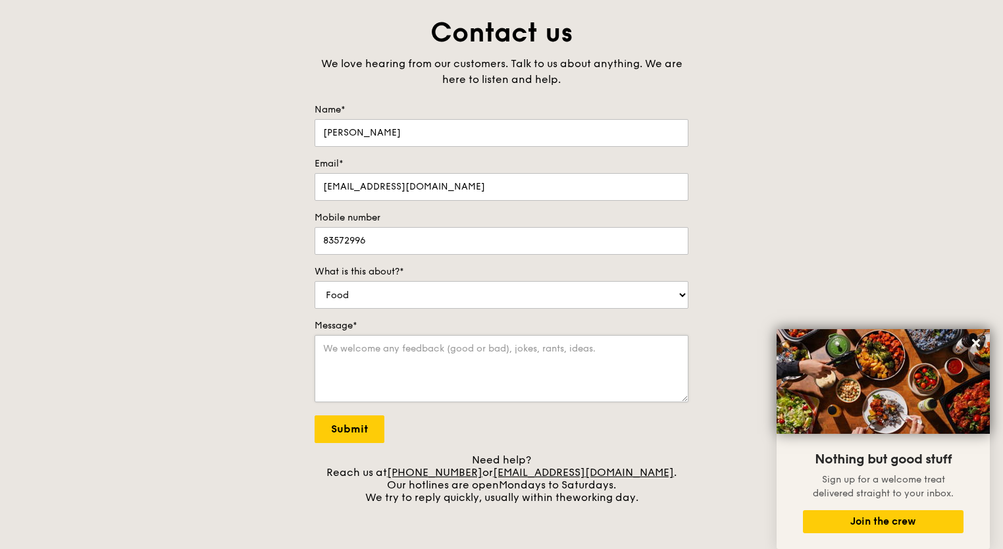
scroll to position [0, 0]
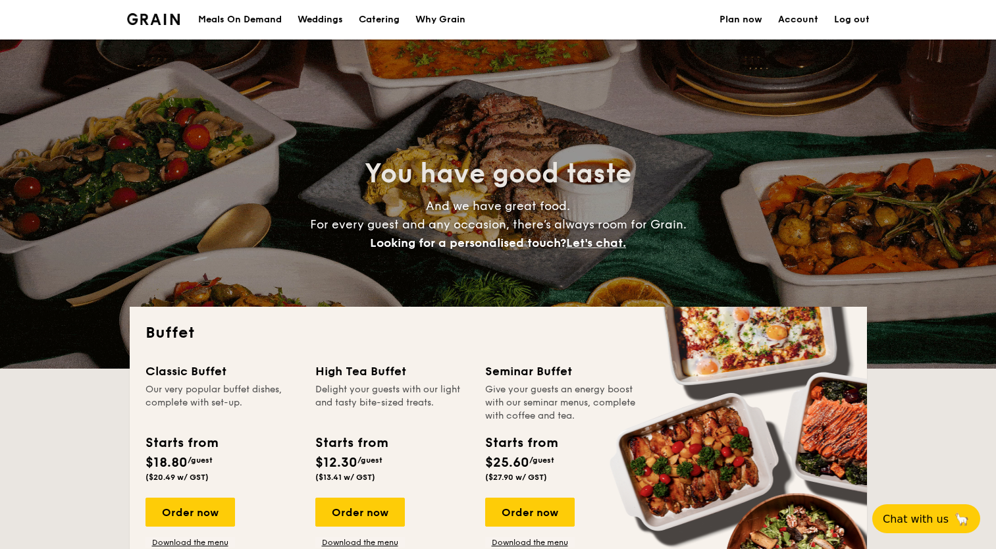
select select
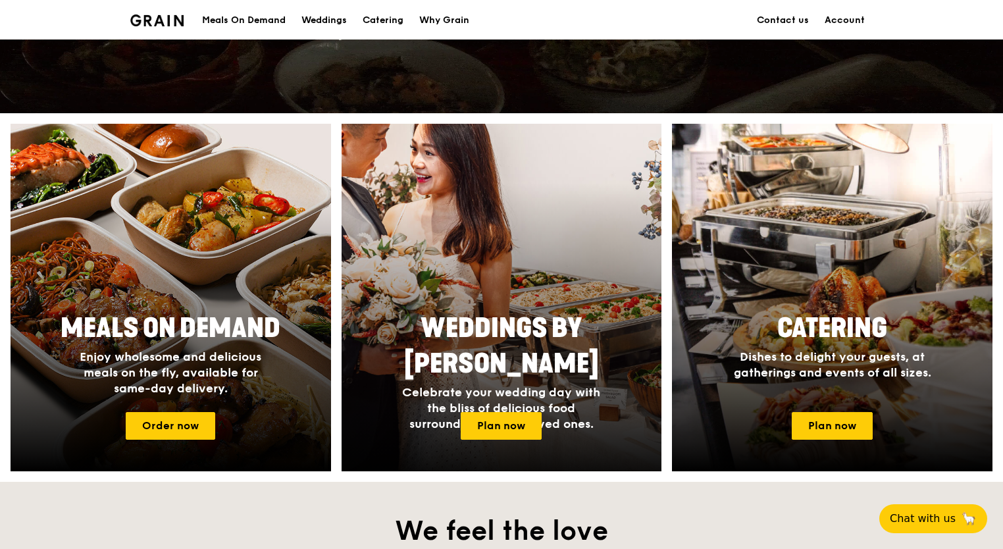
scroll to position [527, 0]
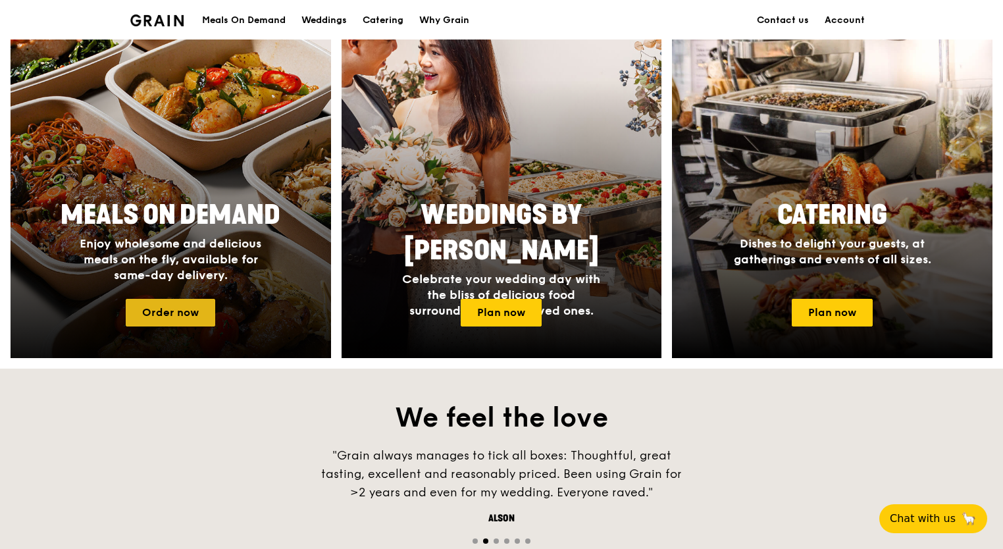
click at [183, 312] on link "Order now" at bounding box center [171, 313] width 90 height 28
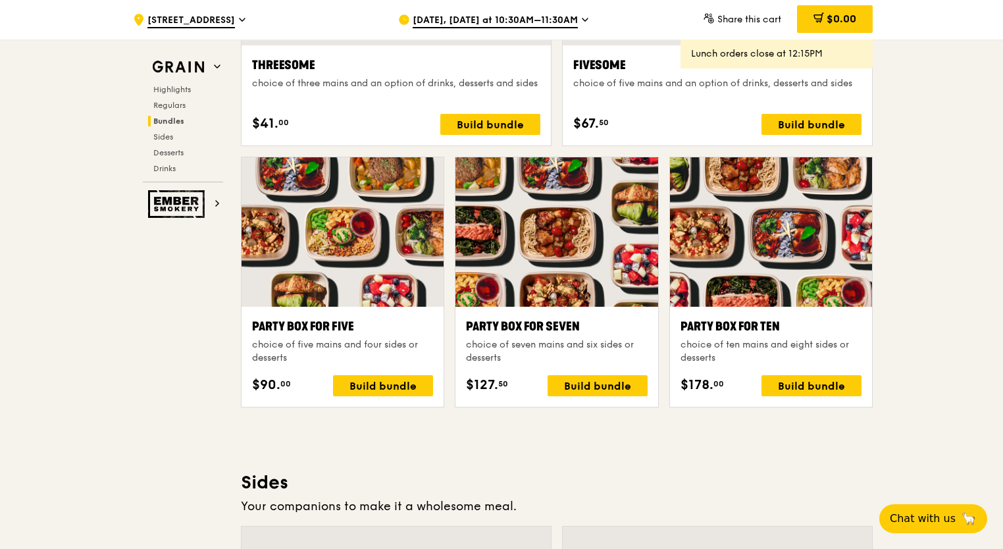
scroll to position [2502, 0]
click at [166, 155] on span "Desserts" at bounding box center [170, 152] width 34 height 9
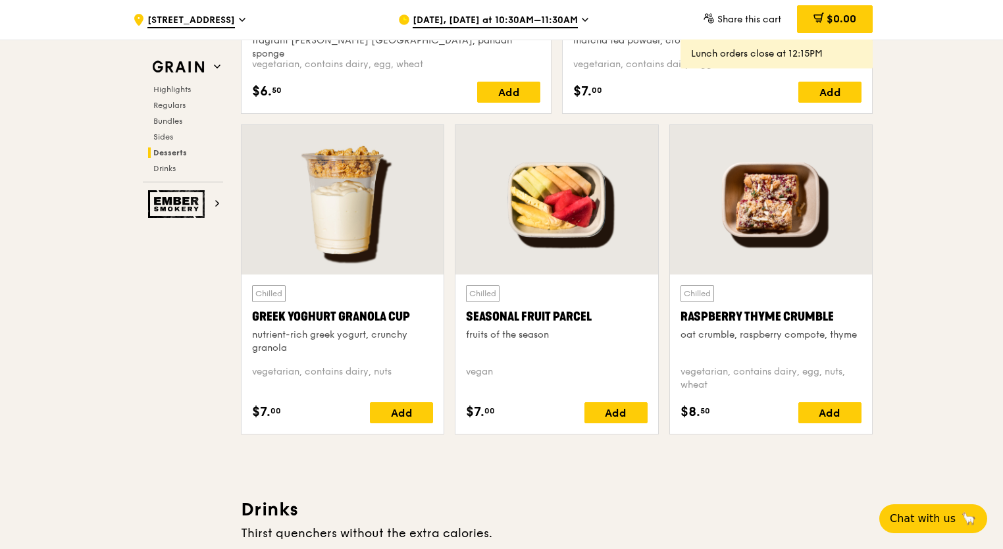
scroll to position [4133, 0]
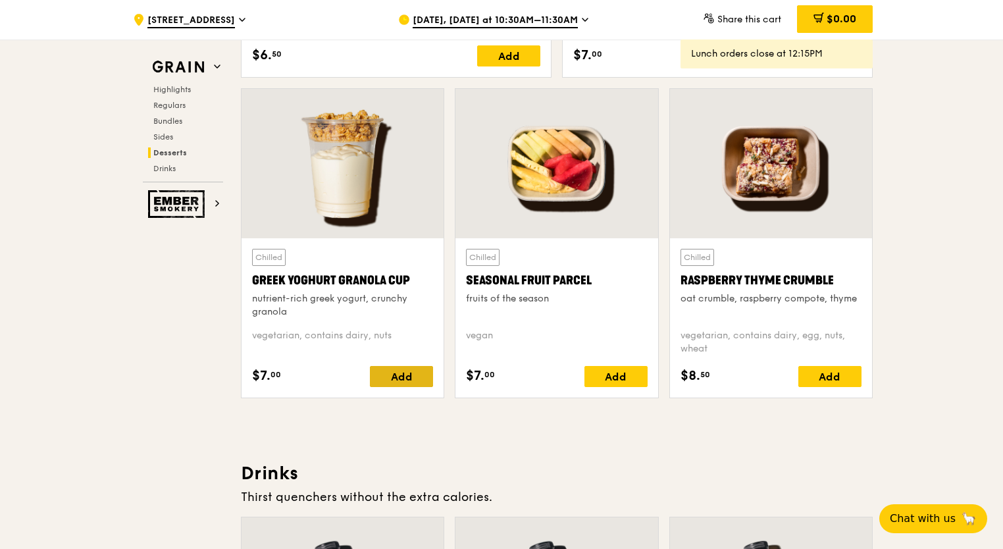
click at [404, 373] on div "Add" at bounding box center [401, 376] width 63 height 21
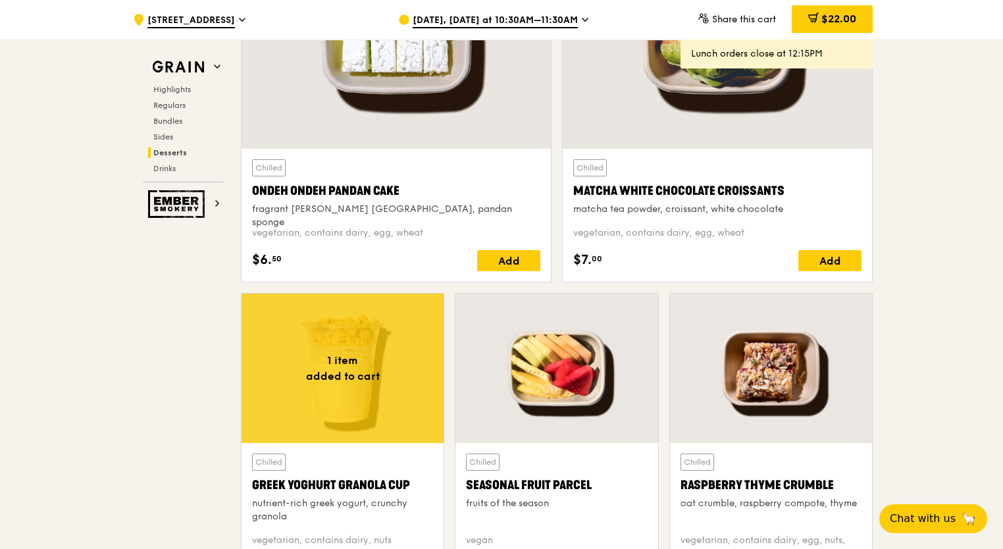
scroll to position [3870, 0]
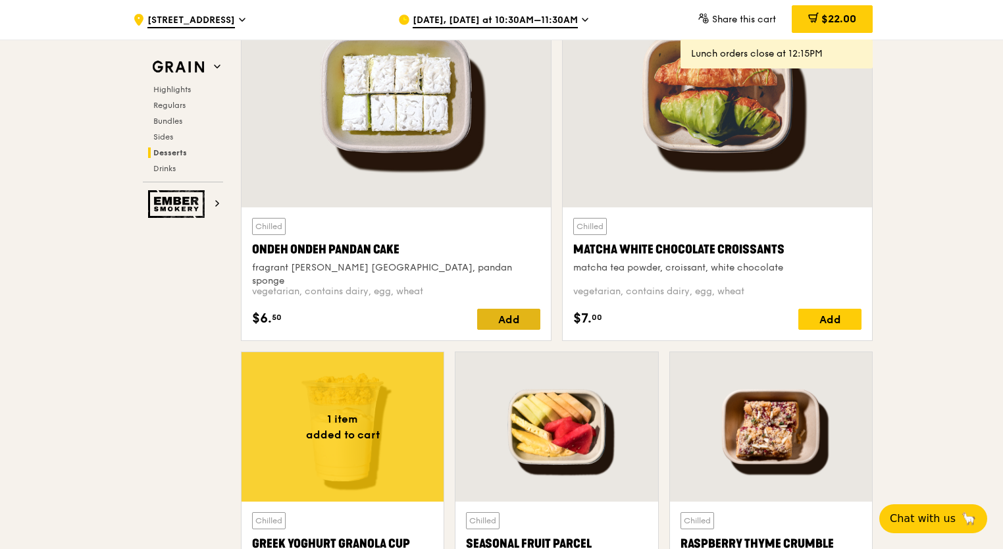
click at [517, 315] on div "Add" at bounding box center [508, 319] width 63 height 21
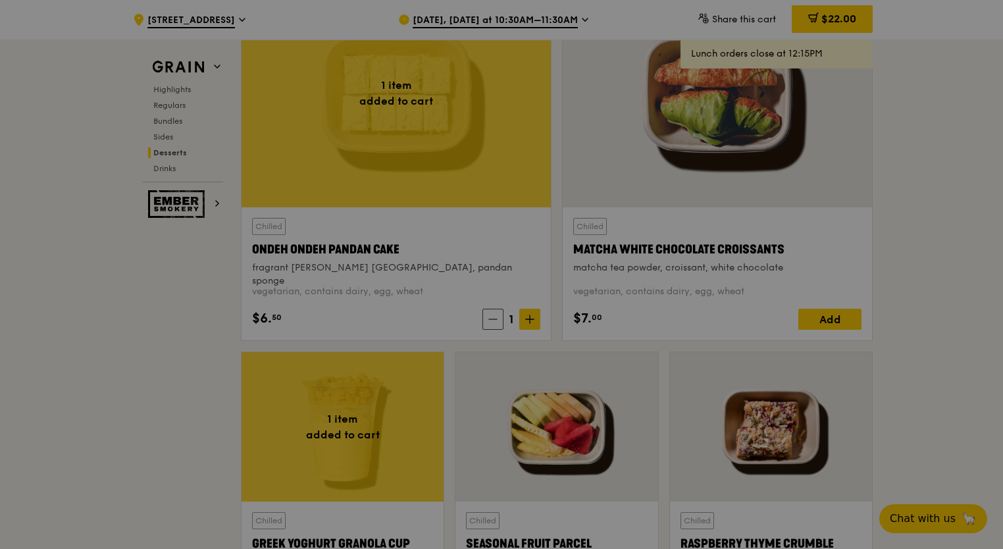
click at [827, 16] on div at bounding box center [501, 274] width 1003 height 549
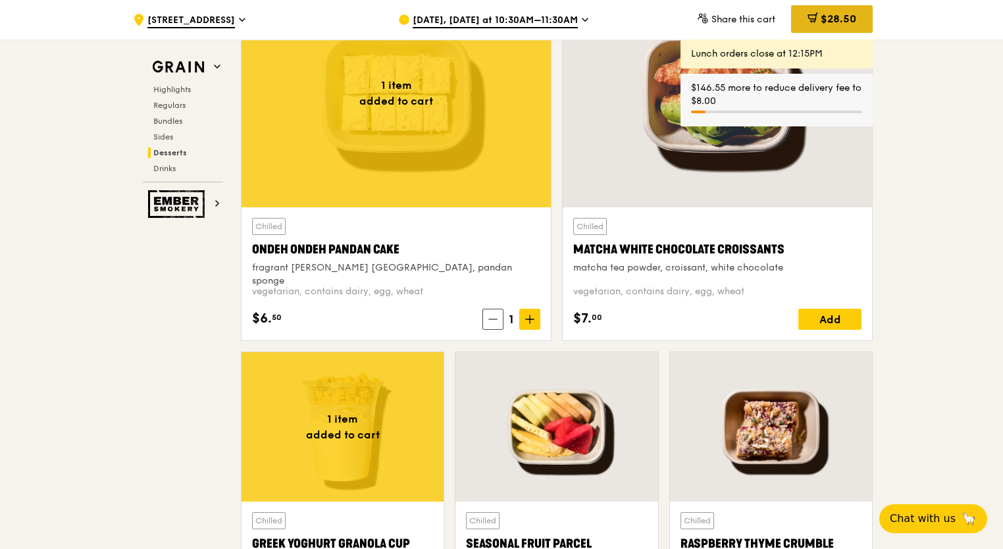
click at [834, 20] on span "$28.50" at bounding box center [839, 19] width 36 height 13
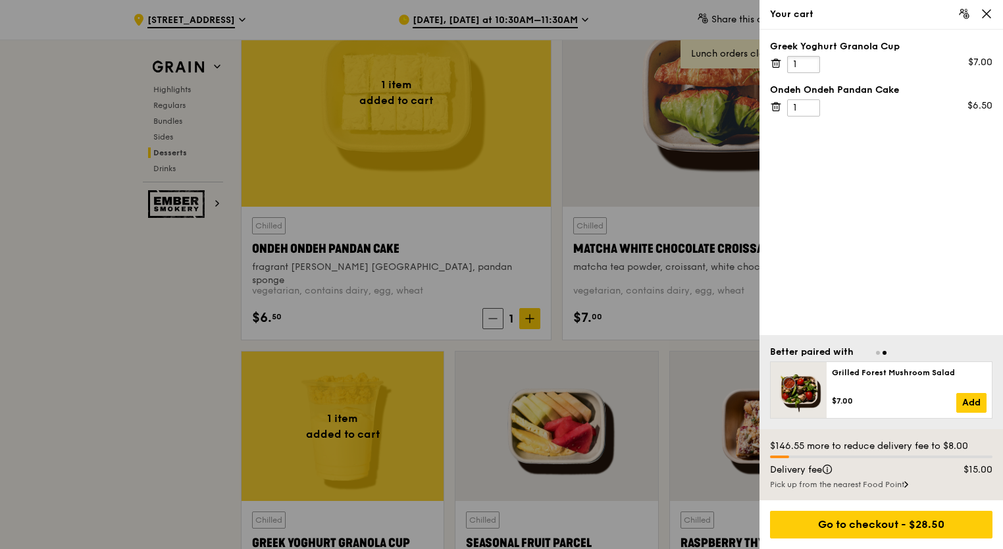
scroll to position [3871, 0]
drag, startPoint x: 799, startPoint y: 66, endPoint x: 776, endPoint y: 58, distance: 24.4
click at [776, 58] on div "Greek Yoghurt Granola Cup 1 $7.00" at bounding box center [881, 56] width 223 height 33
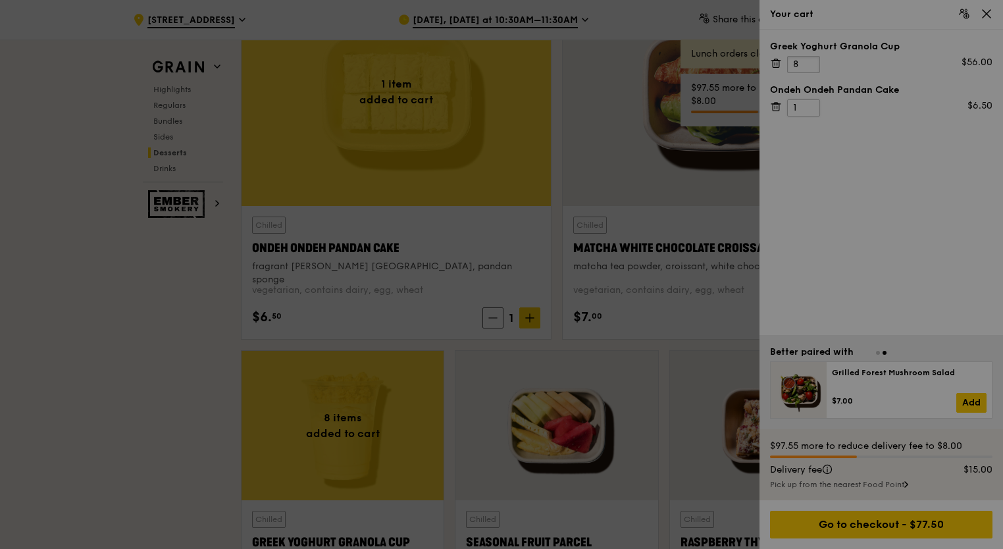
type input "8"
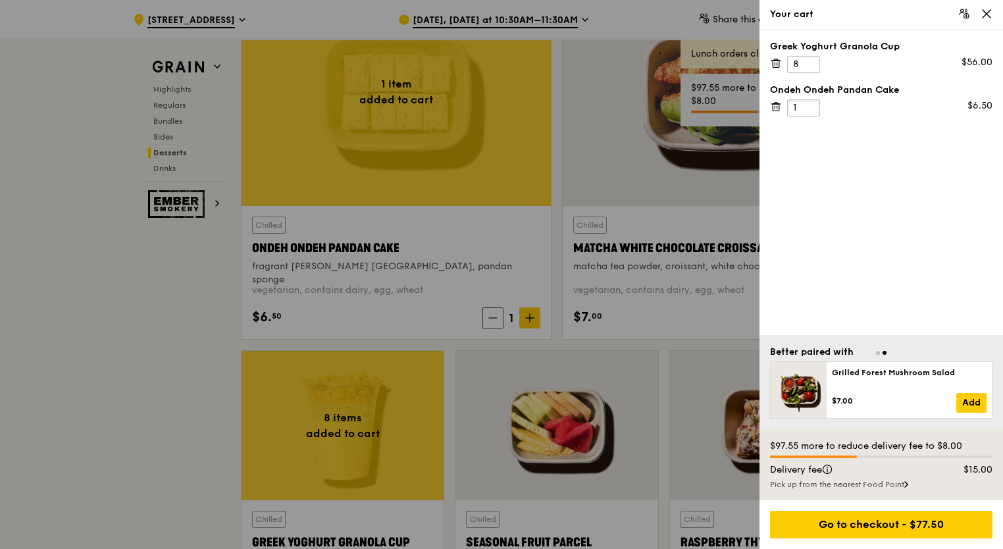
click at [800, 107] on input "1" at bounding box center [803, 107] width 33 height 17
drag, startPoint x: 800, startPoint y: 107, endPoint x: 784, endPoint y: 105, distance: 15.9
click at [784, 105] on div "Ondeh Ondeh Pandan Cake 1 $6.50" at bounding box center [881, 100] width 223 height 33
type input "8"
click at [893, 203] on div "Greek Yoghurt Granola Cup 8 $56.00 Ondeh Ondeh Pandan Cake 8 $52.00" at bounding box center [882, 182] width 244 height 305
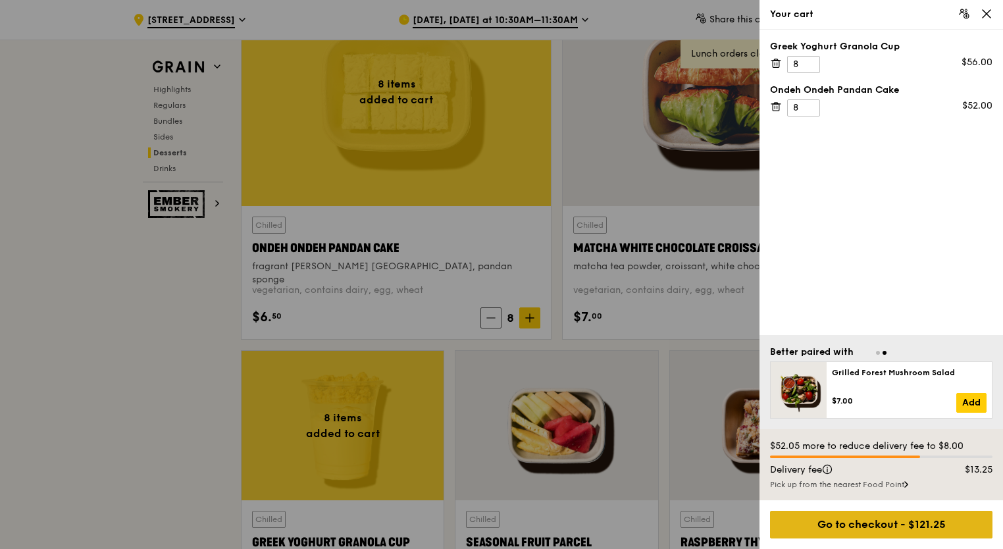
click at [922, 529] on div "Go to checkout - $121.25" at bounding box center [881, 525] width 223 height 28
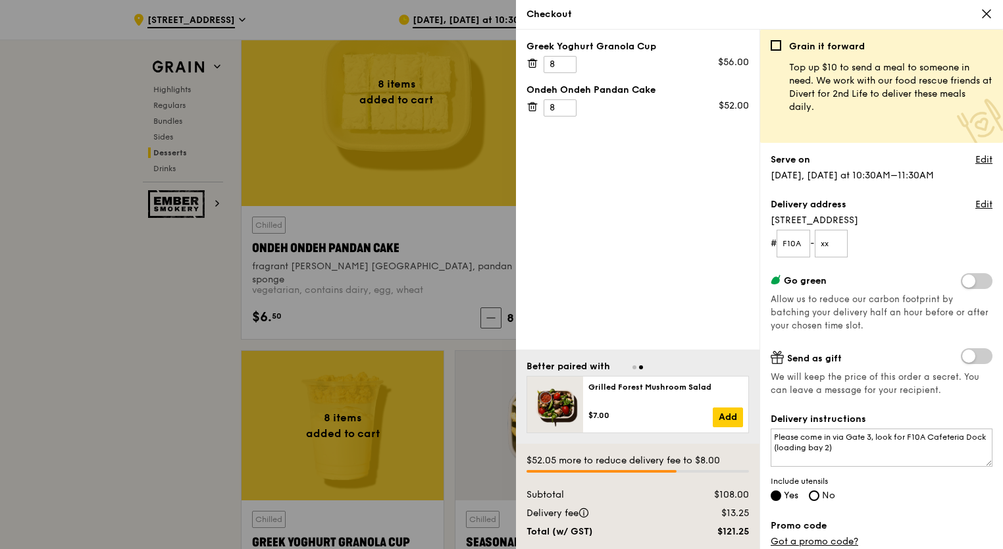
click at [485, 238] on div at bounding box center [501, 274] width 1003 height 549
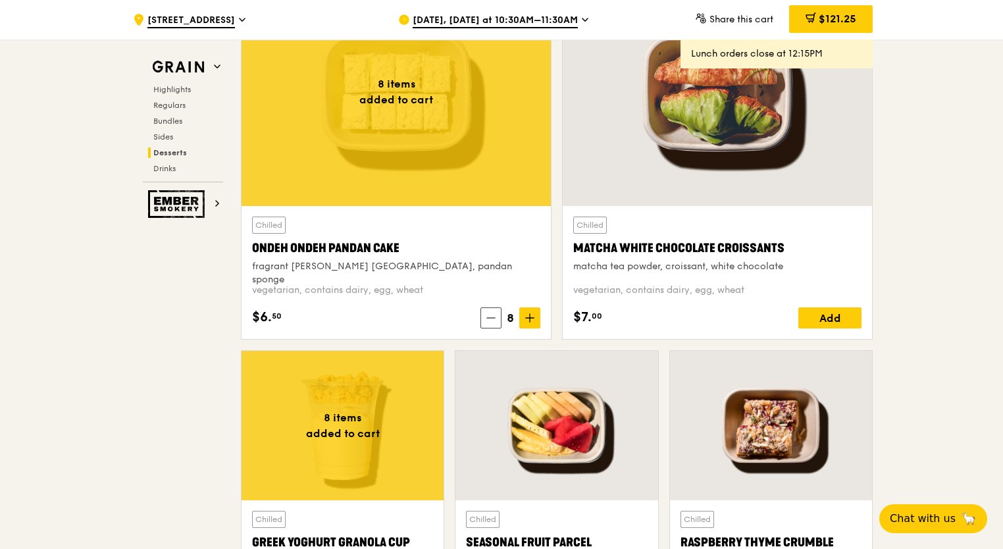
click at [582, 19] on icon at bounding box center [585, 20] width 7 height 12
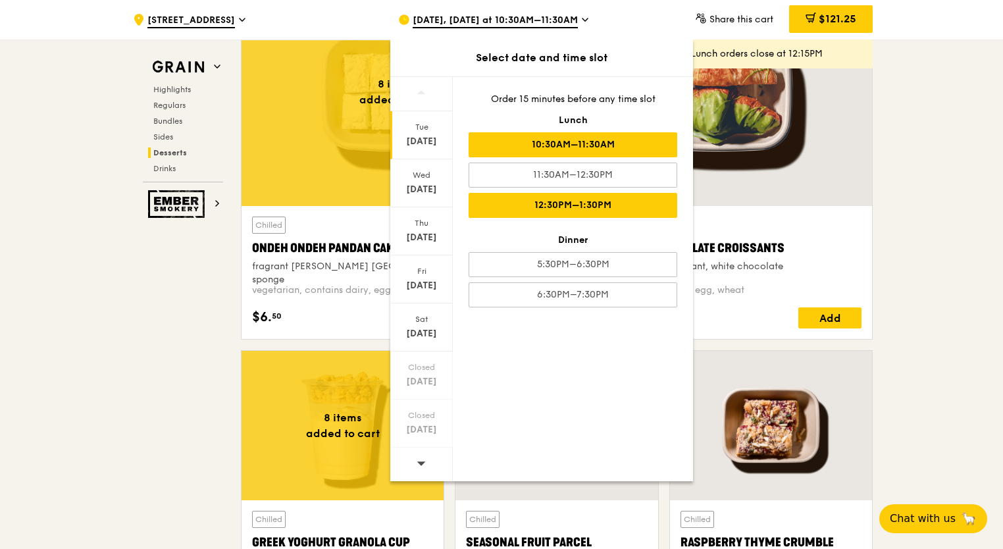
click at [586, 205] on div "12:30PM–1:30PM" at bounding box center [573, 205] width 209 height 25
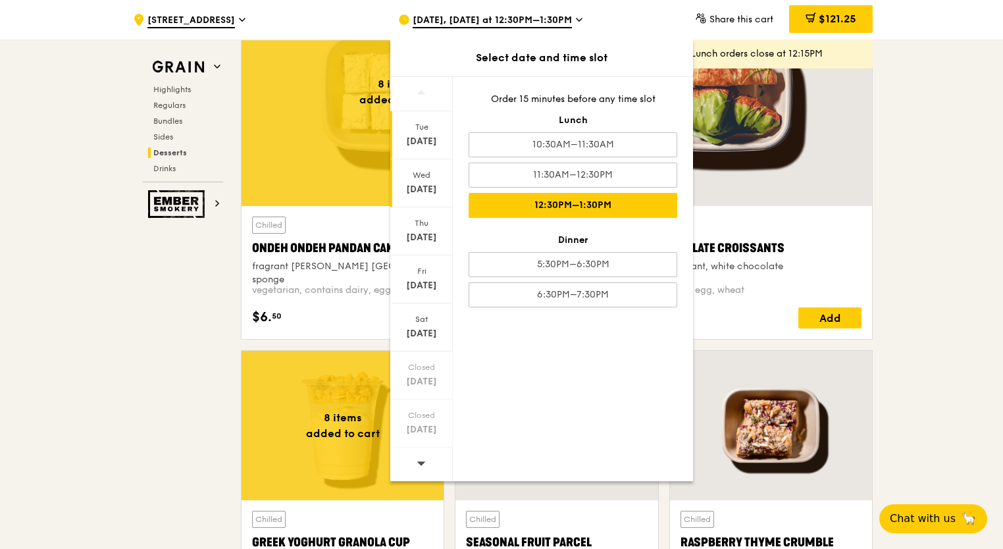
click at [415, 180] on div "Wed" at bounding box center [421, 175] width 59 height 11
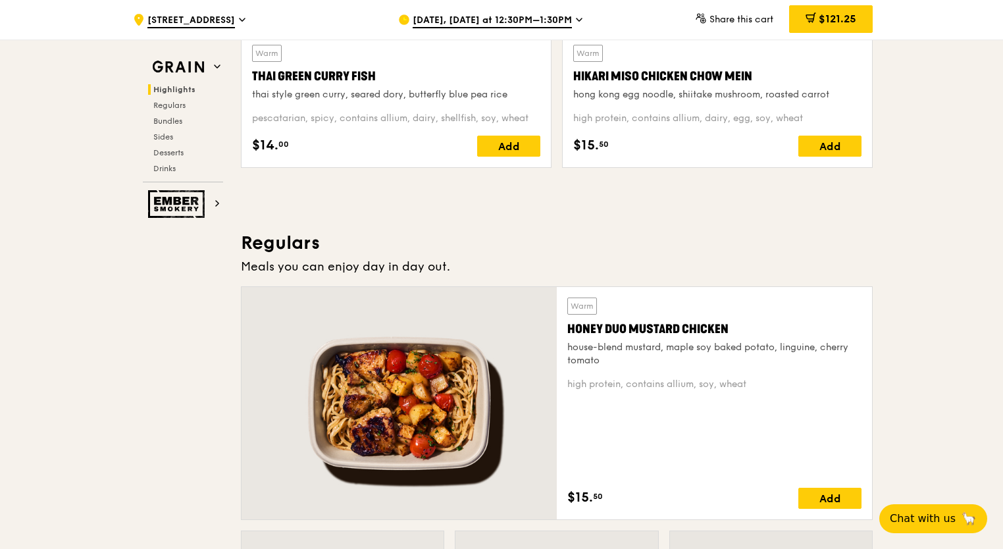
scroll to position [513, 0]
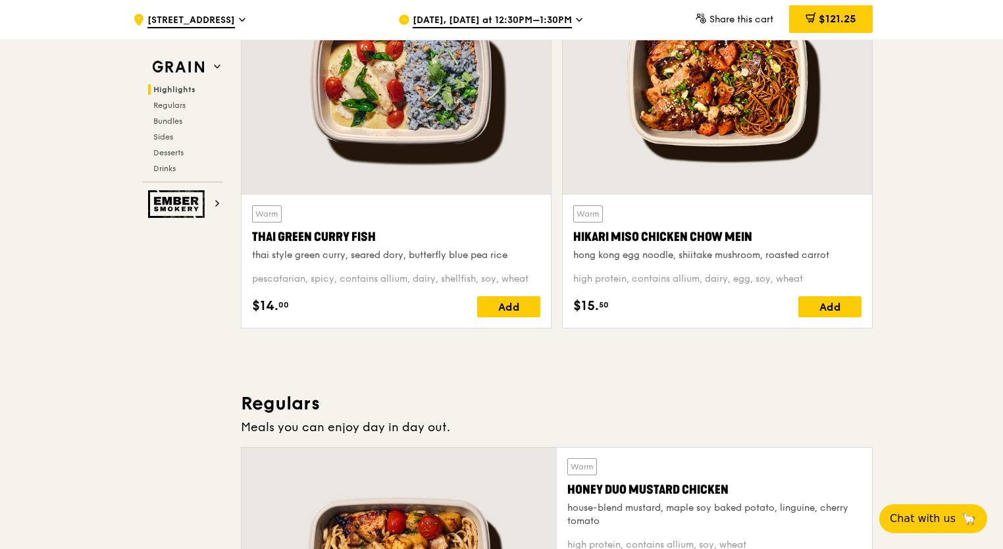
click at [564, 20] on span "[DATE], [DATE] at 12:30PM–1:30PM" at bounding box center [492, 21] width 159 height 14
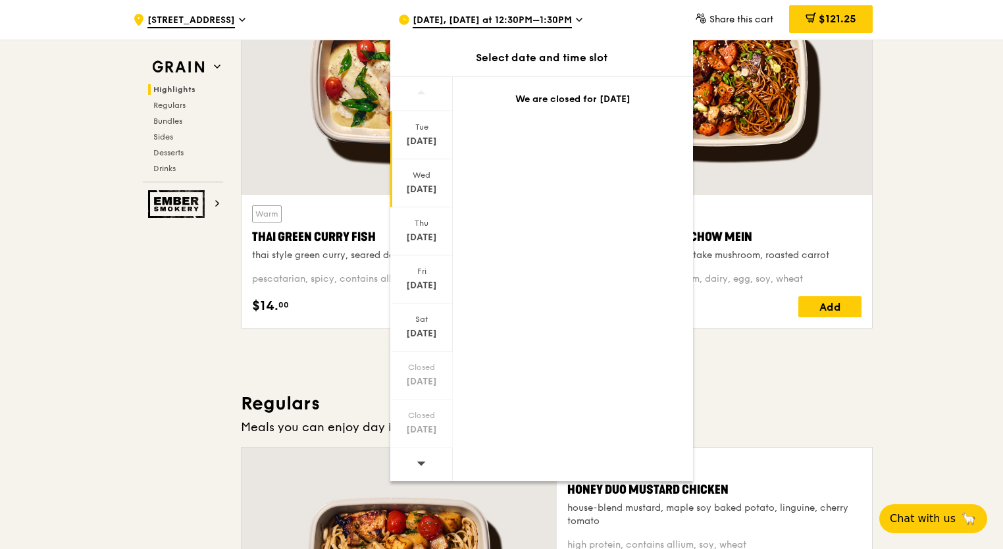
click at [423, 187] on div "[DATE]" at bounding box center [421, 189] width 59 height 13
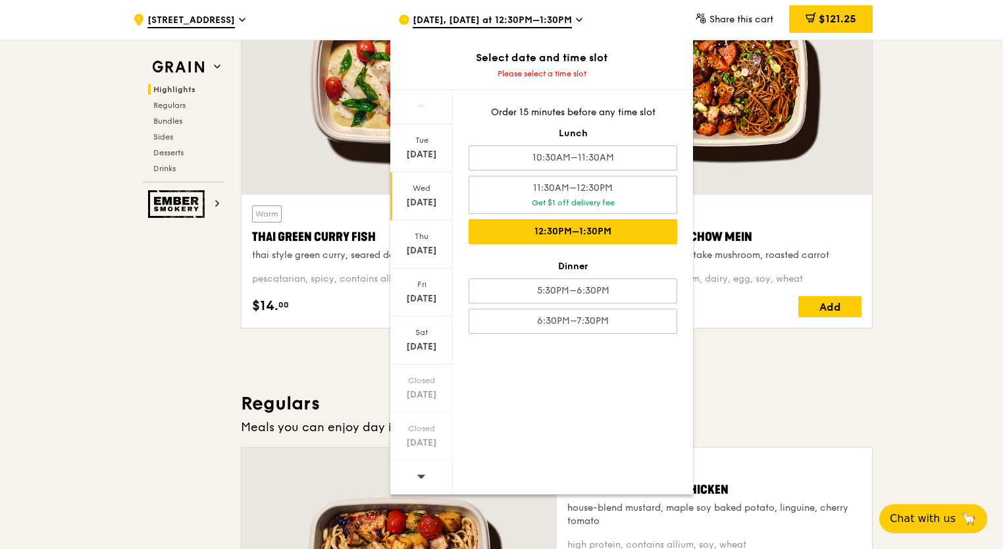
click at [572, 228] on div "12:30PM–1:30PM" at bounding box center [573, 231] width 209 height 25
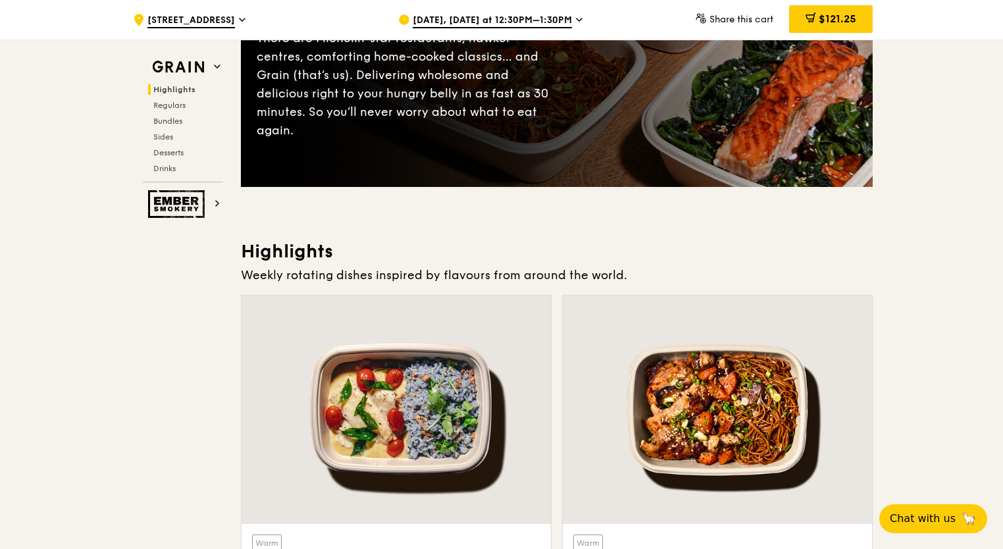
scroll to position [0, 0]
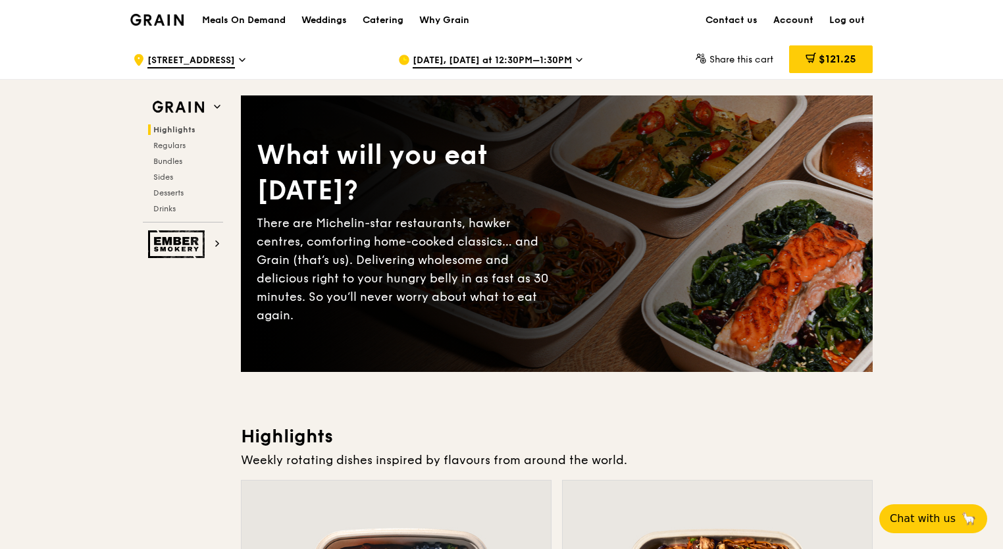
click at [790, 20] on link "Account" at bounding box center [794, 20] width 56 height 39
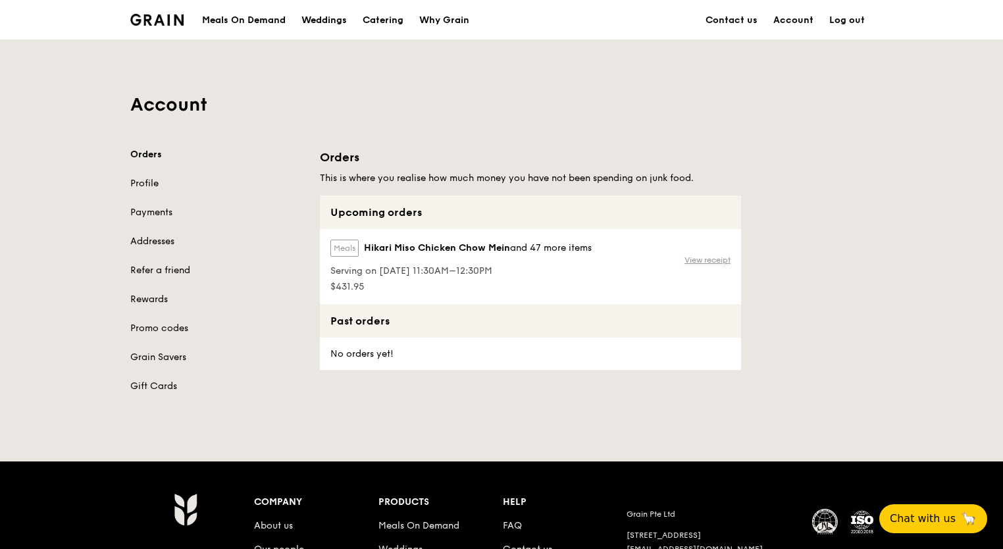
click at [691, 257] on link "View receipt" at bounding box center [708, 260] width 46 height 11
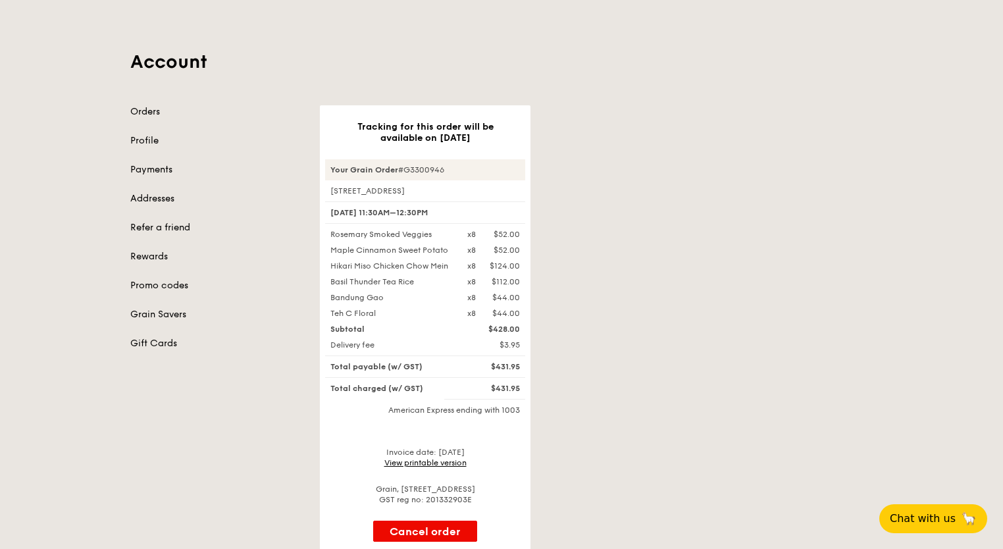
scroll to position [66, 0]
